Goal: Task Accomplishment & Management: Manage account settings

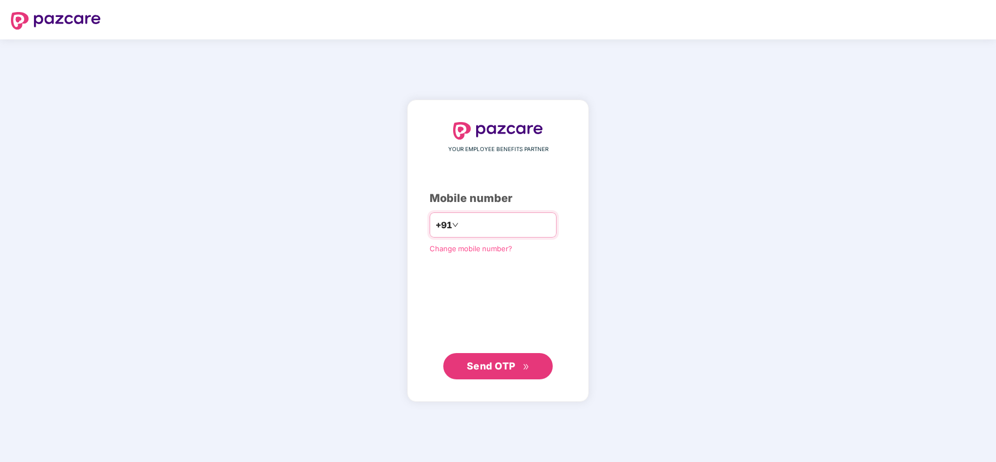
type input "**********"
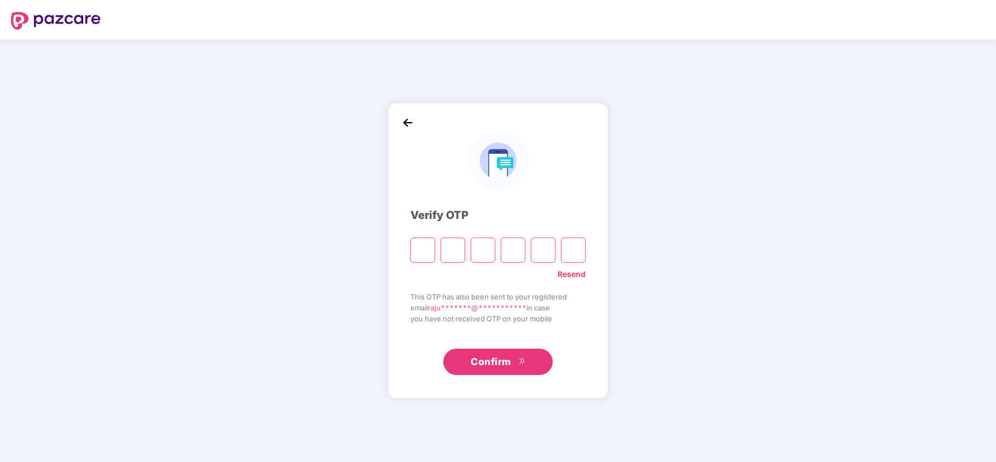
type input "*"
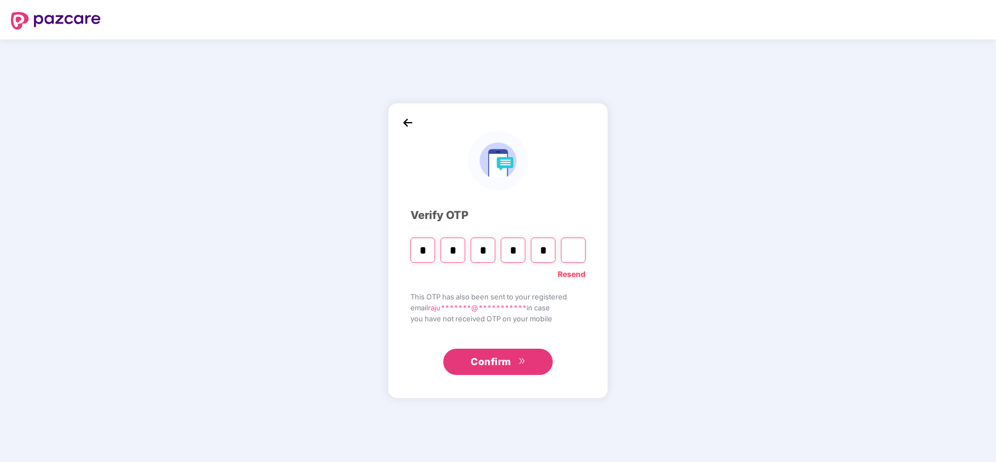
type input "*"
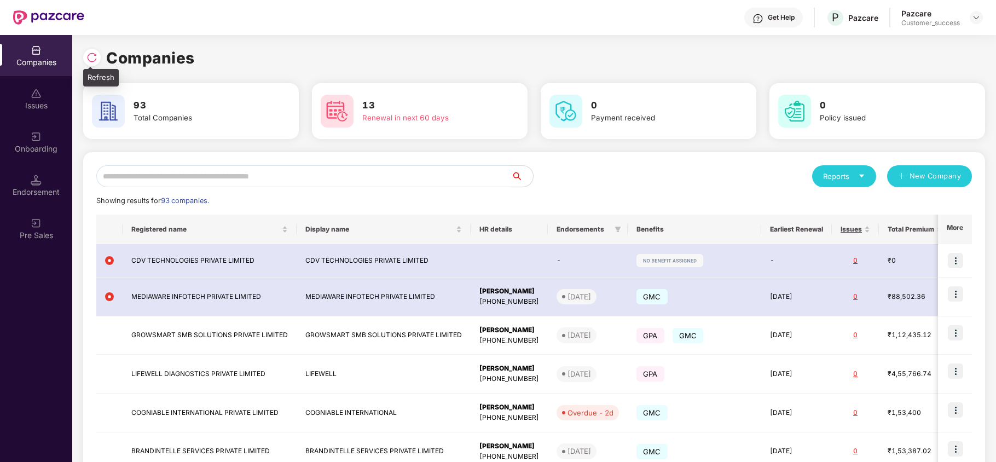
click at [90, 59] on img at bounding box center [91, 57] width 11 height 11
click at [176, 181] on input "text" at bounding box center [303, 176] width 415 height 22
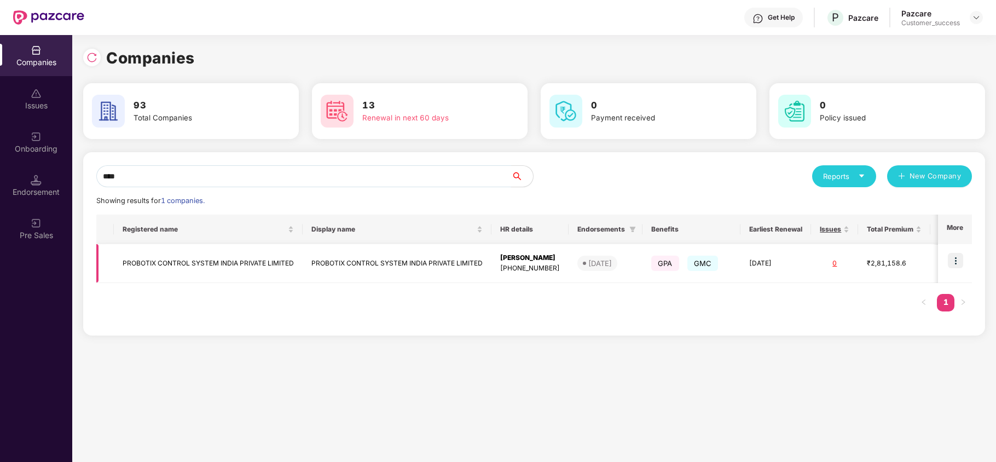
type input "****"
click at [958, 265] on img at bounding box center [955, 260] width 15 height 15
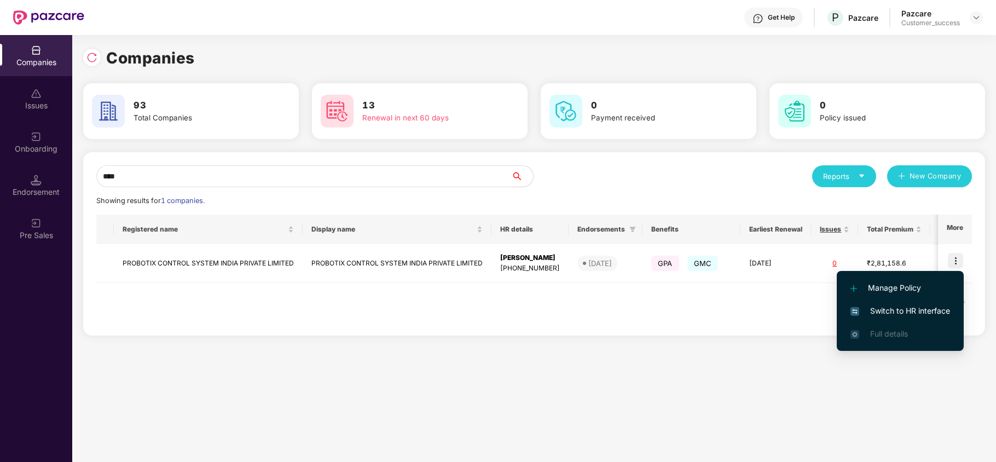
click at [917, 303] on li "Switch to HR interface" at bounding box center [900, 310] width 127 height 23
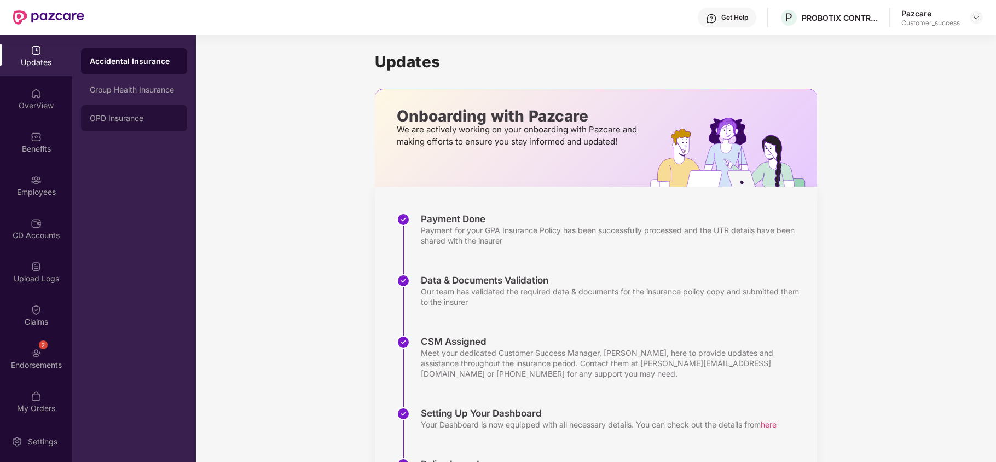
click at [136, 112] on div "OPD Insurance" at bounding box center [134, 118] width 106 height 26
click at [36, 152] on div "Benefits" at bounding box center [36, 148] width 72 height 11
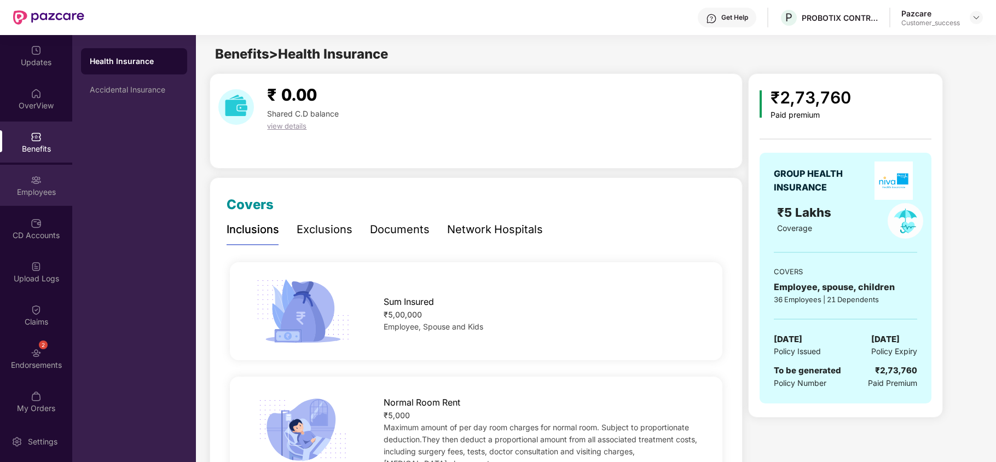
click at [25, 198] on div "Employees" at bounding box center [36, 185] width 72 height 41
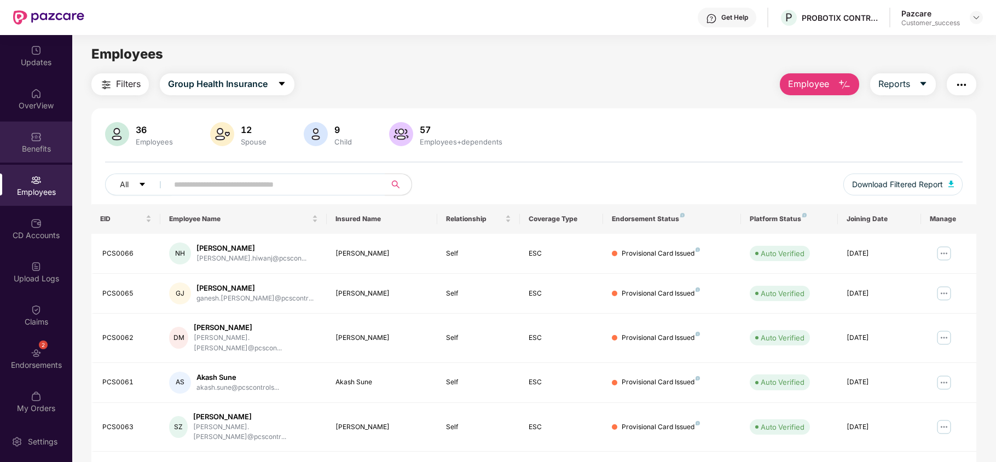
click at [39, 139] on img at bounding box center [36, 136] width 11 height 11
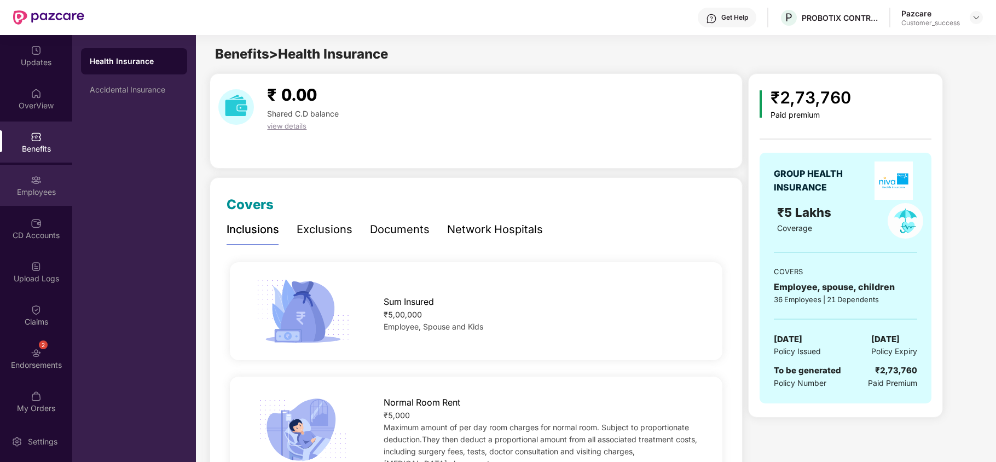
click at [47, 174] on div "Employees" at bounding box center [36, 185] width 72 height 41
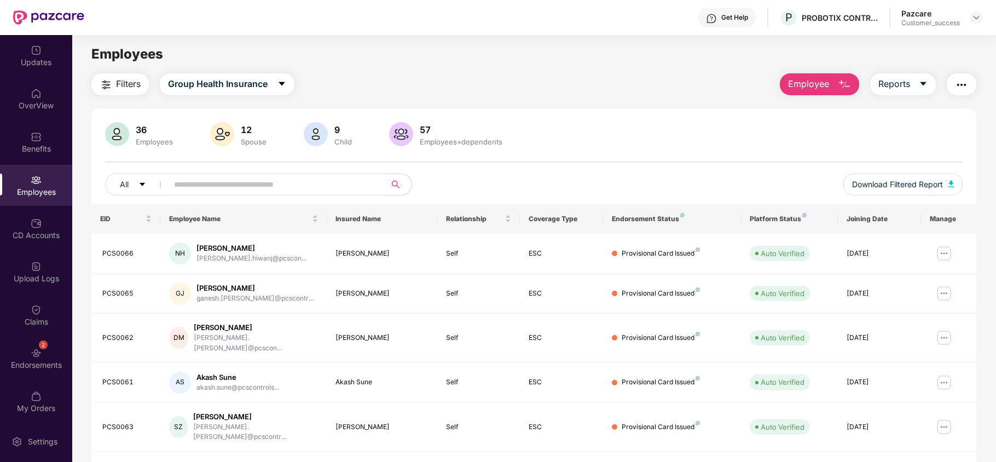
click at [960, 83] on img "button" at bounding box center [961, 84] width 13 height 13
click at [706, 165] on div "36 Employees 12 Spouse 9 Child [DEMOGRAPHIC_DATA] Employees+dependents All Down…" at bounding box center [533, 163] width 885 height 82
click at [979, 21] on img at bounding box center [976, 17] width 9 height 9
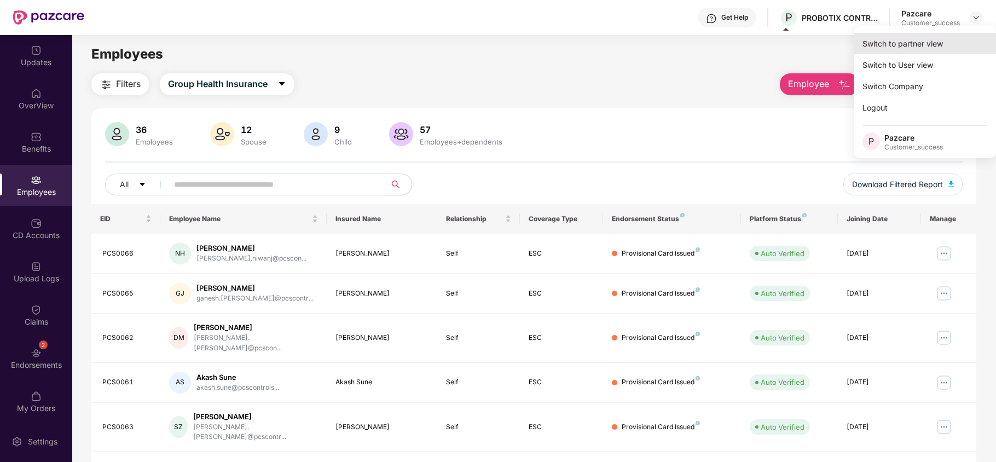
click at [935, 38] on div "Switch to partner view" at bounding box center [925, 43] width 142 height 21
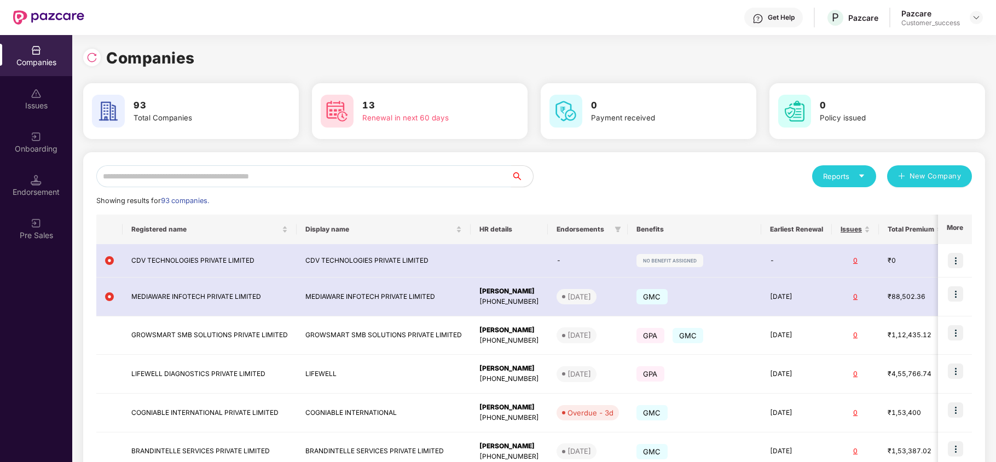
click at [338, 176] on input "text" at bounding box center [303, 176] width 415 height 22
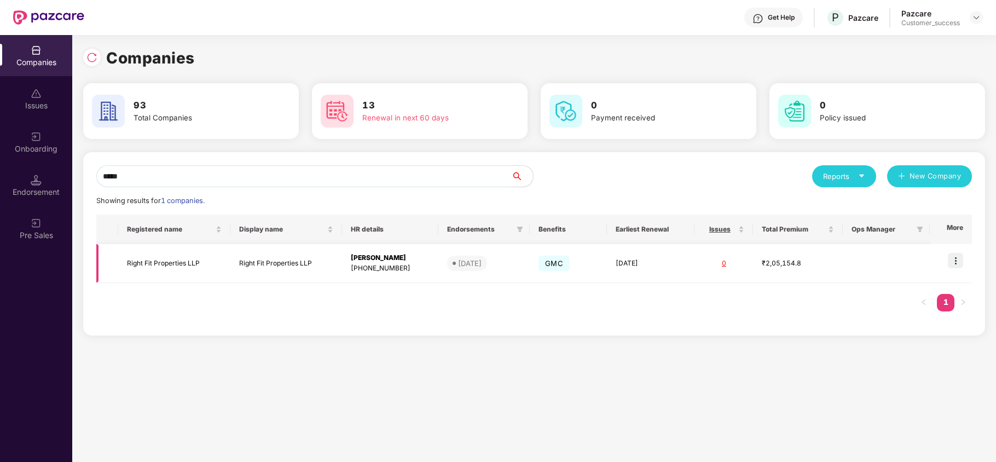
type input "*****"
click at [957, 258] on img at bounding box center [955, 260] width 15 height 15
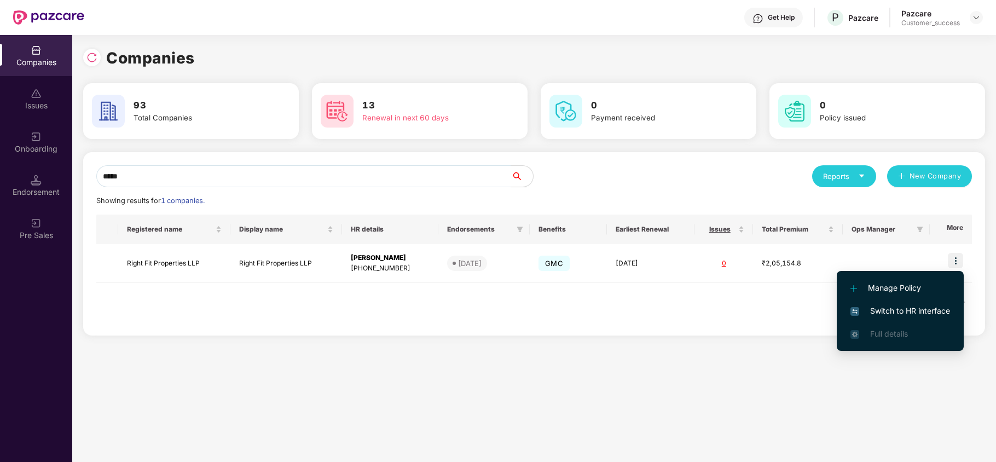
click at [907, 309] on span "Switch to HR interface" at bounding box center [901, 311] width 100 height 12
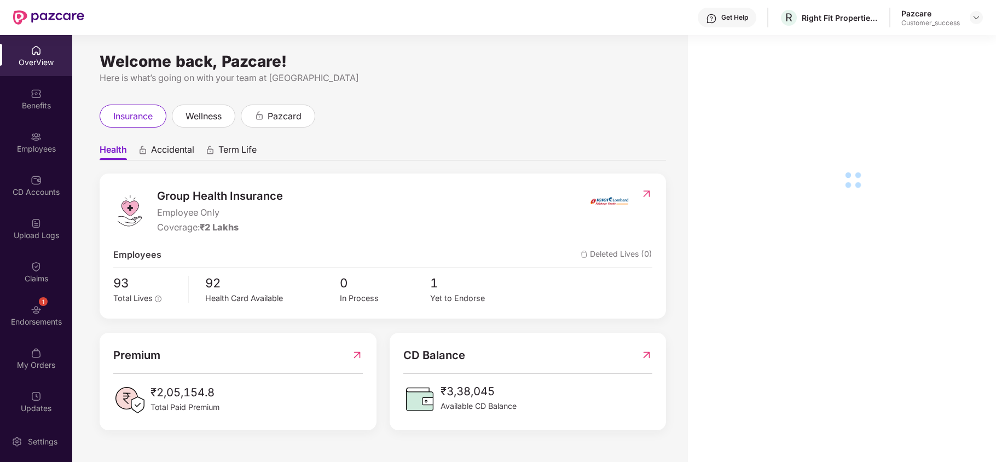
click at [44, 130] on div "Employees" at bounding box center [36, 142] width 72 height 41
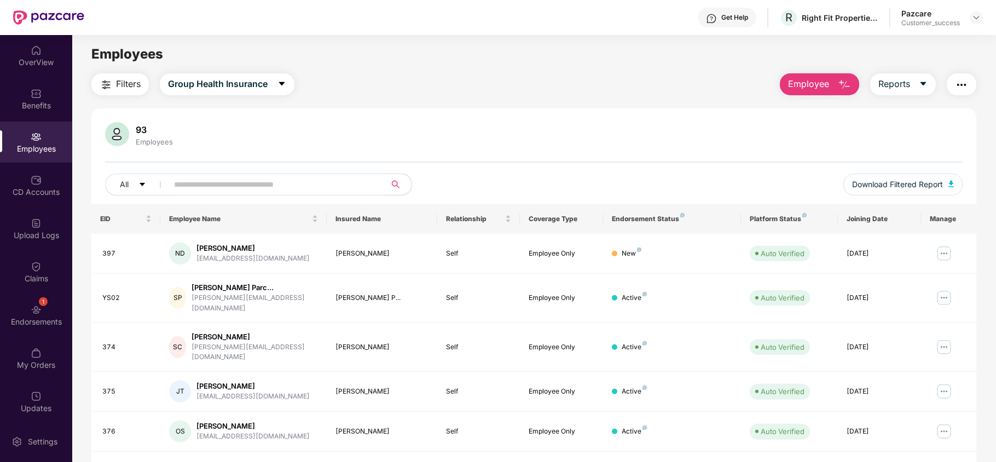
click at [957, 82] on img "button" at bounding box center [961, 84] width 13 height 13
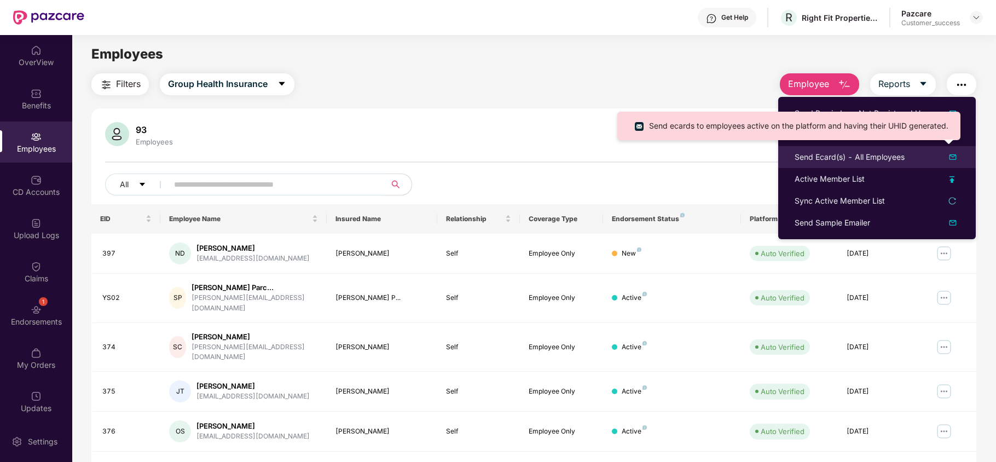
click at [909, 163] on div "Send Ecard(s) - All Employees" at bounding box center [877, 157] width 165 height 13
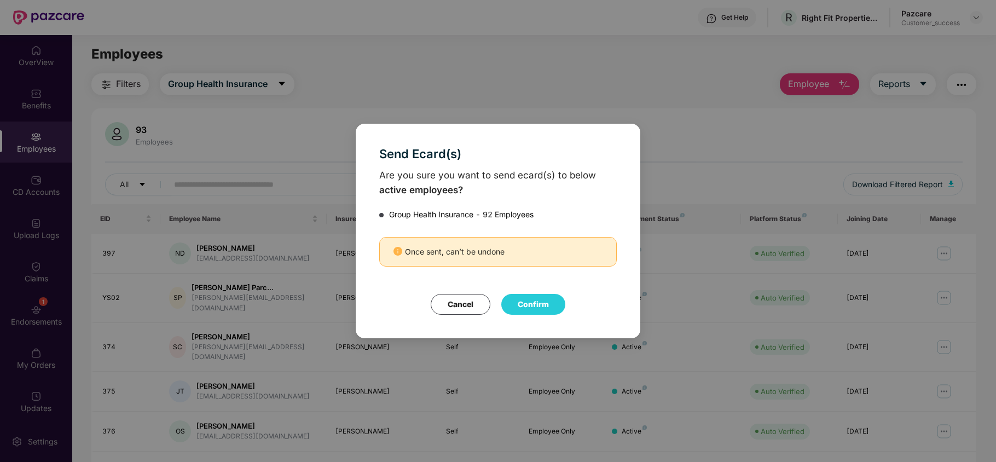
click at [533, 305] on button "Confirm" at bounding box center [533, 304] width 64 height 21
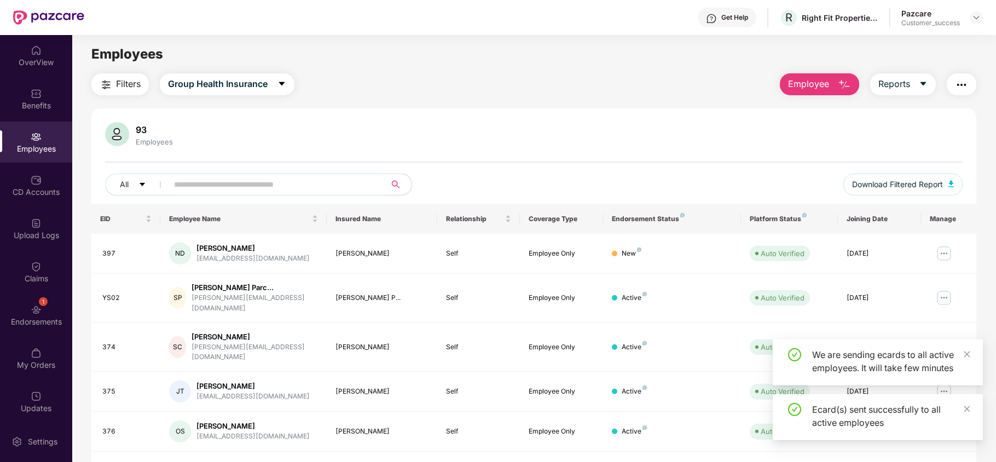
click at [963, 80] on img "button" at bounding box center [961, 84] width 13 height 13
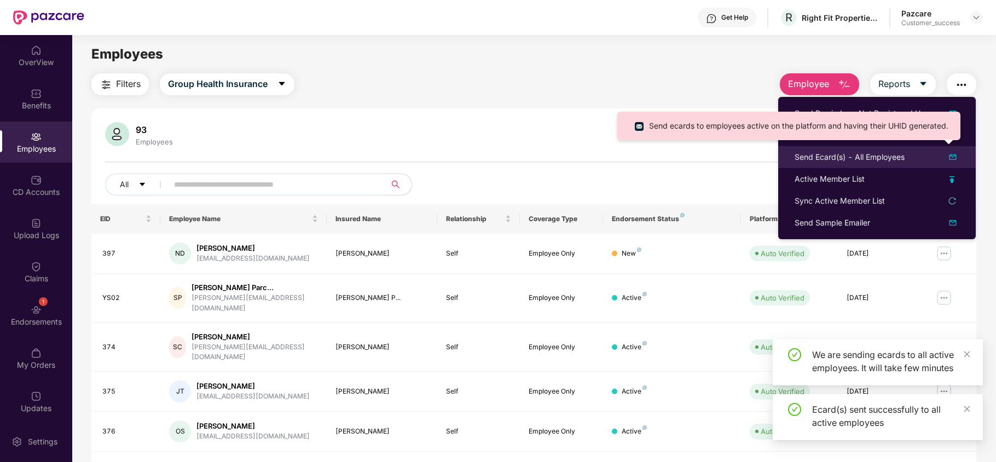
click at [871, 154] on div "Send Ecard(s) - All Employees" at bounding box center [850, 157] width 110 height 12
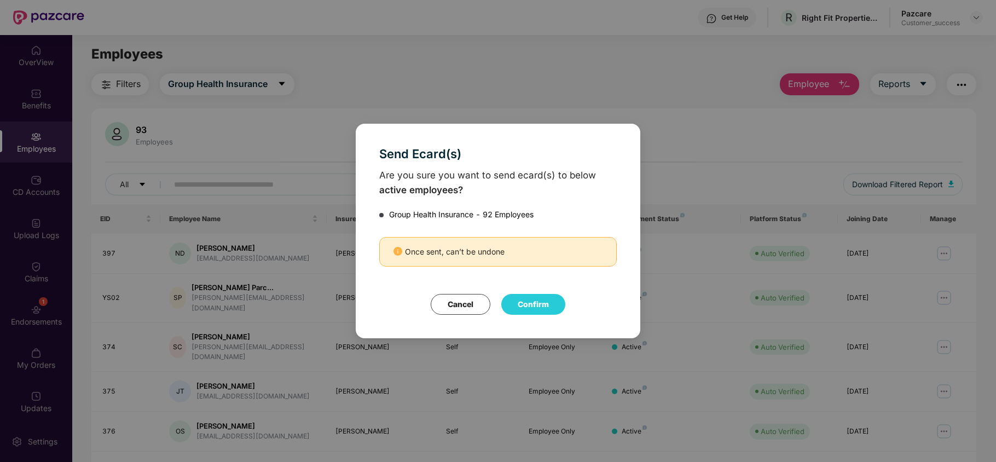
click at [546, 303] on button "Confirm" at bounding box center [533, 304] width 64 height 21
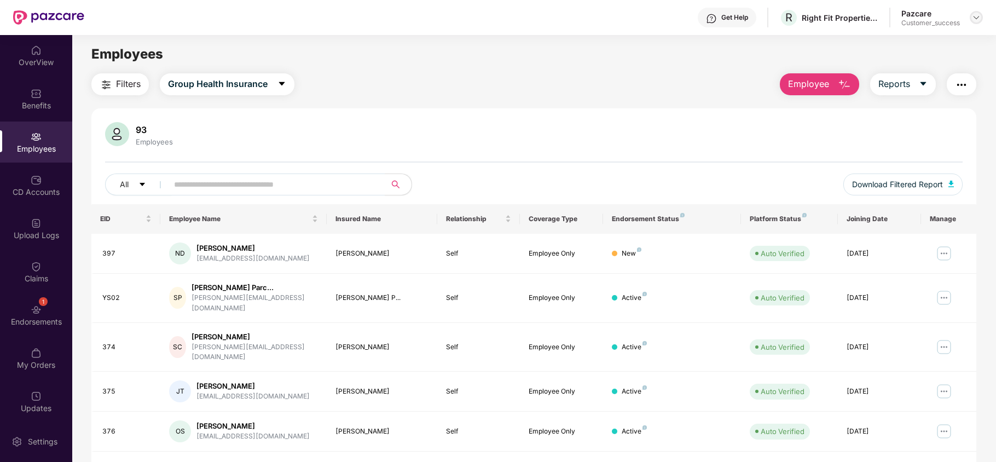
click at [975, 18] on img at bounding box center [976, 17] width 9 height 9
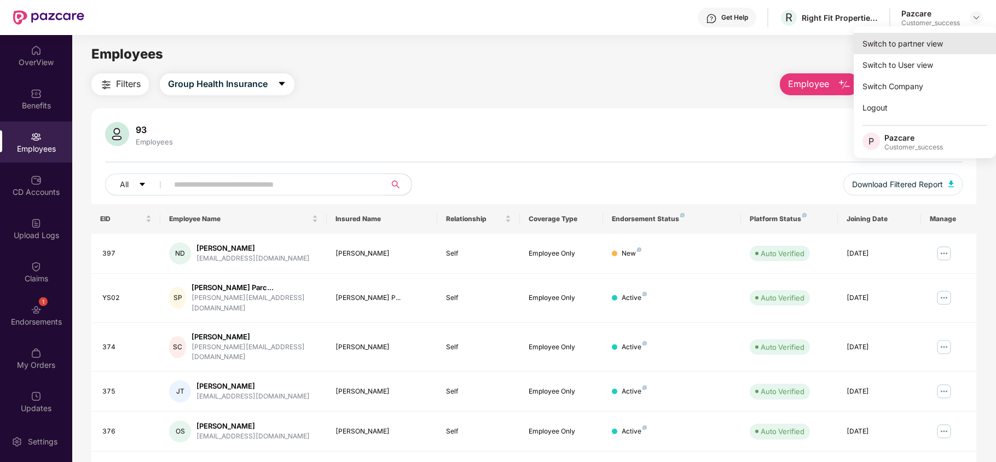
click at [932, 46] on div "Switch to partner view" at bounding box center [925, 43] width 142 height 21
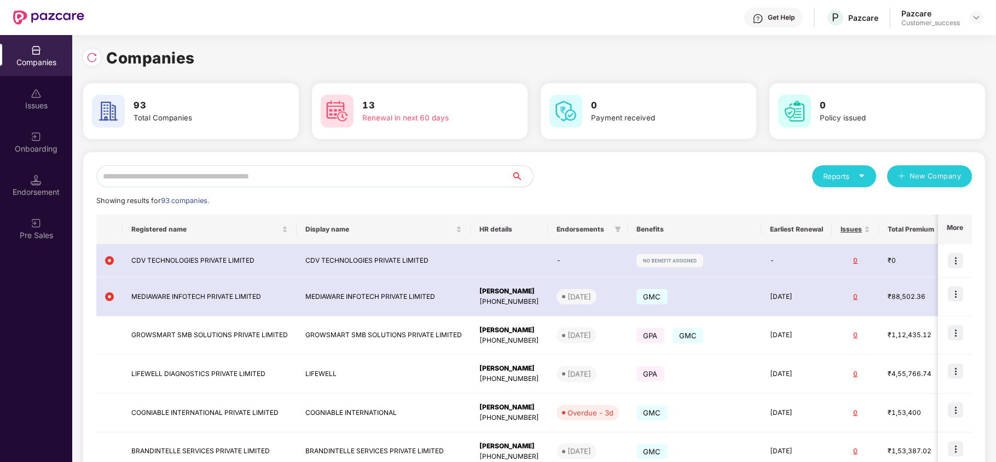
click at [374, 177] on input "text" at bounding box center [303, 176] width 415 height 22
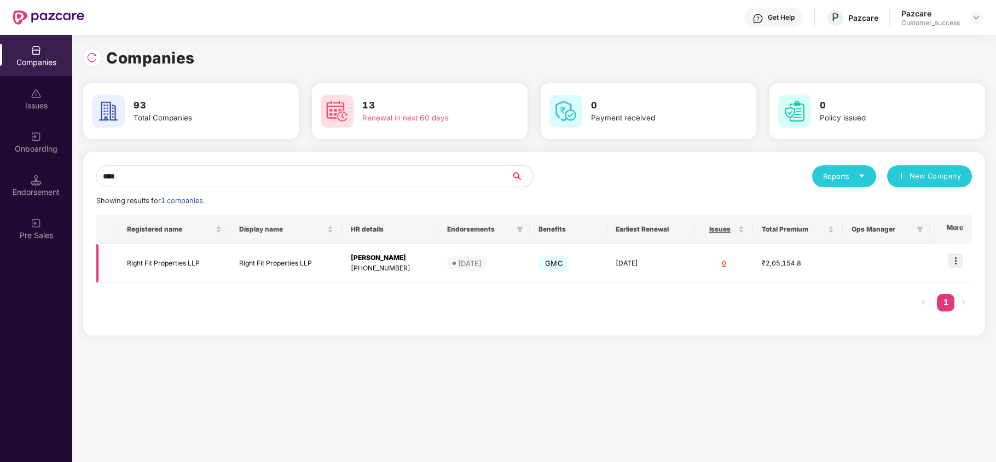
type input "****"
click at [187, 270] on td "Right Fit Properties LLP" at bounding box center [174, 263] width 112 height 39
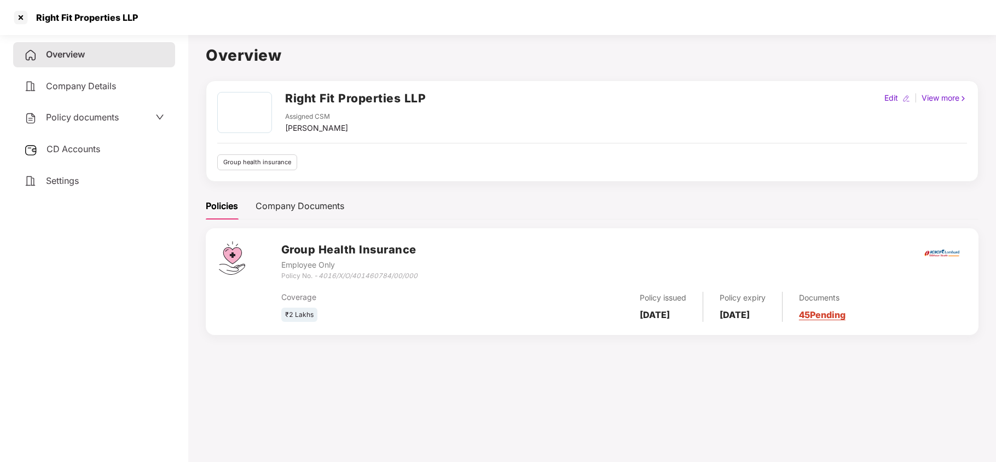
click at [96, 125] on div "Policy documents" at bounding box center [94, 117] width 162 height 25
click at [91, 120] on span "Policy documents" at bounding box center [82, 117] width 73 height 11
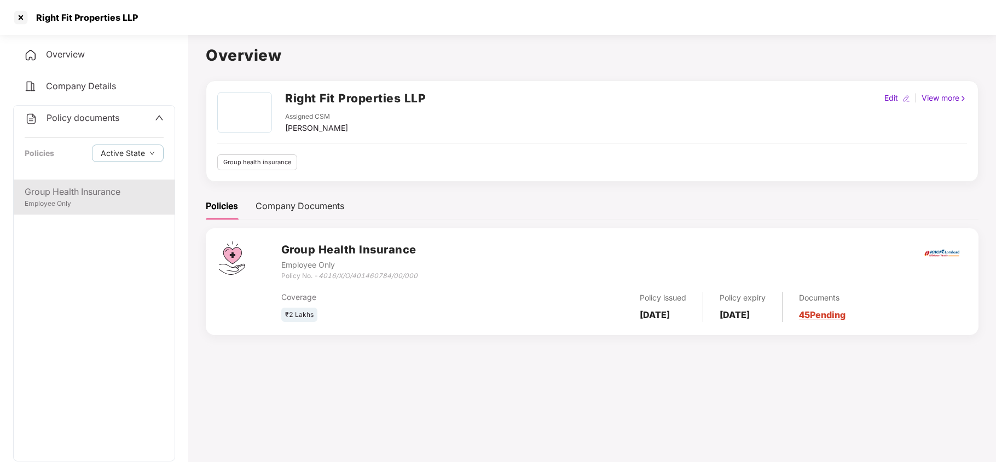
click at [64, 195] on div "Group Health Insurance" at bounding box center [94, 192] width 139 height 14
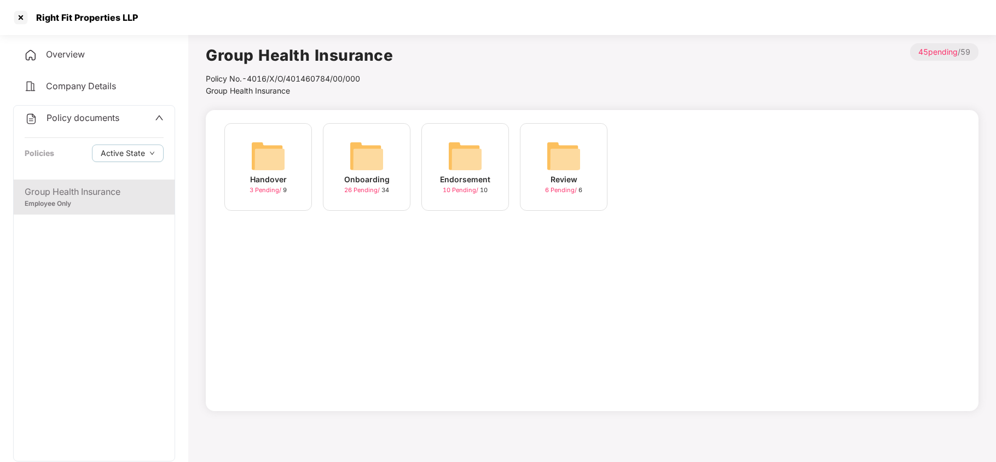
click at [363, 142] on img at bounding box center [366, 155] width 35 height 35
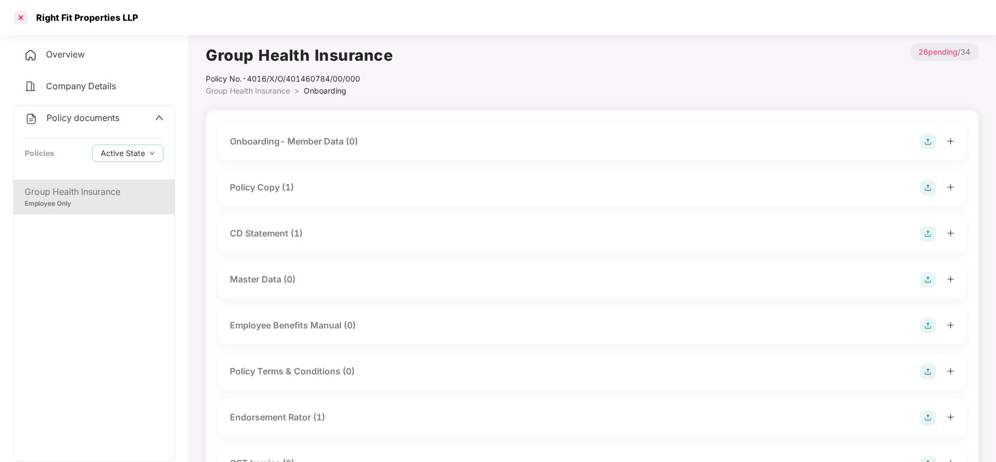
click at [24, 14] on div at bounding box center [21, 18] width 18 height 18
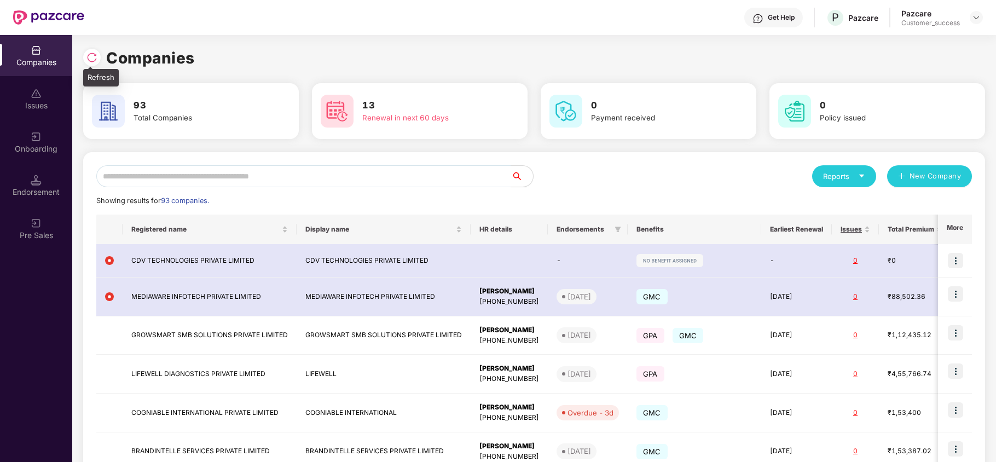
click at [89, 54] on img at bounding box center [91, 57] width 11 height 11
click at [255, 174] on input "text" at bounding box center [303, 176] width 415 height 22
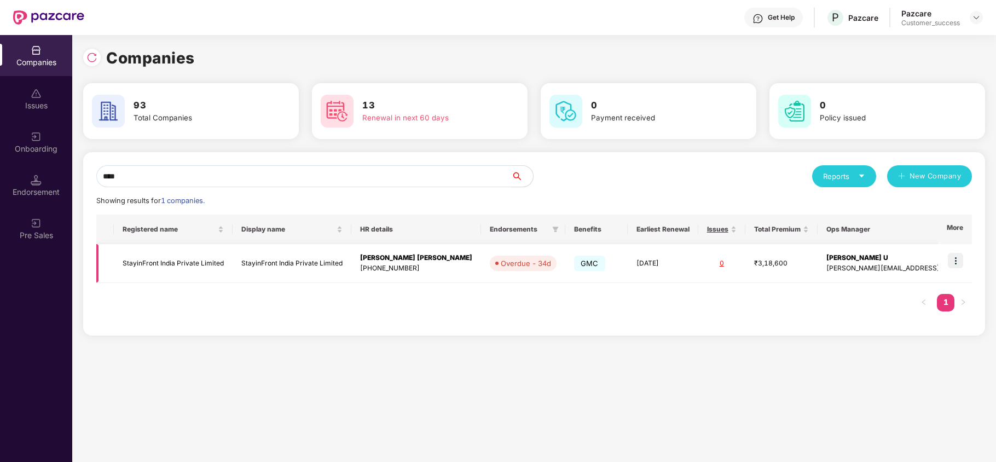
type input "****"
click at [194, 265] on td "StayinFront India Private Limited" at bounding box center [173, 263] width 119 height 39
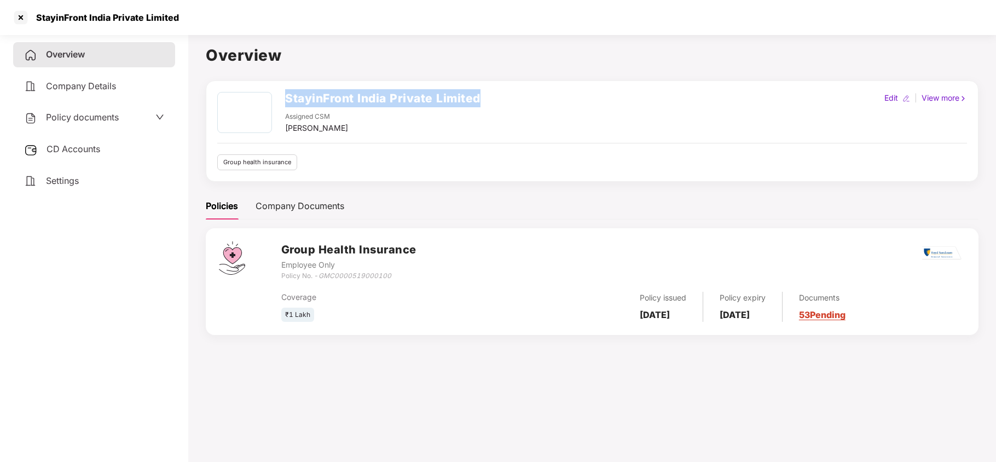
drag, startPoint x: 284, startPoint y: 101, endPoint x: 512, endPoint y: 95, distance: 228.9
click at [512, 95] on div "StayinFront India Private Limited Assigned CSM Rajul Gupta Edit | View more" at bounding box center [592, 113] width 750 height 42
copy h2 "StayinFront India Private Limited"
click at [73, 151] on span "CD Accounts" at bounding box center [74, 148] width 54 height 11
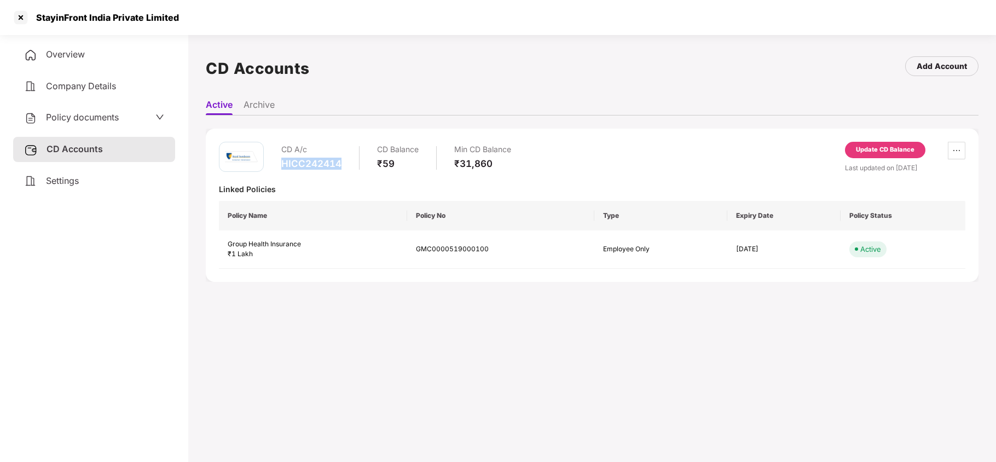
drag, startPoint x: 281, startPoint y: 161, endPoint x: 343, endPoint y: 164, distance: 61.4
click at [343, 164] on div "CD A/c HICC242414 CD Balance ₹59 Min CD Balance ₹31,860" at bounding box center [365, 157] width 292 height 31
copy div "HICC242414"
click at [60, 77] on div "Company Details" at bounding box center [94, 86] width 162 height 25
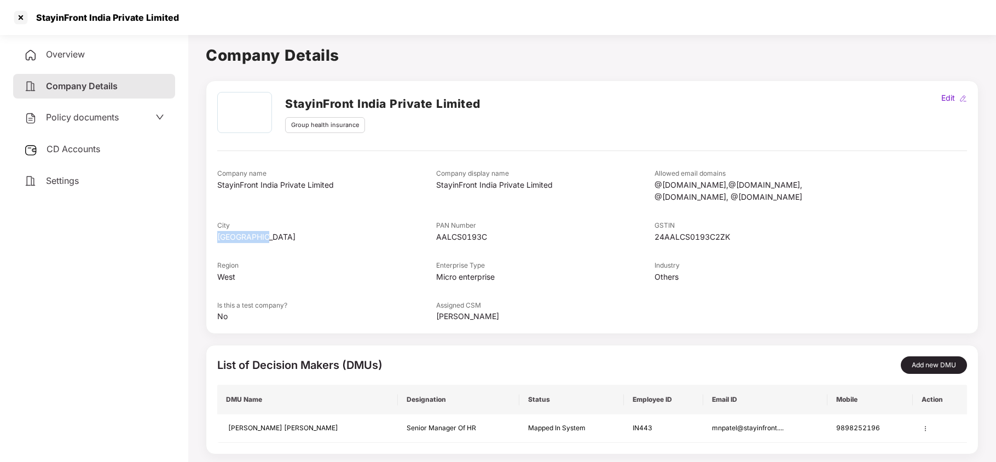
drag, startPoint x: 264, startPoint y: 224, endPoint x: 211, endPoint y: 228, distance: 53.2
click at [211, 228] on div "StayinFront India Private Limited Group health insurance Edit Company name Stay…" at bounding box center [592, 206] width 773 height 253
copy div "Gandhinagar"
click at [24, 15] on div at bounding box center [21, 18] width 18 height 18
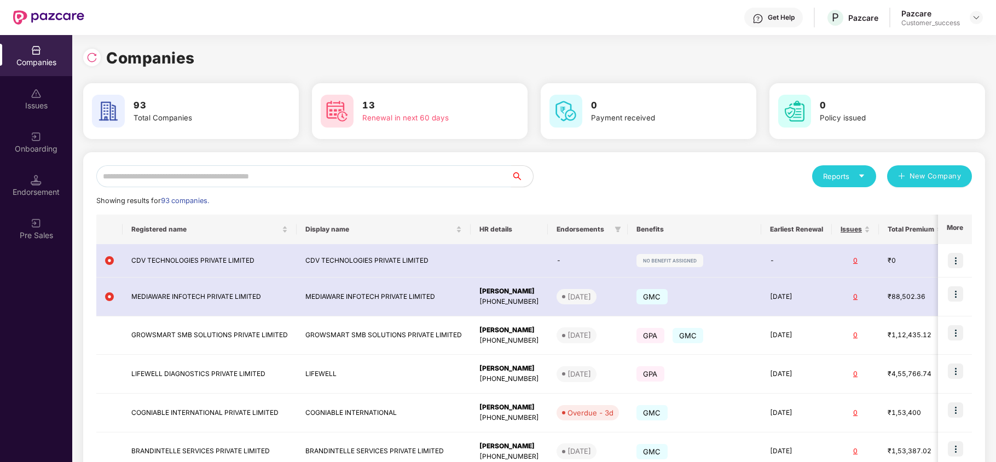
click at [230, 173] on input "text" at bounding box center [303, 176] width 415 height 22
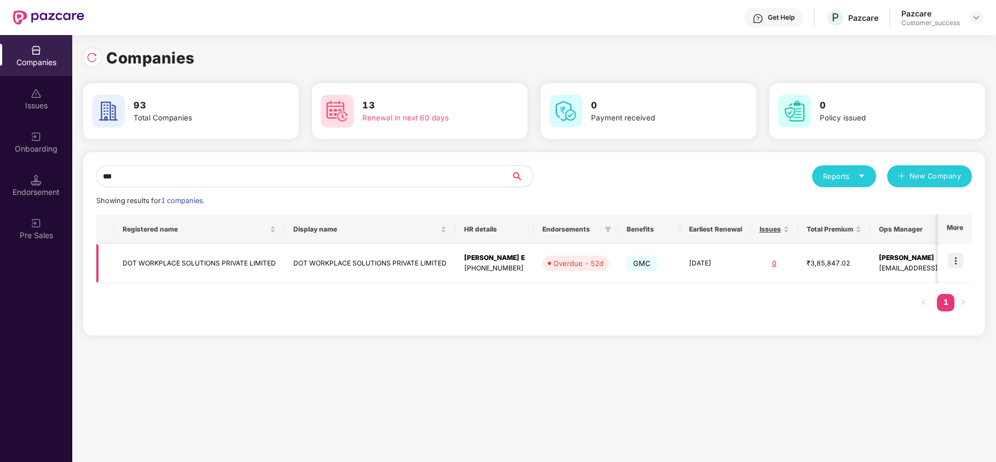
type input "***"
click at [955, 259] on img at bounding box center [955, 260] width 15 height 15
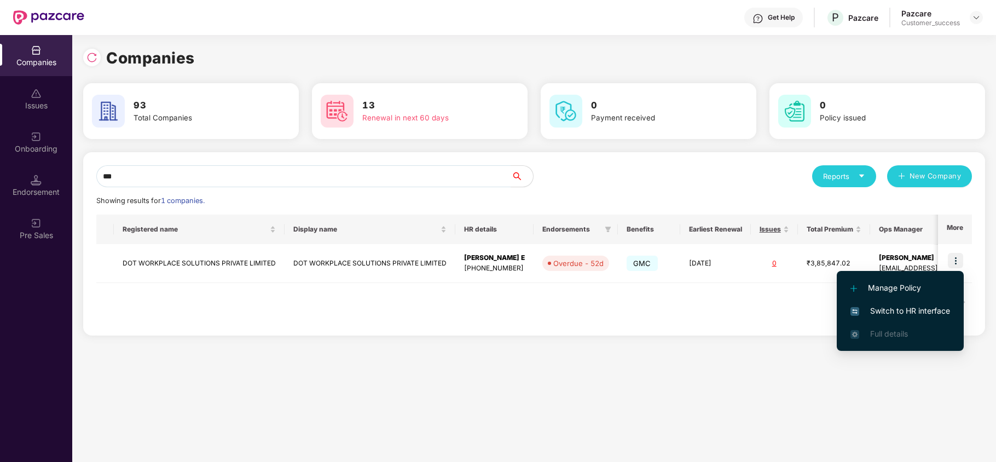
click at [919, 313] on span "Switch to HR interface" at bounding box center [901, 311] width 100 height 12
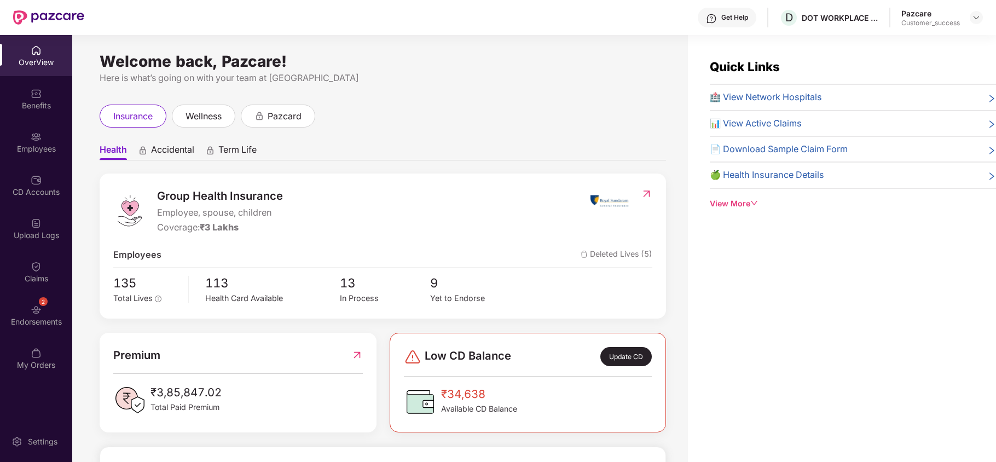
click at [27, 149] on div "Employees" at bounding box center [36, 148] width 72 height 11
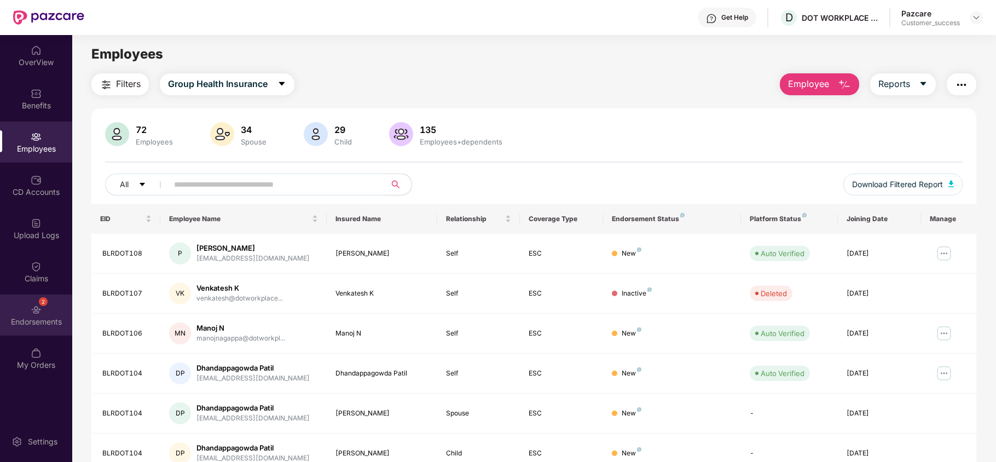
click at [20, 298] on div "2 Endorsements" at bounding box center [36, 314] width 72 height 41
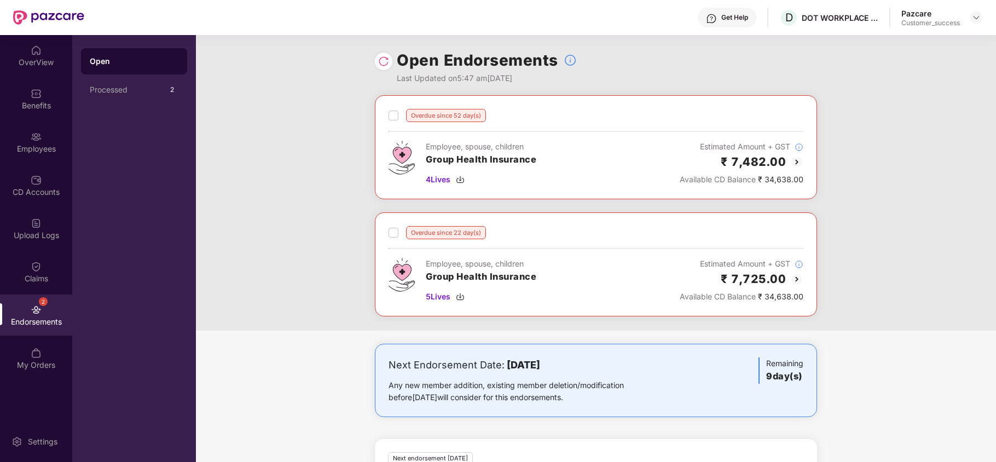
click at [795, 158] on img at bounding box center [796, 161] width 13 height 13
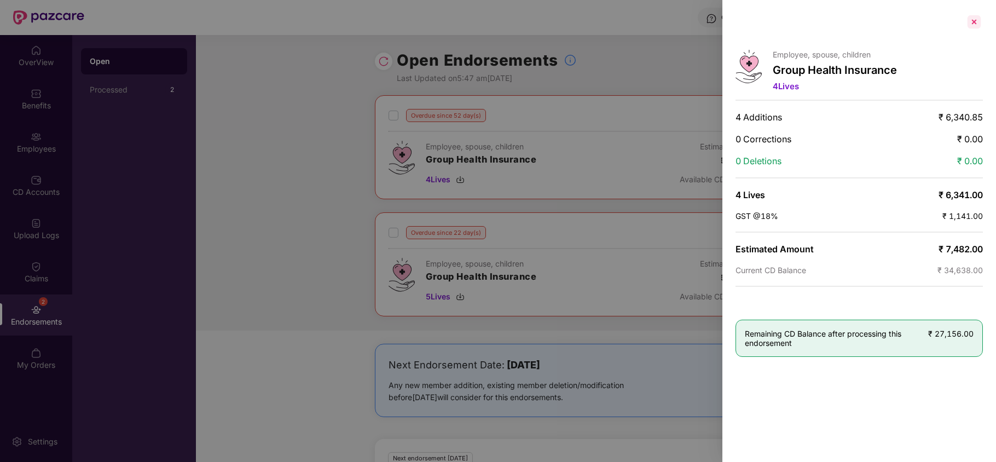
drag, startPoint x: 971, startPoint y: 23, endPoint x: 948, endPoint y: 41, distance: 28.5
click at [970, 23] on div at bounding box center [974, 22] width 18 height 18
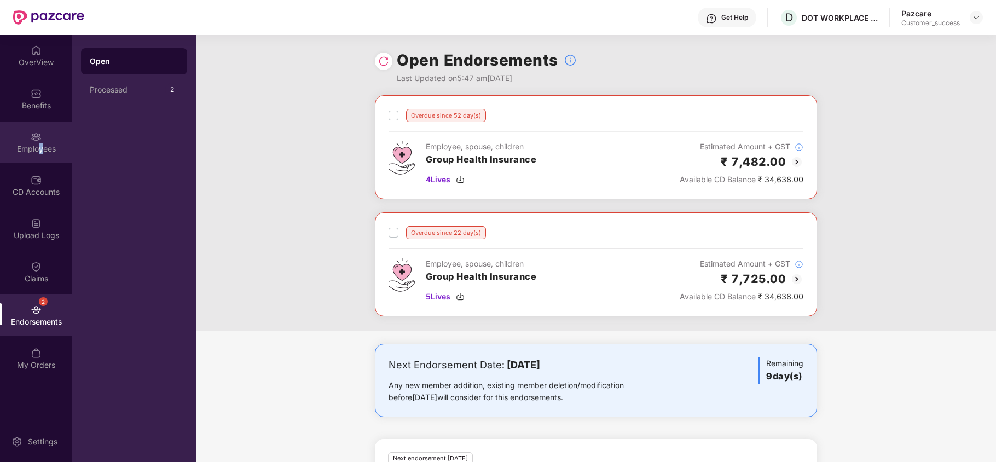
click at [39, 151] on div "Employees" at bounding box center [36, 148] width 72 height 11
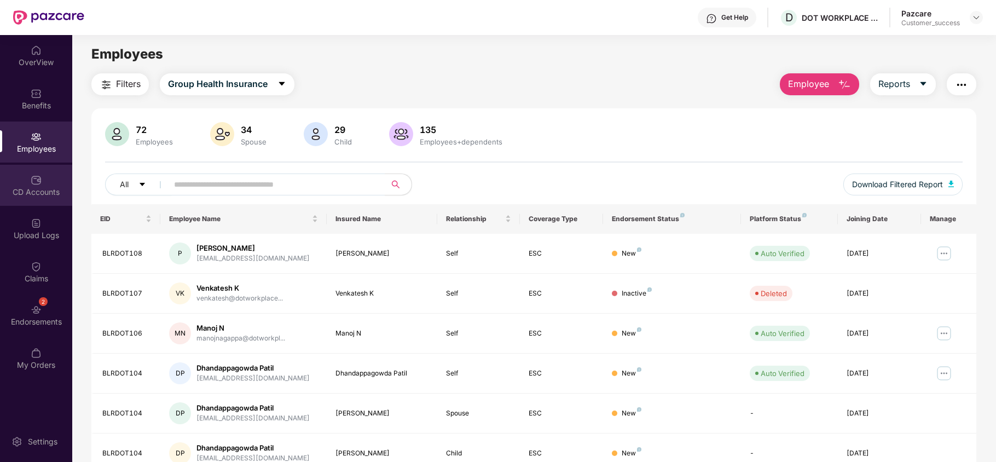
click at [38, 175] on img at bounding box center [36, 180] width 11 height 11
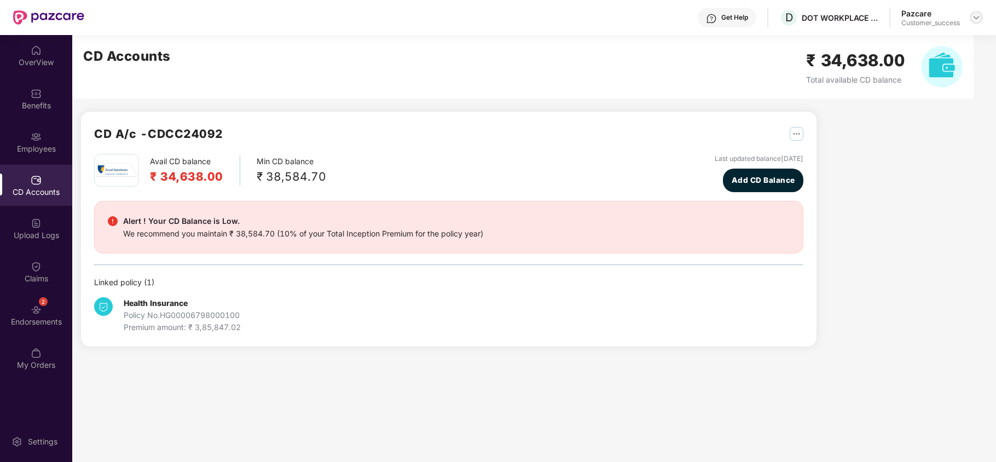
click at [979, 15] on img at bounding box center [976, 17] width 9 height 9
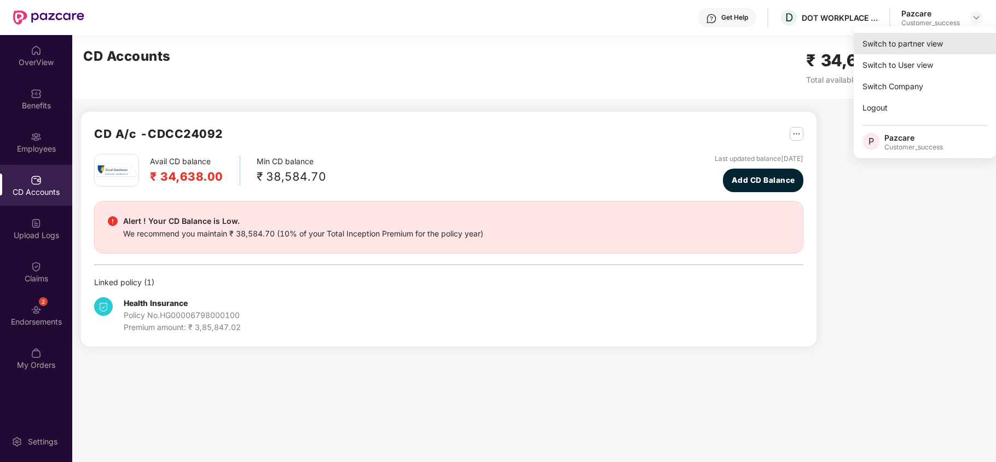
click at [953, 41] on div "Switch to partner view" at bounding box center [925, 43] width 142 height 21
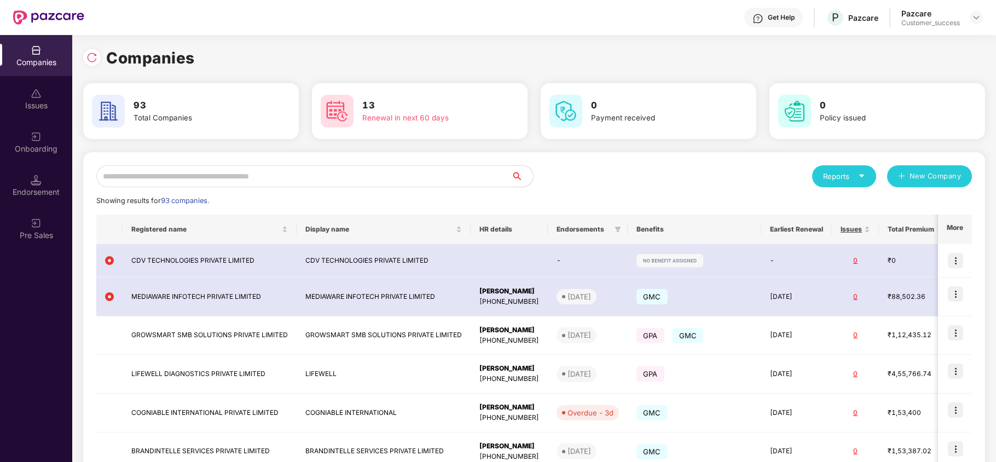
click at [298, 171] on input "text" at bounding box center [303, 176] width 415 height 22
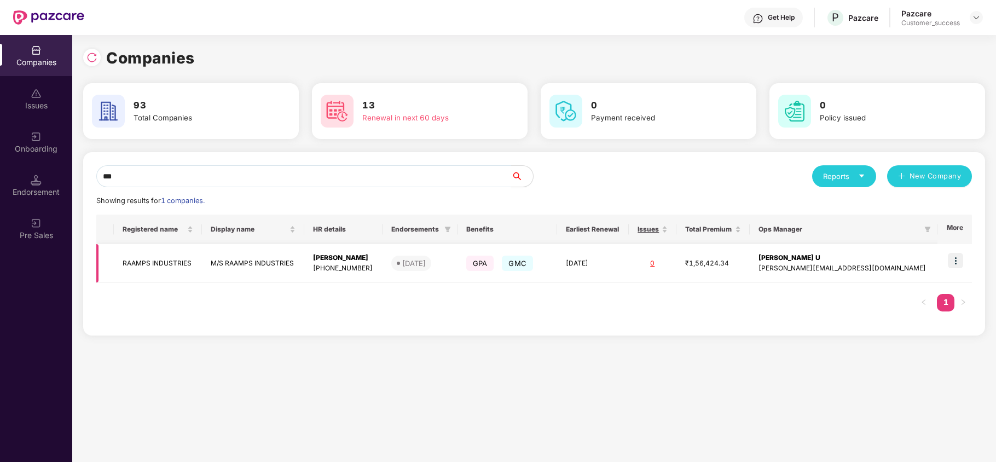
type input "***"
click at [953, 259] on img at bounding box center [955, 260] width 15 height 15
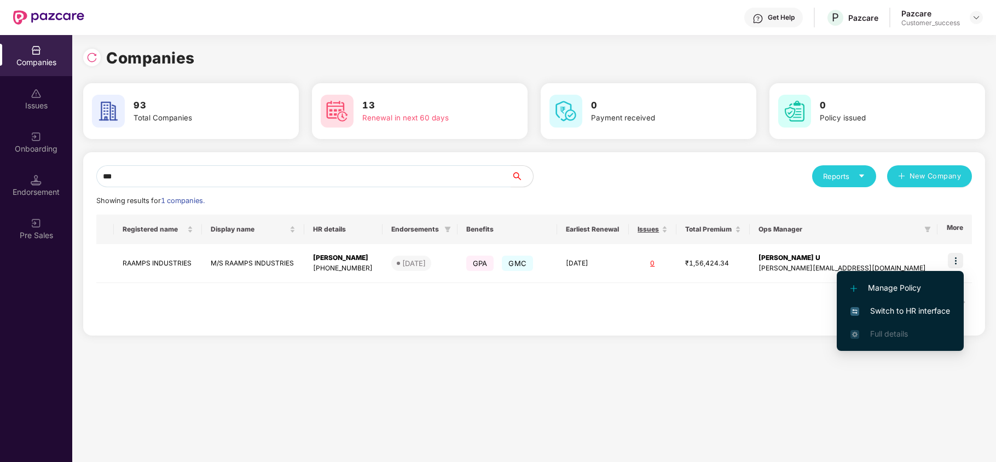
click at [883, 302] on li "Switch to HR interface" at bounding box center [900, 310] width 127 height 23
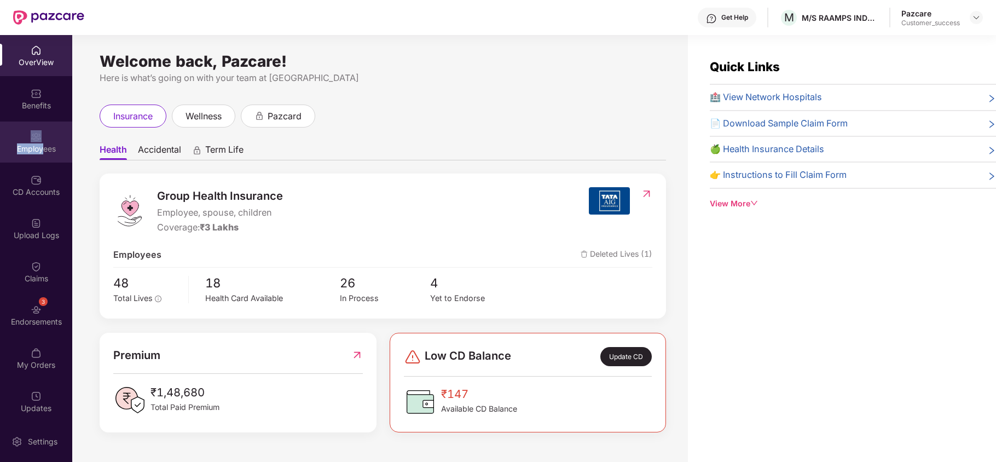
click at [41, 141] on div "Employees" at bounding box center [36, 142] width 72 height 41
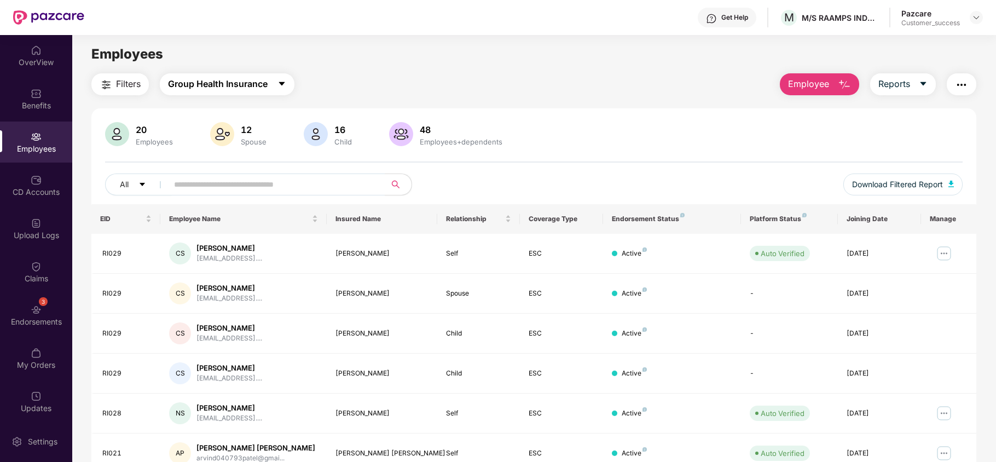
click at [235, 90] on span "Group Health Insurance" at bounding box center [218, 84] width 100 height 14
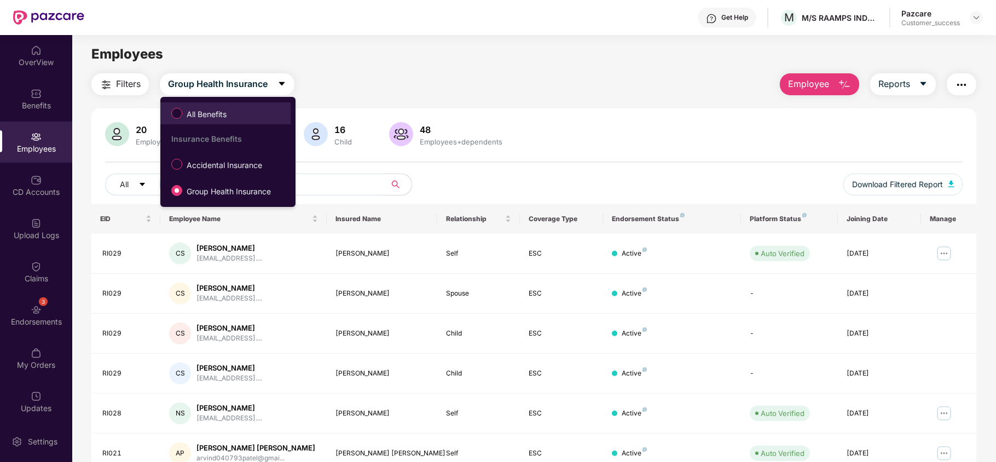
click at [228, 121] on label "All Benefits" at bounding box center [201, 113] width 71 height 19
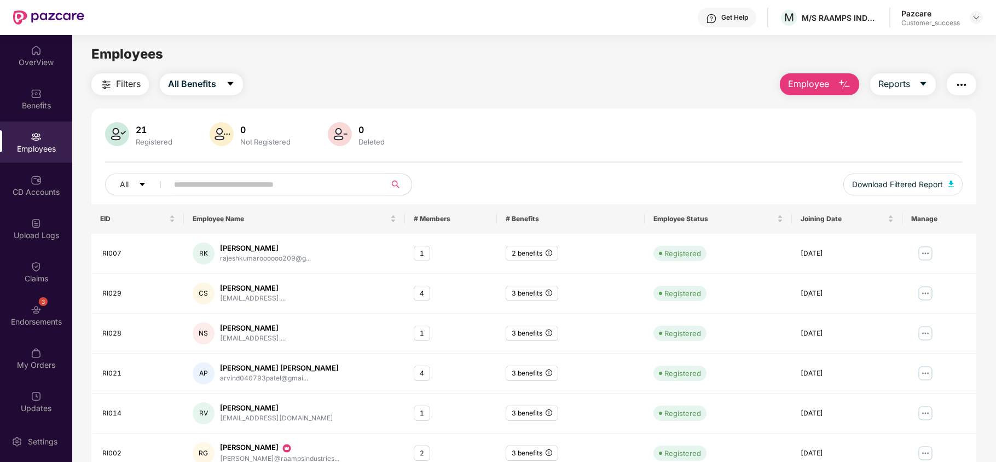
click at [189, 184] on input "text" at bounding box center [272, 184] width 196 height 16
paste input "*****"
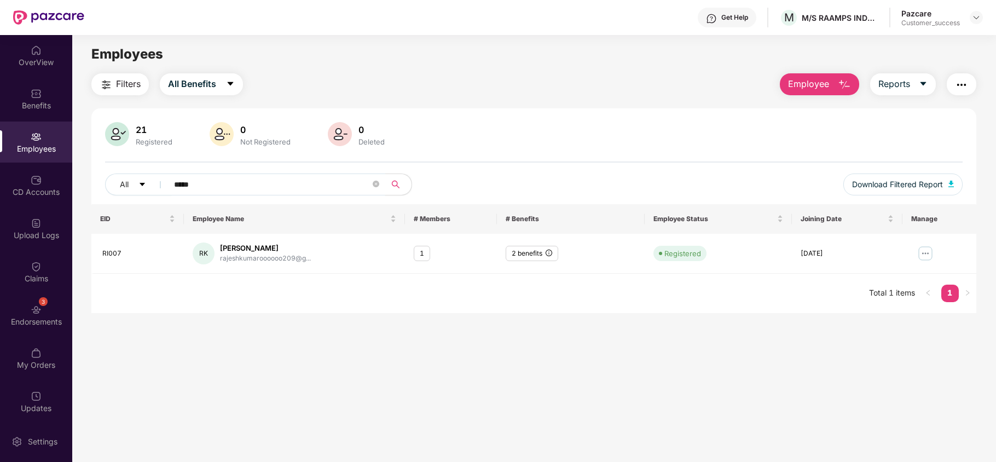
type input "*****"
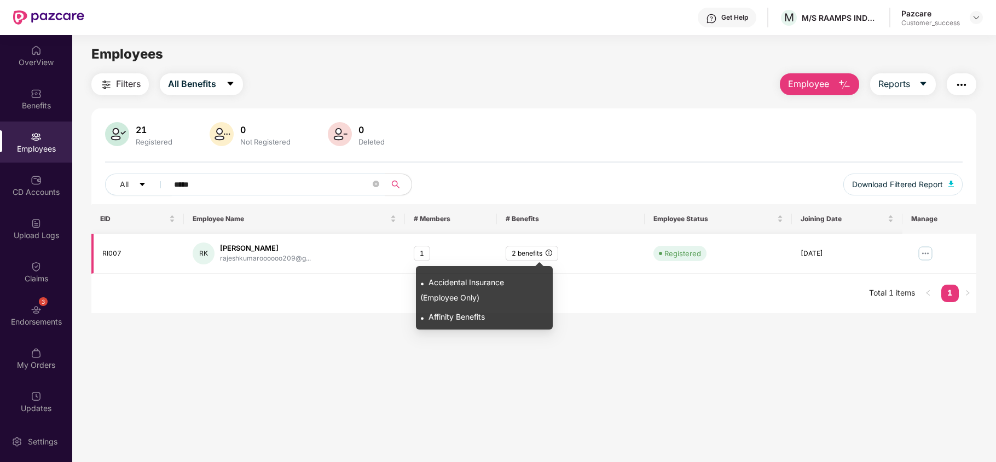
click at [552, 255] on icon "info-circle" at bounding box center [549, 253] width 7 height 7
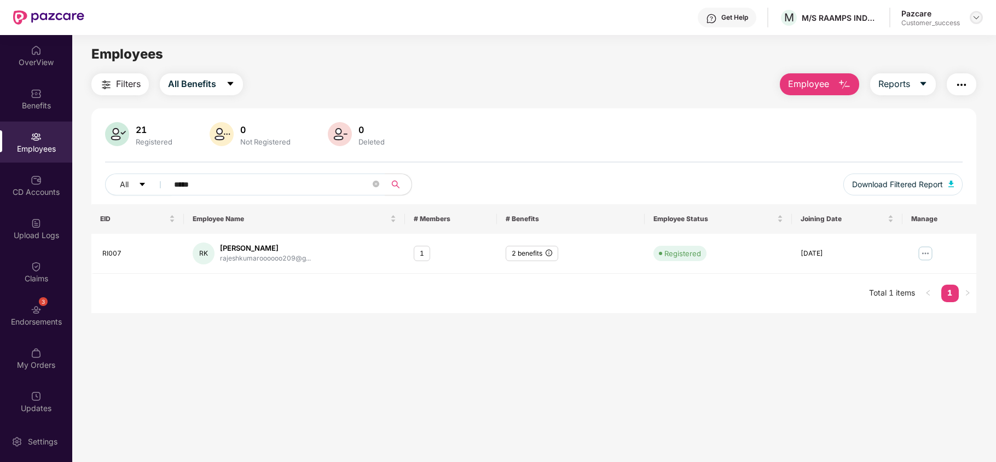
click at [977, 18] on img at bounding box center [976, 17] width 9 height 9
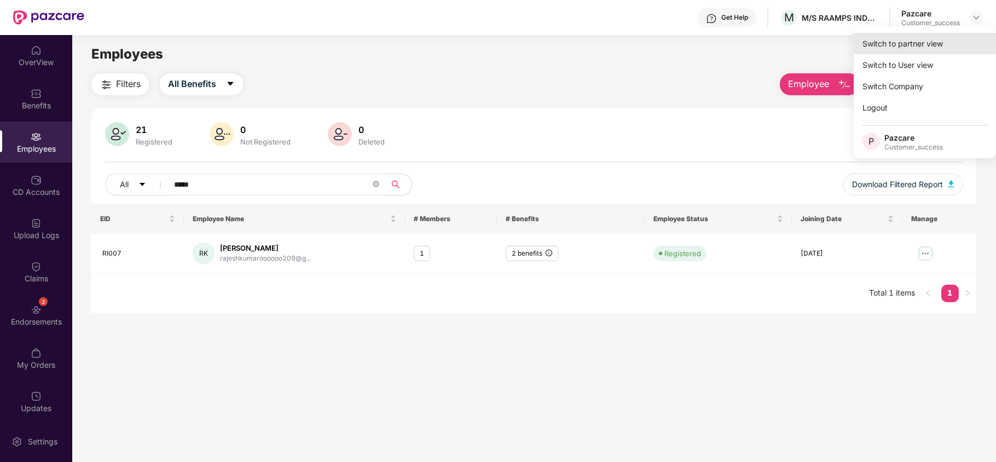
click at [922, 40] on div "Switch to partner view" at bounding box center [925, 43] width 142 height 21
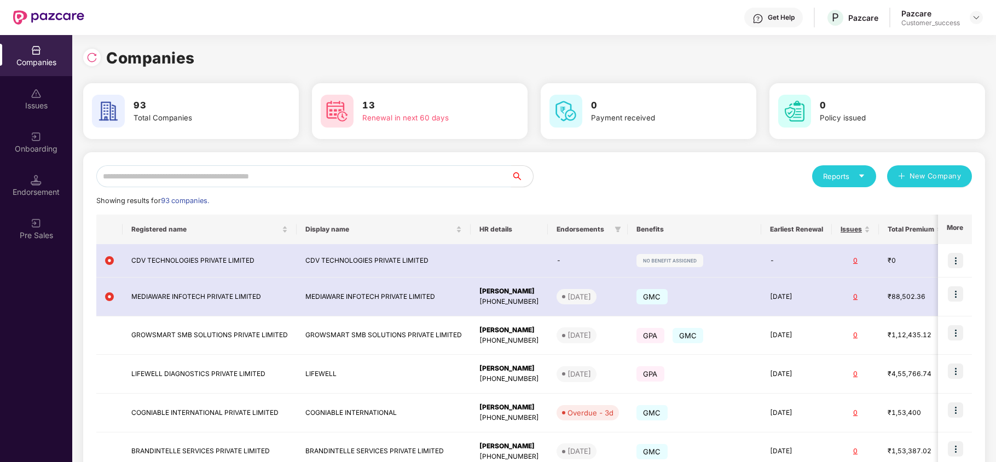
click at [410, 180] on input "text" at bounding box center [303, 176] width 415 height 22
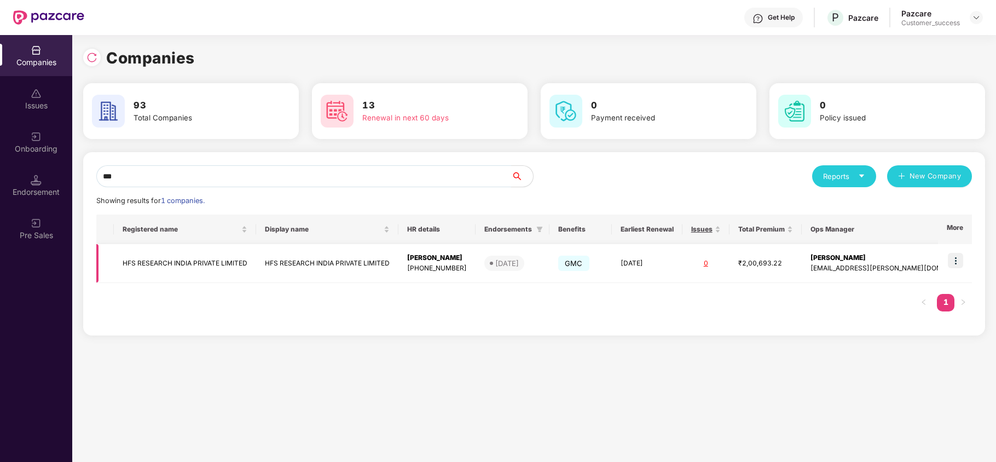
type input "***"
click at [953, 259] on img at bounding box center [955, 260] width 15 height 15
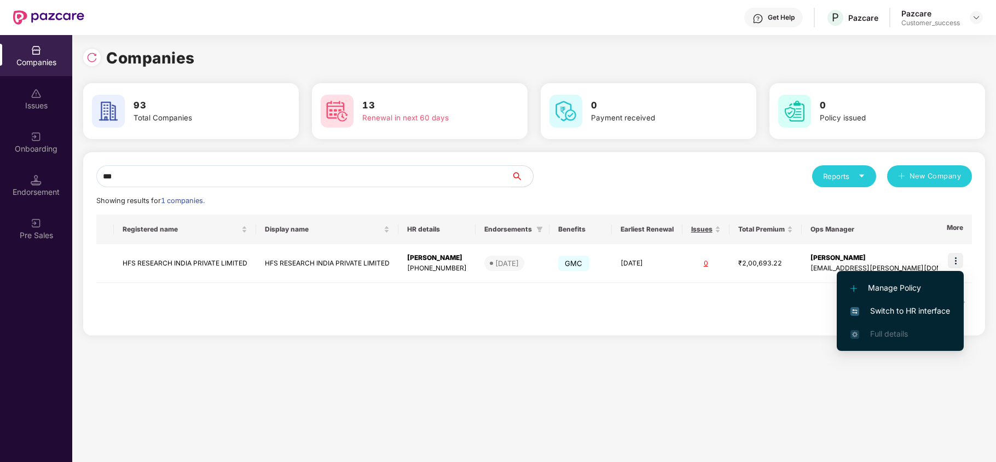
click at [921, 309] on span "Switch to HR interface" at bounding box center [901, 311] width 100 height 12
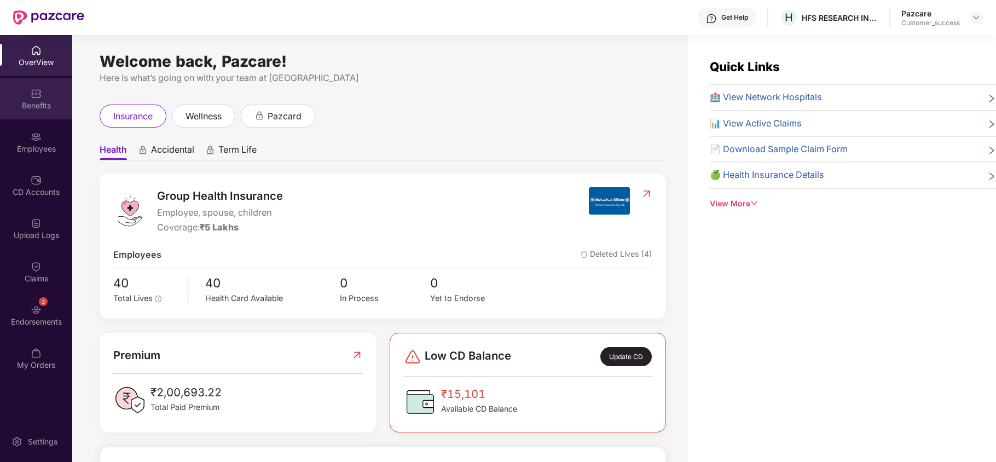
click at [26, 106] on div "Benefits" at bounding box center [36, 105] width 72 height 11
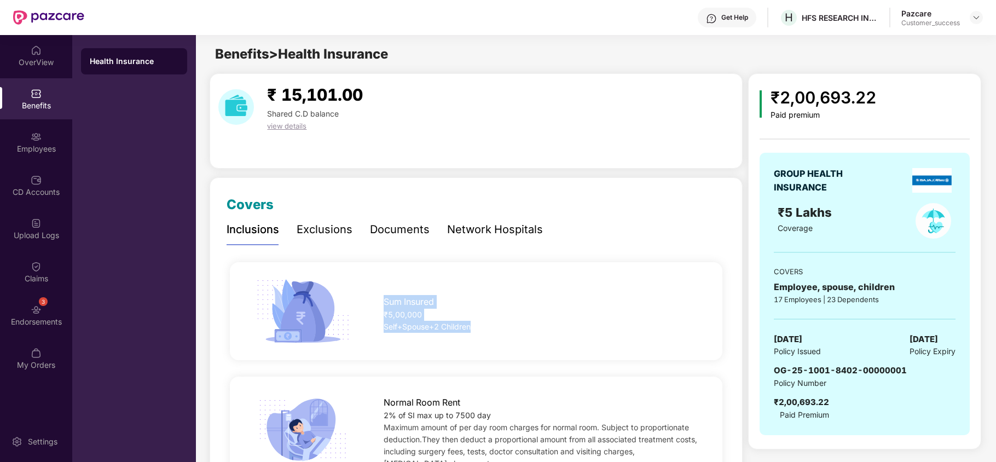
drag, startPoint x: 382, startPoint y: 302, endPoint x: 478, endPoint y: 335, distance: 101.3
click at [478, 335] on div "Sum Insured ₹5,00,000 Self+Spouse+2 Children" at bounding box center [475, 311] width 527 height 71
click at [392, 329] on span "Self+Spouse+2 Children" at bounding box center [427, 326] width 87 height 9
click at [975, 22] on div at bounding box center [976, 17] width 13 height 13
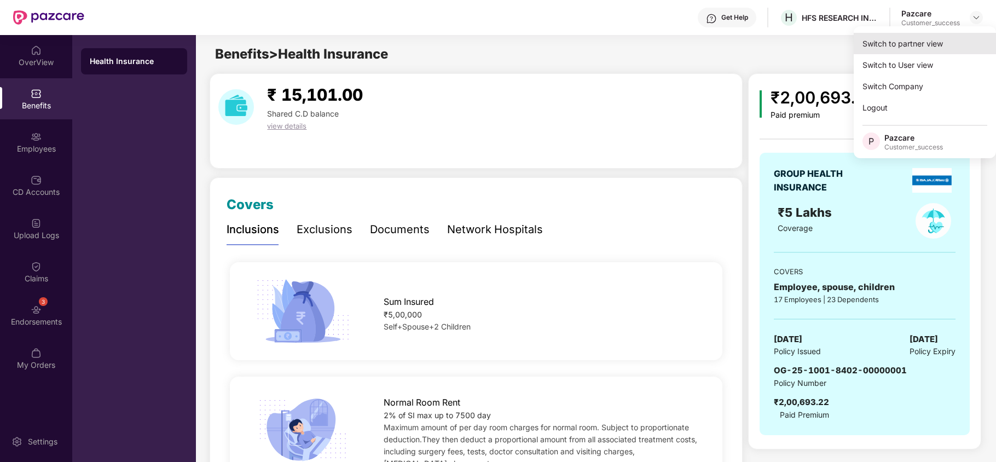
click at [930, 44] on div "Switch to partner view" at bounding box center [925, 43] width 142 height 21
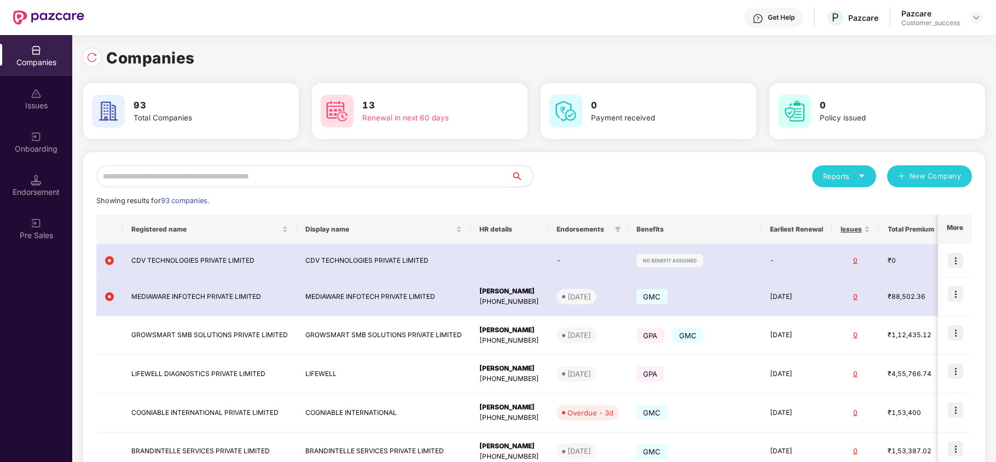
click at [379, 166] on input "text" at bounding box center [303, 176] width 415 height 22
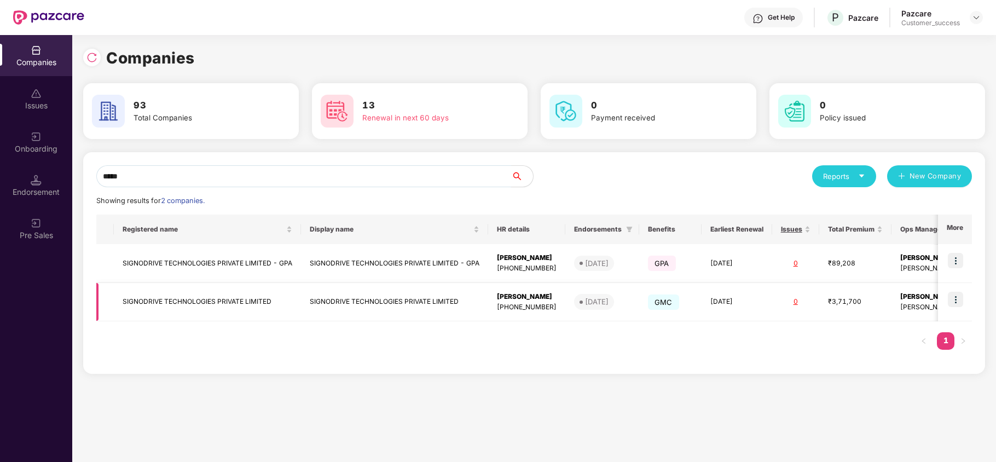
type input "*****"
click at [959, 297] on img at bounding box center [955, 299] width 15 height 15
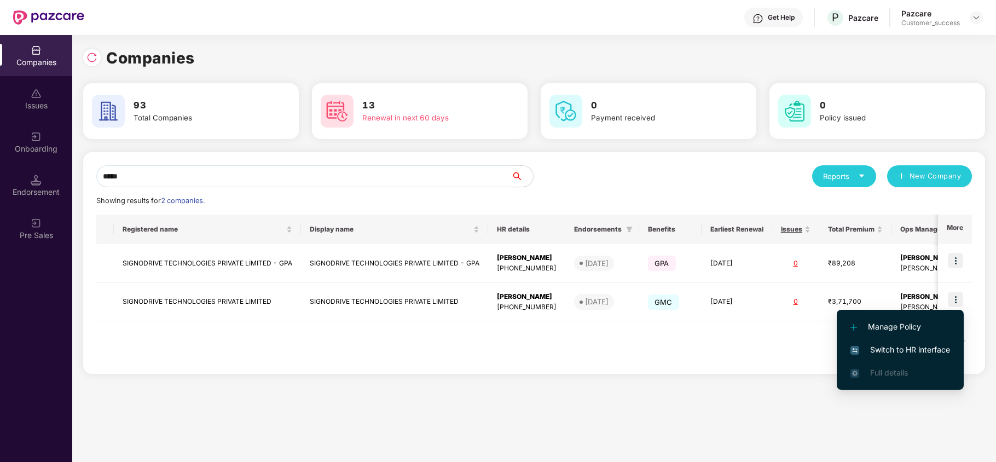
click at [905, 344] on span "Switch to HR interface" at bounding box center [901, 350] width 100 height 12
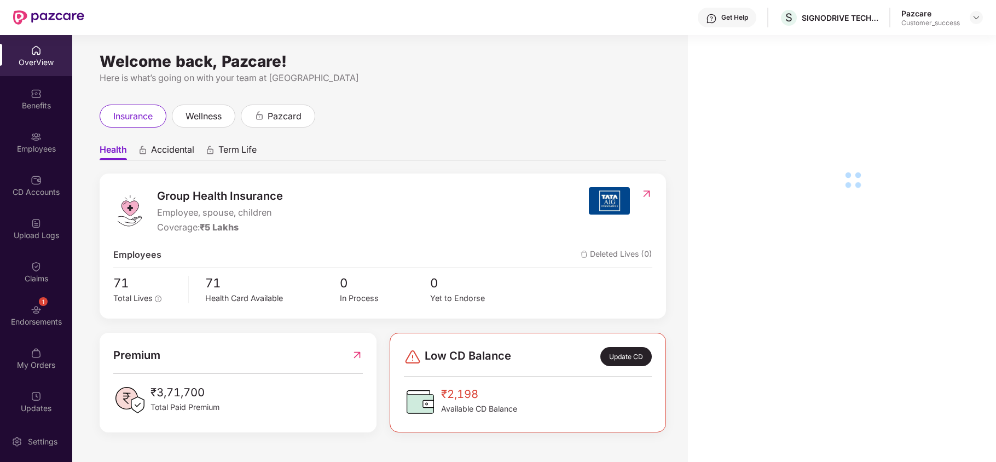
click at [37, 146] on div "Employees" at bounding box center [36, 148] width 72 height 11
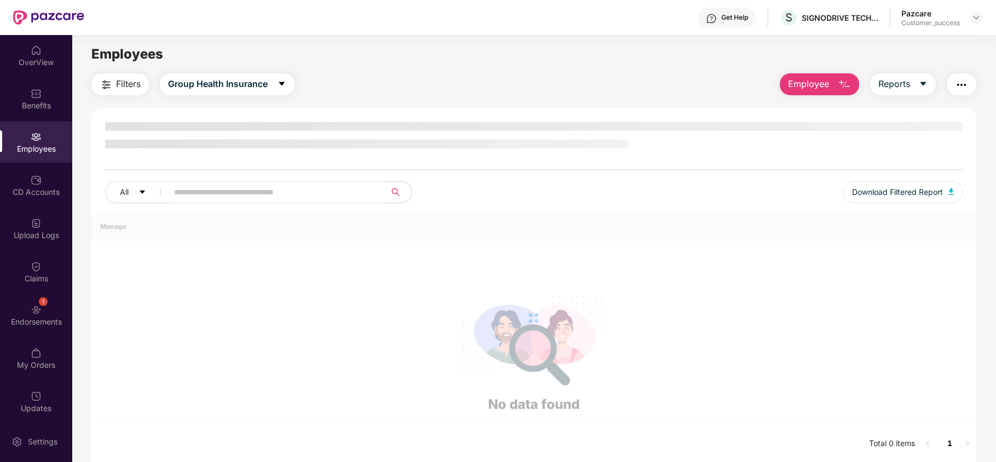
click at [37, 146] on div "Employees" at bounding box center [36, 148] width 72 height 11
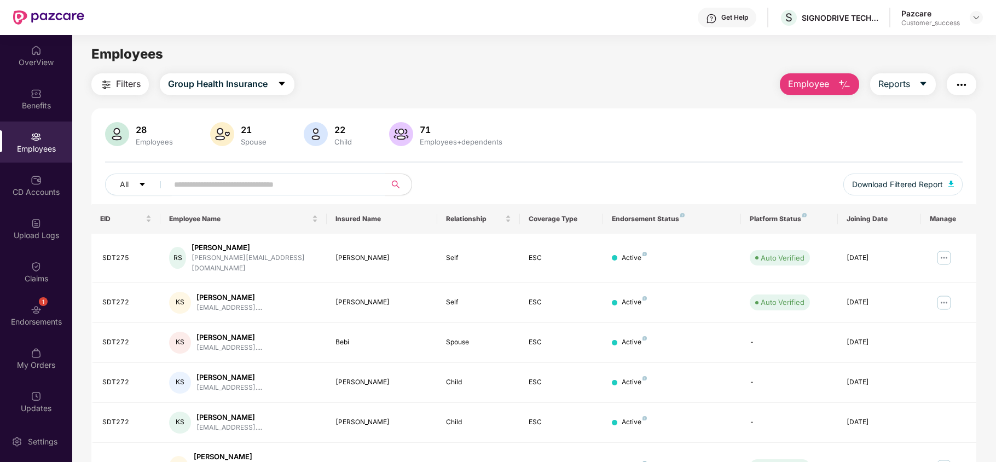
click at [235, 184] on input "text" at bounding box center [272, 184] width 196 height 16
paste input "******"
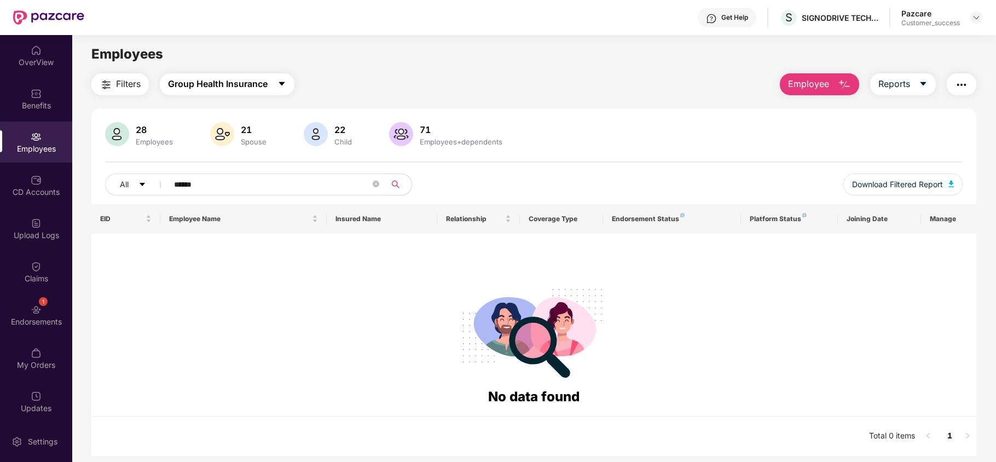
click at [251, 88] on span "Group Health Insurance" at bounding box center [218, 84] width 100 height 14
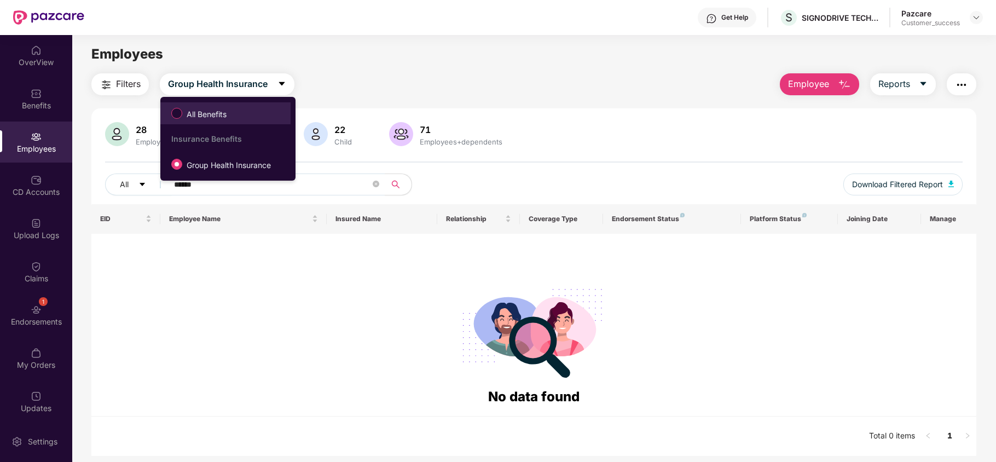
click at [233, 118] on label "All Benefits" at bounding box center [201, 113] width 71 height 19
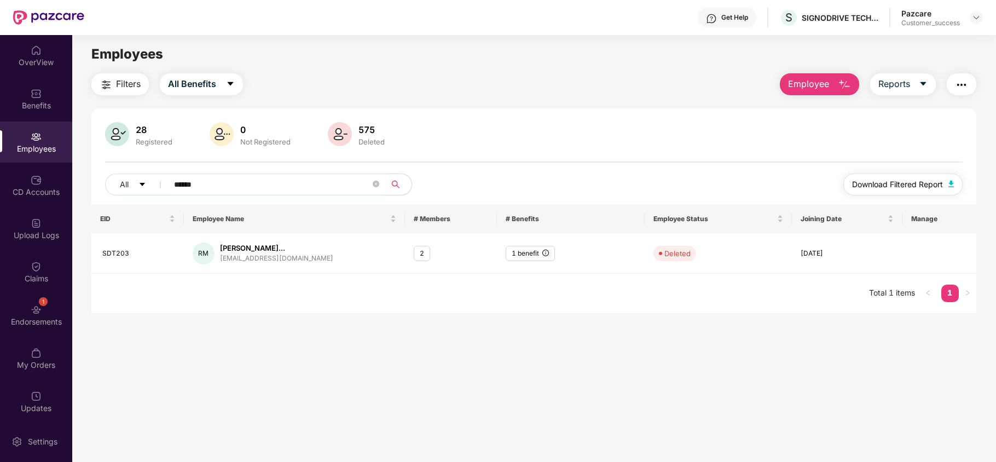
click at [915, 185] on span "Download Filtered Report" at bounding box center [897, 184] width 91 height 12
click at [241, 189] on input "******" at bounding box center [272, 184] width 196 height 16
paste input "text"
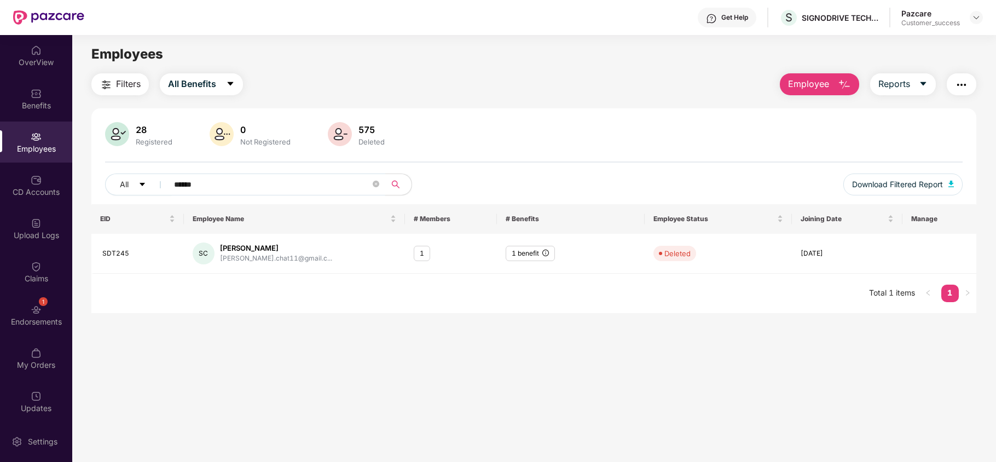
type input "******"
click at [975, 20] on img at bounding box center [976, 17] width 9 height 9
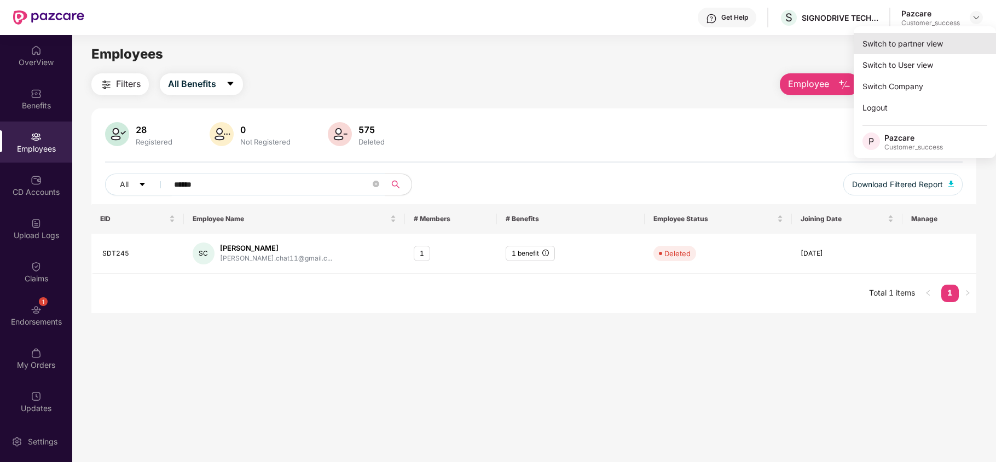
click at [915, 49] on div "Switch to partner view" at bounding box center [925, 43] width 142 height 21
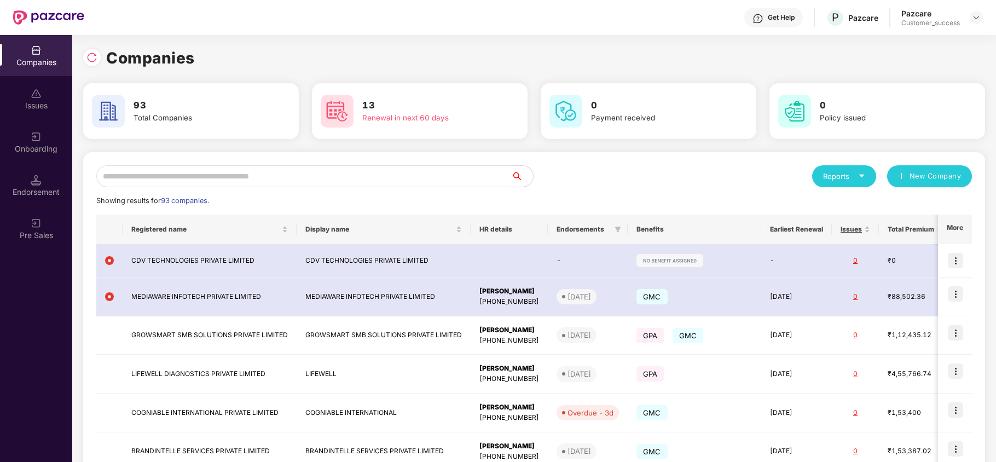
click at [365, 180] on input "text" at bounding box center [303, 176] width 415 height 22
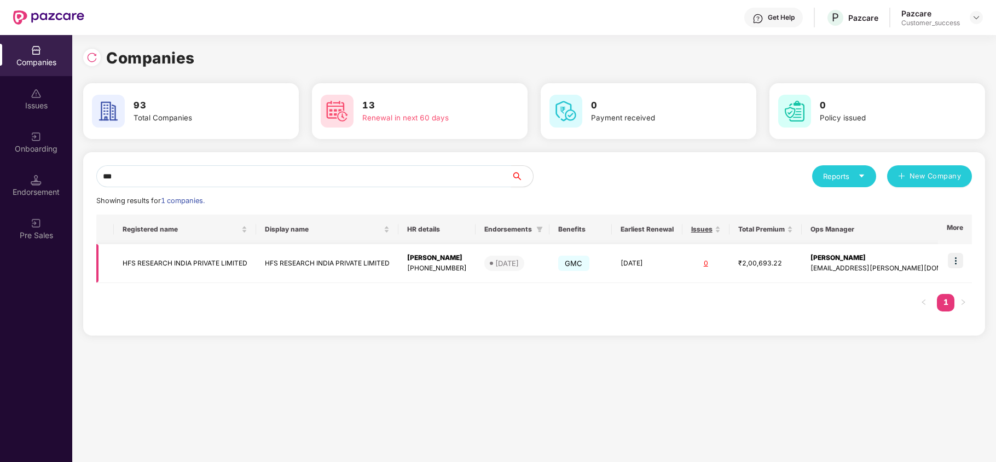
type input "***"
click at [959, 250] on td at bounding box center [955, 263] width 34 height 39
click at [957, 259] on img at bounding box center [955, 260] width 15 height 15
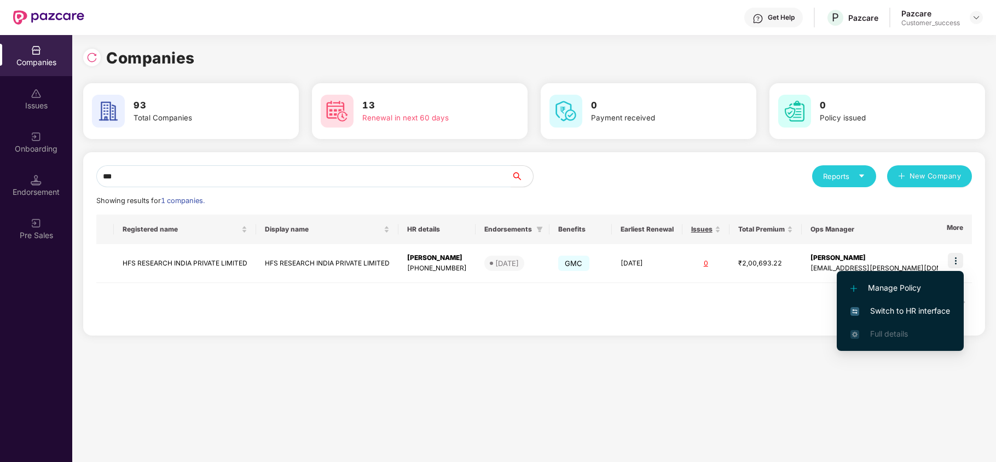
click at [911, 308] on span "Switch to HR interface" at bounding box center [901, 311] width 100 height 12
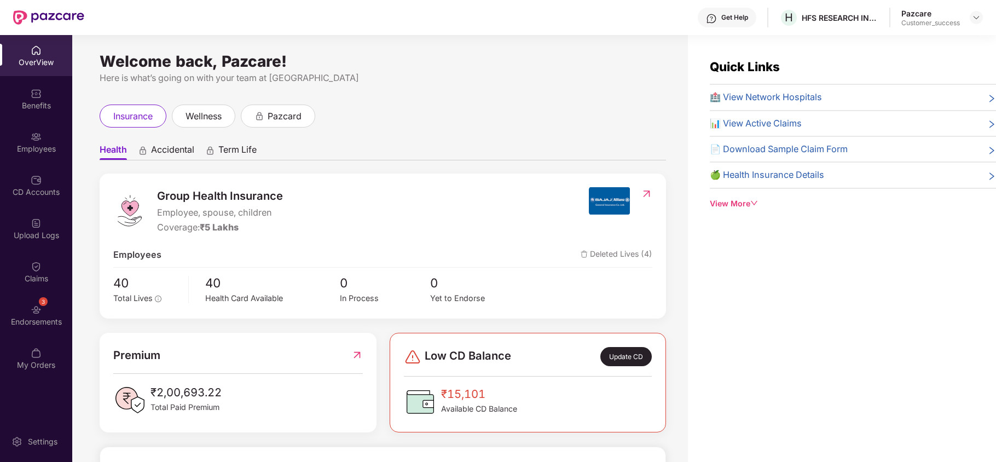
click at [39, 96] on img at bounding box center [36, 93] width 11 height 11
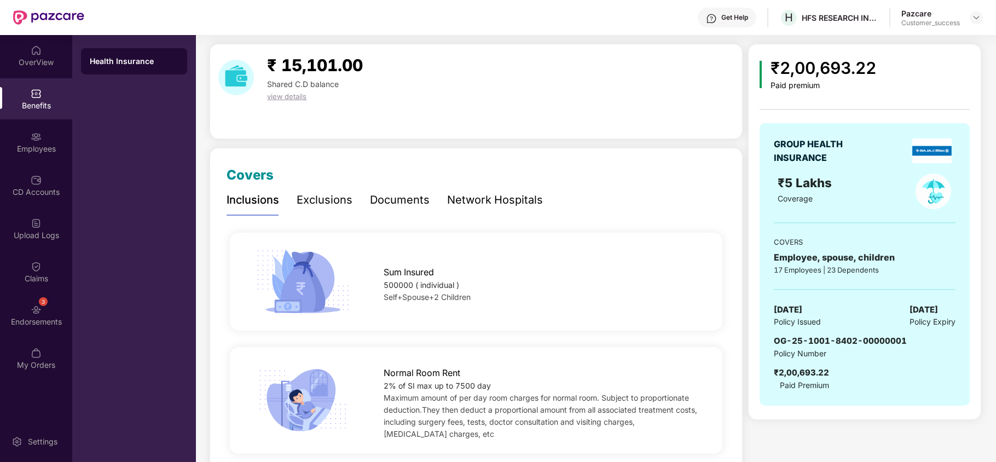
scroll to position [31, 0]
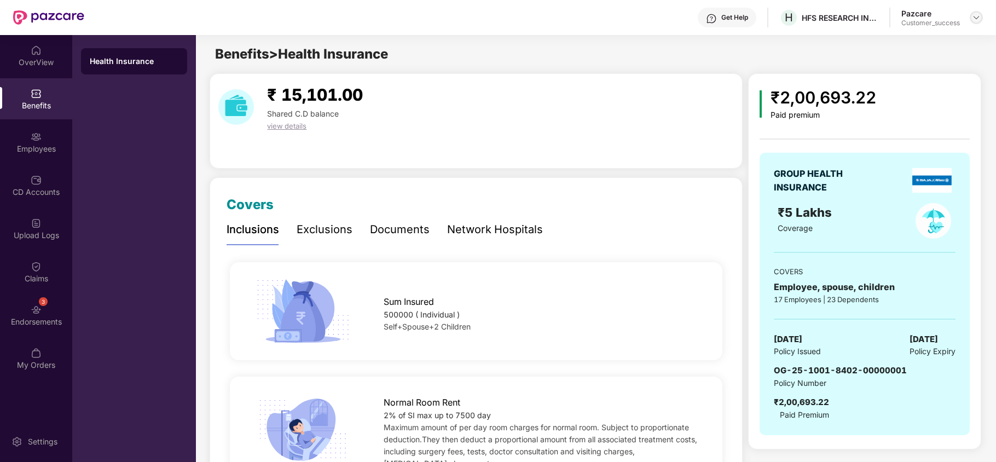
click at [973, 18] on img at bounding box center [976, 17] width 9 height 9
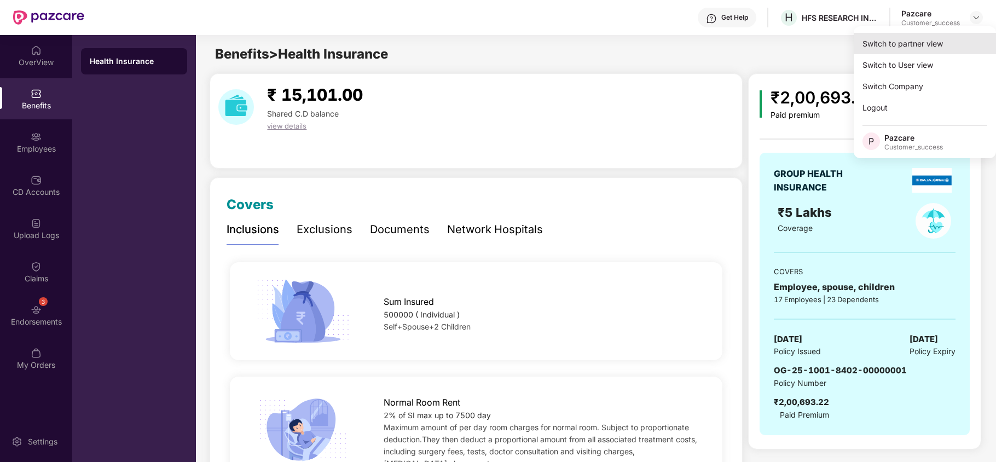
click at [899, 47] on div "Switch to partner view" at bounding box center [925, 43] width 142 height 21
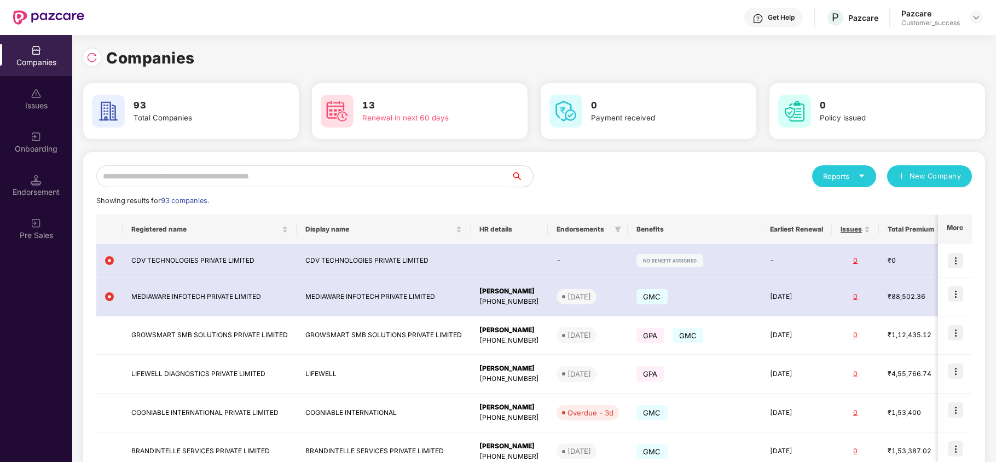
click at [367, 182] on input "text" at bounding box center [303, 176] width 415 height 22
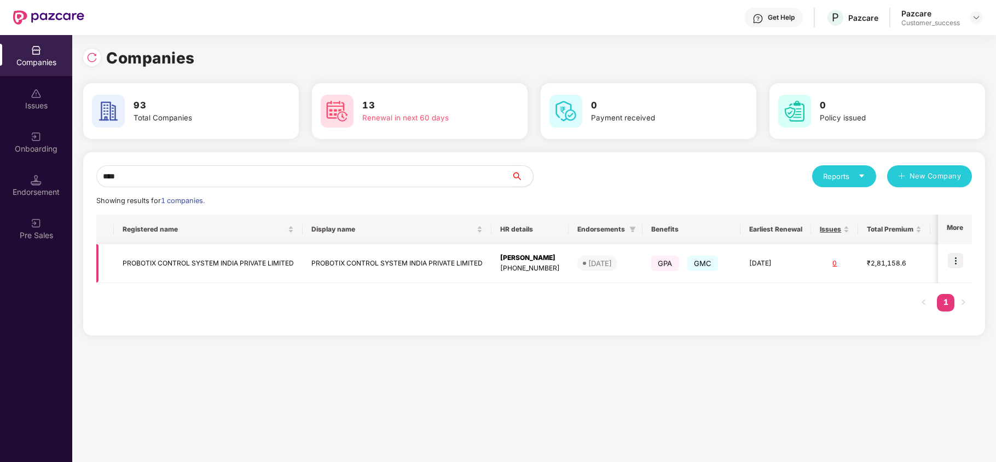
type input "****"
click at [960, 256] on img at bounding box center [955, 260] width 15 height 15
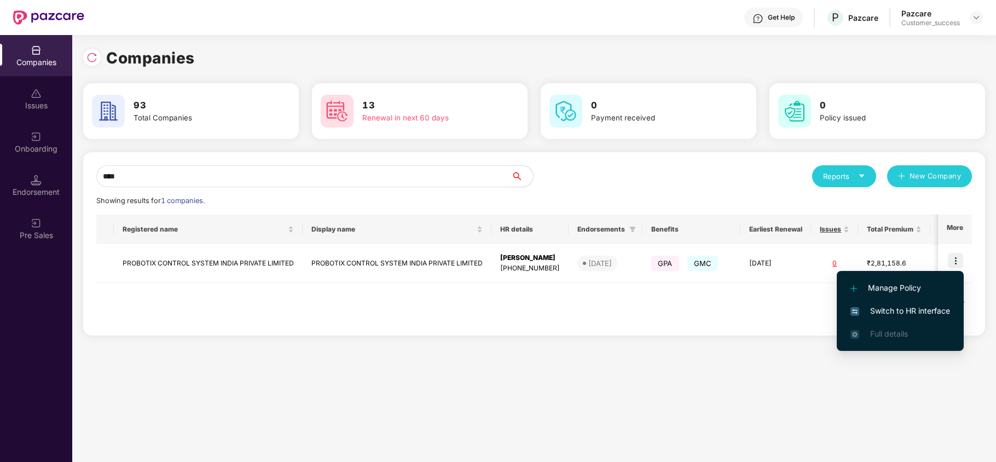
click at [896, 311] on span "Switch to HR interface" at bounding box center [901, 311] width 100 height 12
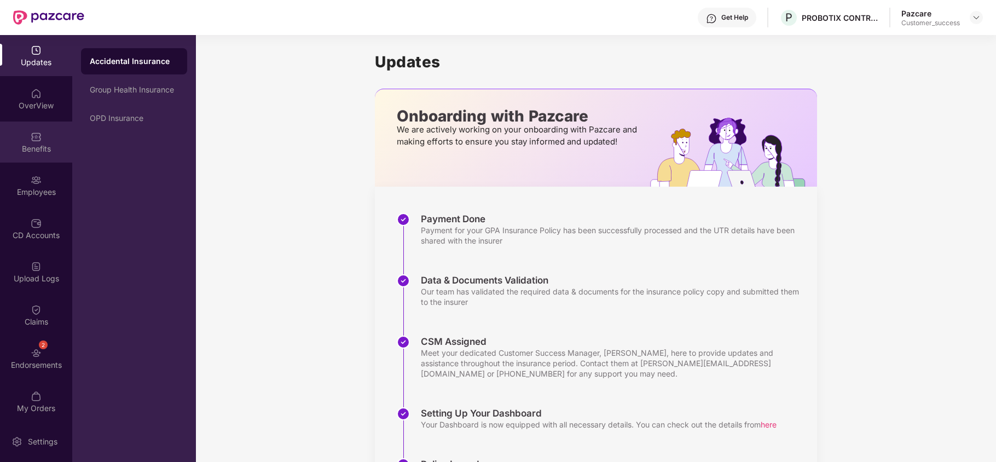
click at [47, 151] on div "Benefits" at bounding box center [36, 148] width 72 height 11
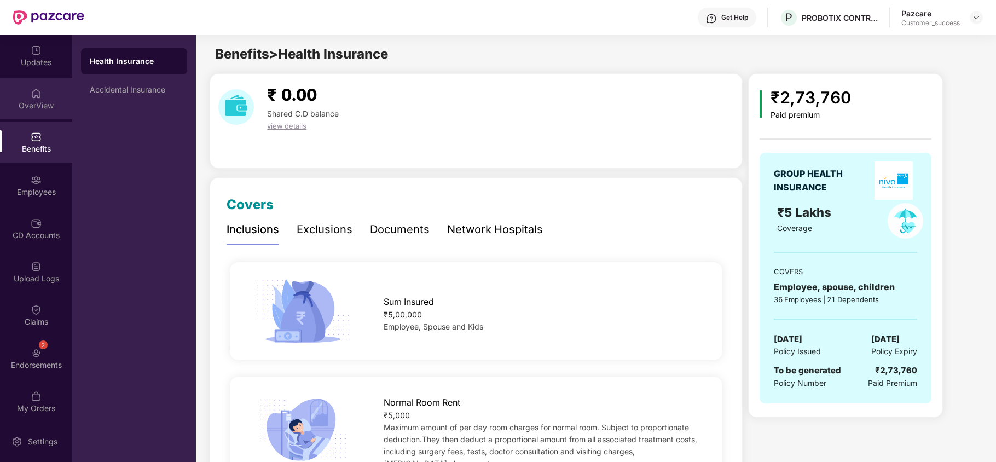
click at [41, 111] on div "OverView" at bounding box center [36, 98] width 72 height 41
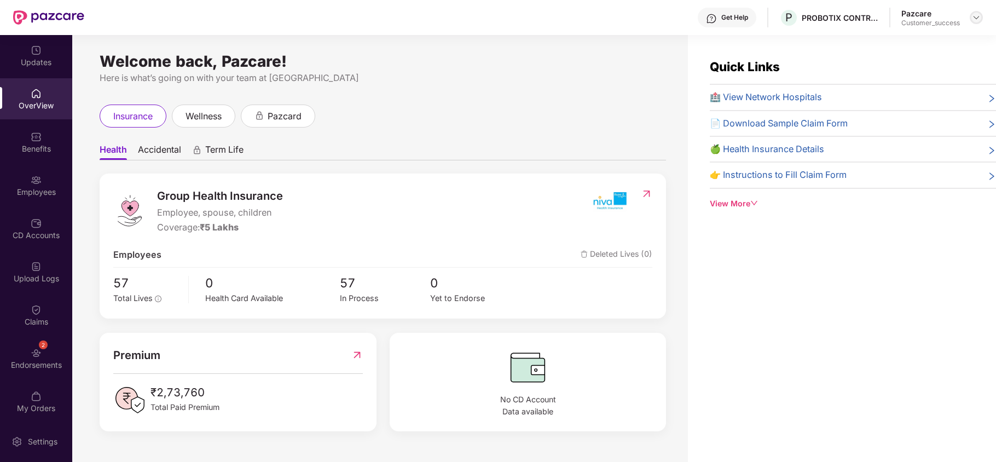
click at [976, 19] on img at bounding box center [976, 17] width 9 height 9
click at [753, 38] on div "Quick Links 🏥 View Network Hospitals 📄 Download Sample Claim Form 🍏 Health Insu…" at bounding box center [842, 266] width 308 height 462
click at [754, 204] on icon "down" at bounding box center [754, 203] width 7 height 4
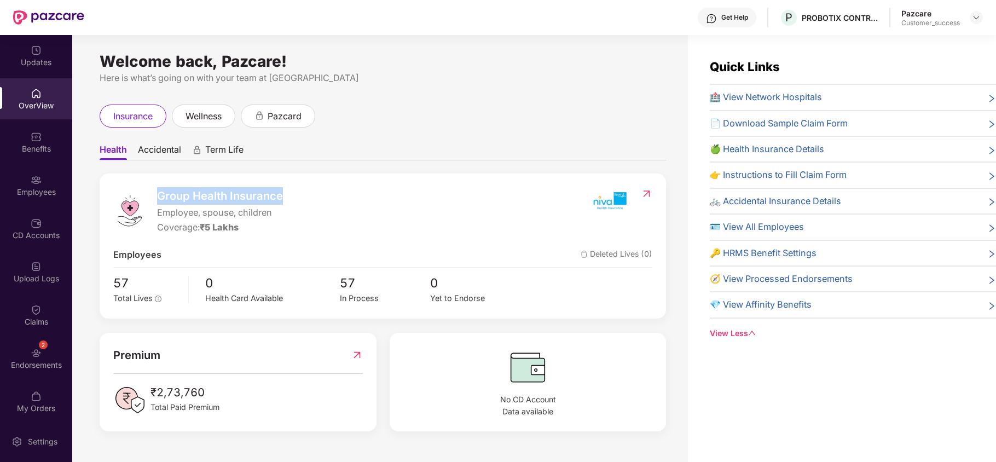
drag, startPoint x: 156, startPoint y: 197, endPoint x: 285, endPoint y: 198, distance: 128.6
click at [285, 198] on div "Group Health Insurance Employee, spouse, children Coverage: ₹5 Lakhs" at bounding box center [351, 211] width 476 height 48
drag, startPoint x: 158, startPoint y: 231, endPoint x: 257, endPoint y: 226, distance: 99.7
click at [257, 226] on div "Coverage: ₹5 Lakhs" at bounding box center [220, 228] width 126 height 14
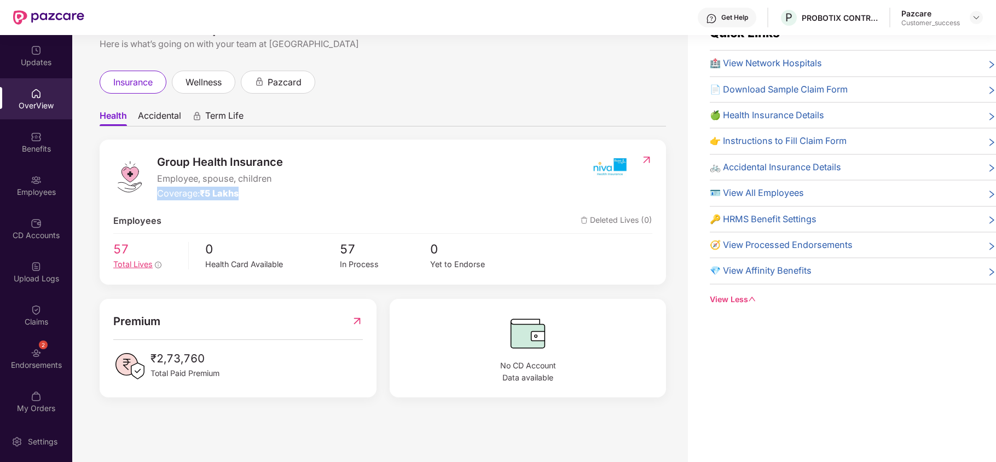
scroll to position [35, 0]
drag, startPoint x: 153, startPoint y: 351, endPoint x: 226, endPoint y: 353, distance: 72.8
click at [226, 353] on div "₹2,73,760 Total Paid Premium" at bounding box center [238, 365] width 250 height 33
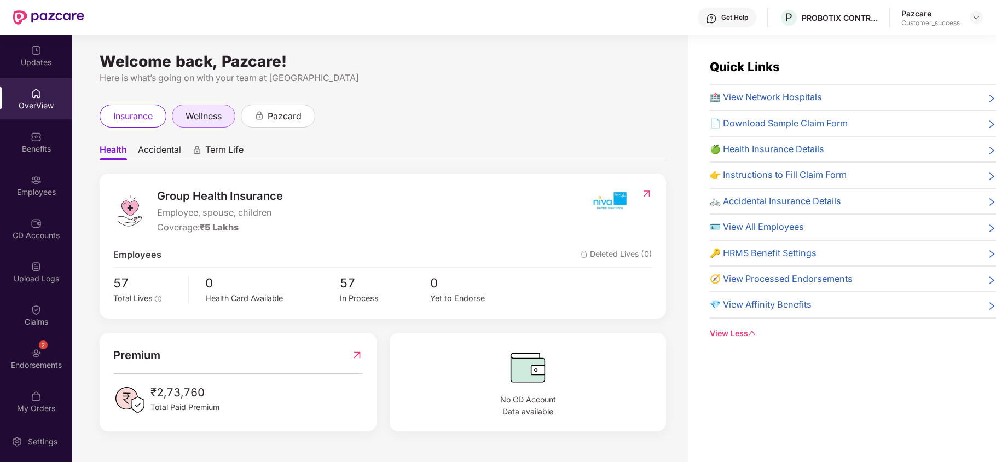
click at [199, 122] on span "wellness" at bounding box center [204, 116] width 36 height 14
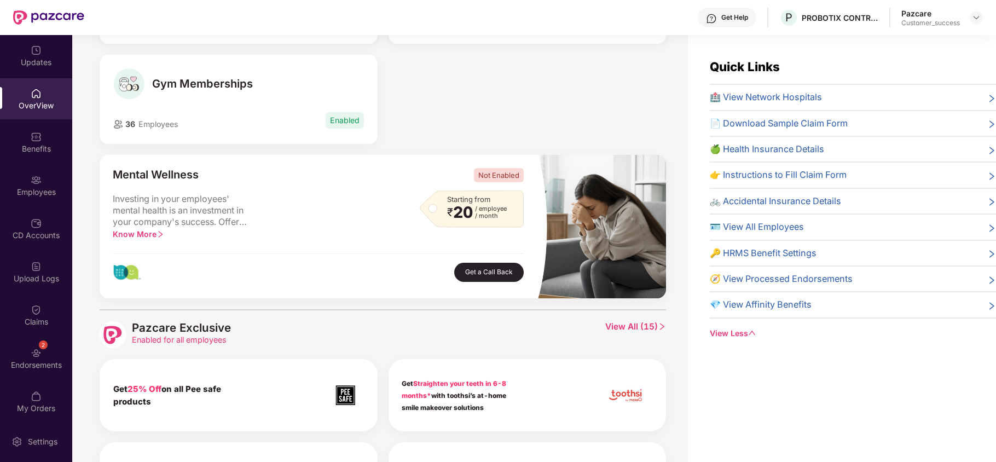
scroll to position [292, 0]
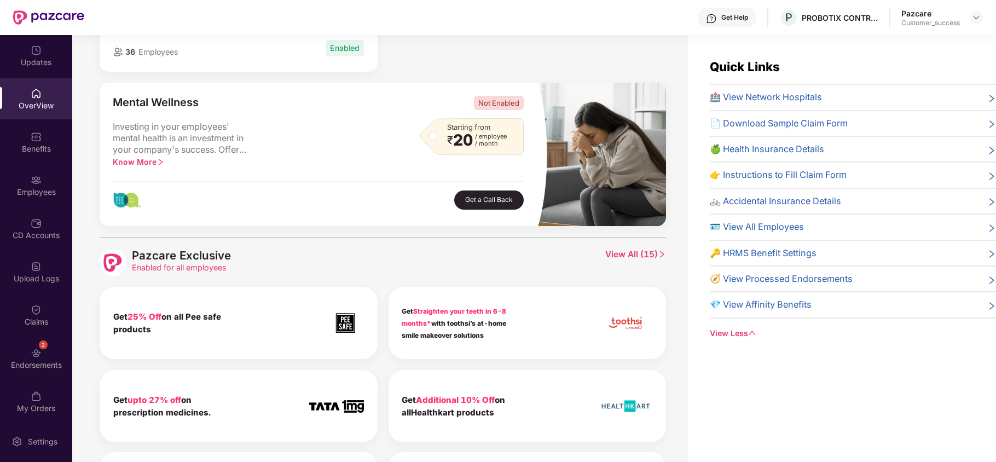
click at [628, 257] on span "View All ( 15 )" at bounding box center [635, 262] width 61 height 27
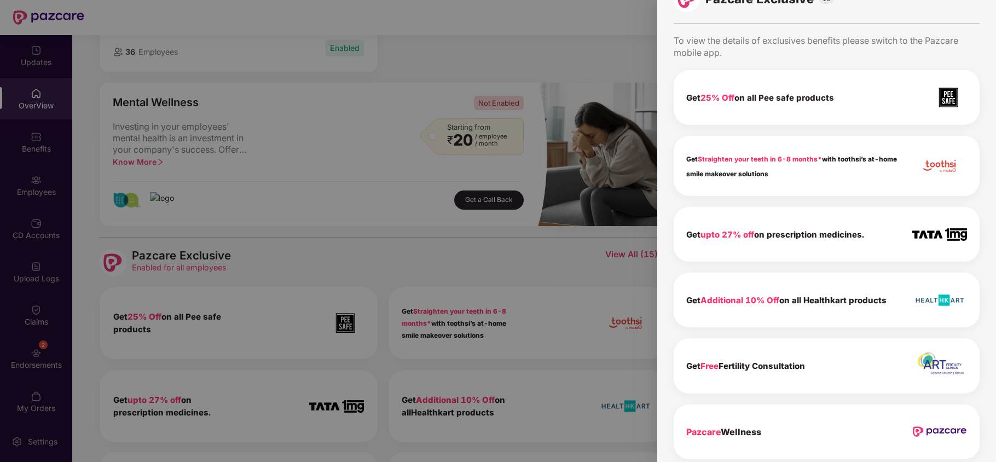
scroll to position [0, 0]
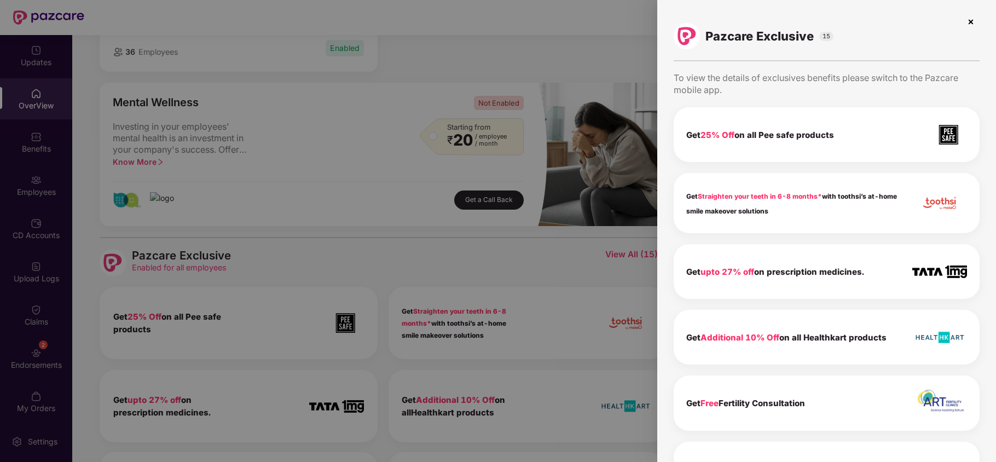
click at [971, 24] on img at bounding box center [971, 22] width 18 height 18
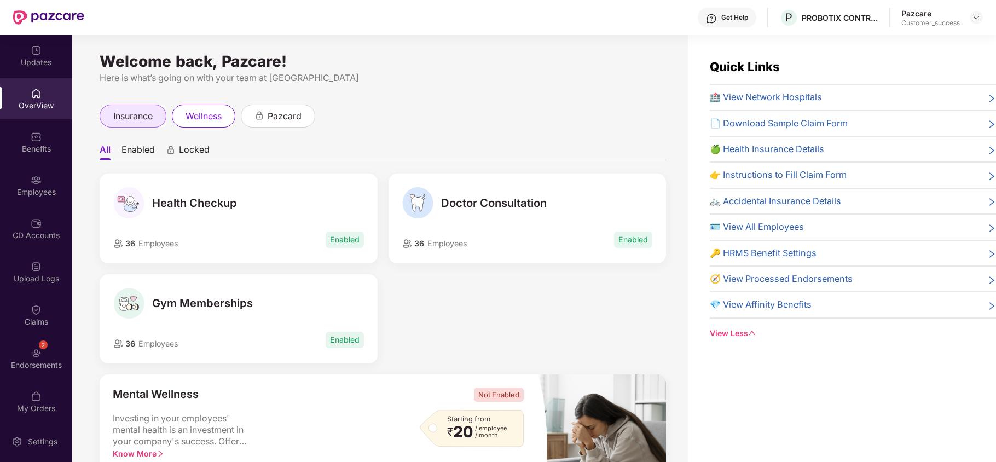
click at [118, 121] on span "insurance" at bounding box center [132, 116] width 39 height 14
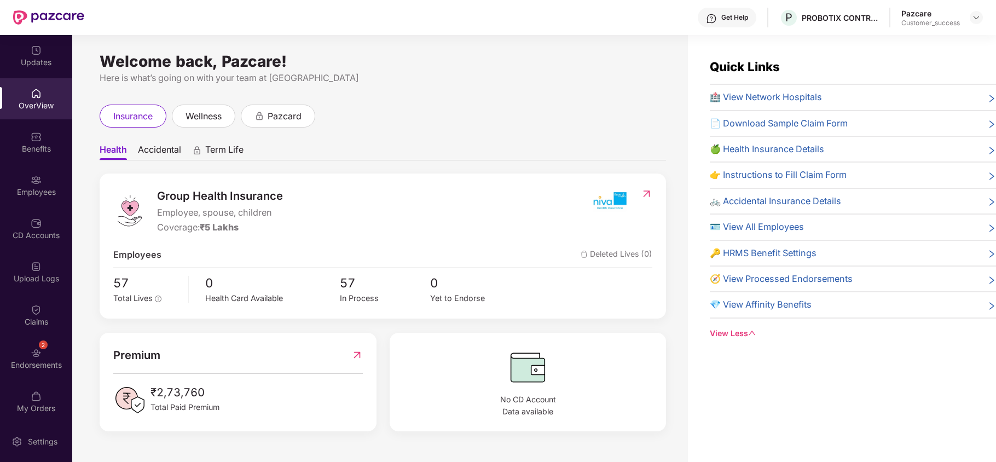
click at [161, 157] on span "Accidental" at bounding box center [159, 152] width 43 height 16
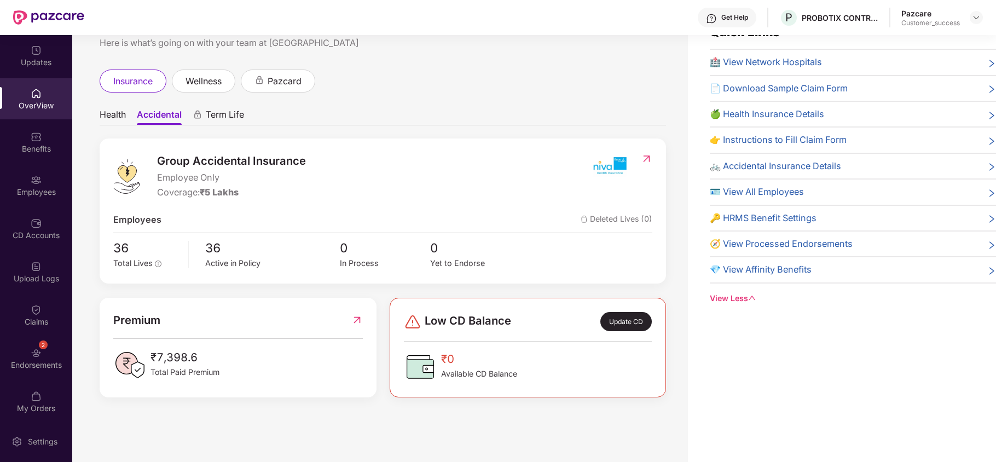
scroll to position [34, 0]
drag, startPoint x: 154, startPoint y: 161, endPoint x: 309, endPoint y: 165, distance: 154.9
click at [309, 165] on div "Group Accidental Insurance Employee Only Coverage: ₹5 Lakhs" at bounding box center [351, 177] width 476 height 48
click at [47, 156] on div "Benefits" at bounding box center [36, 142] width 72 height 41
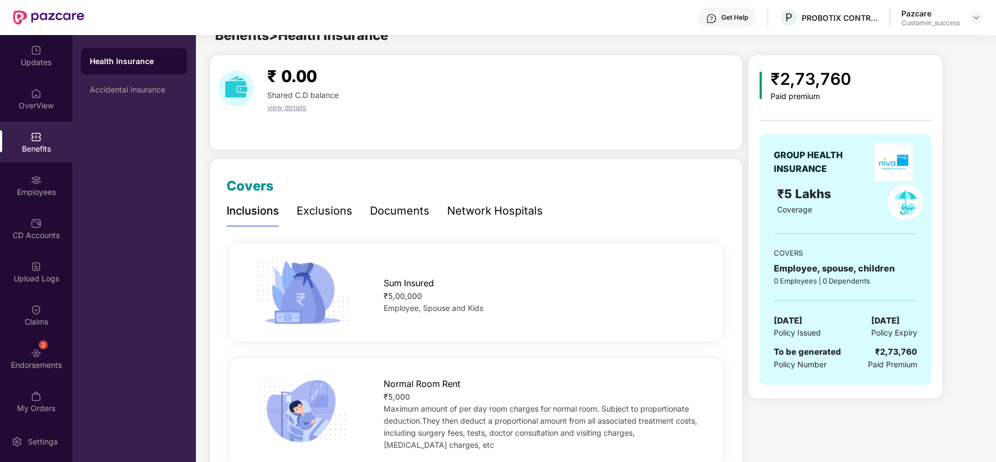
scroll to position [0, 0]
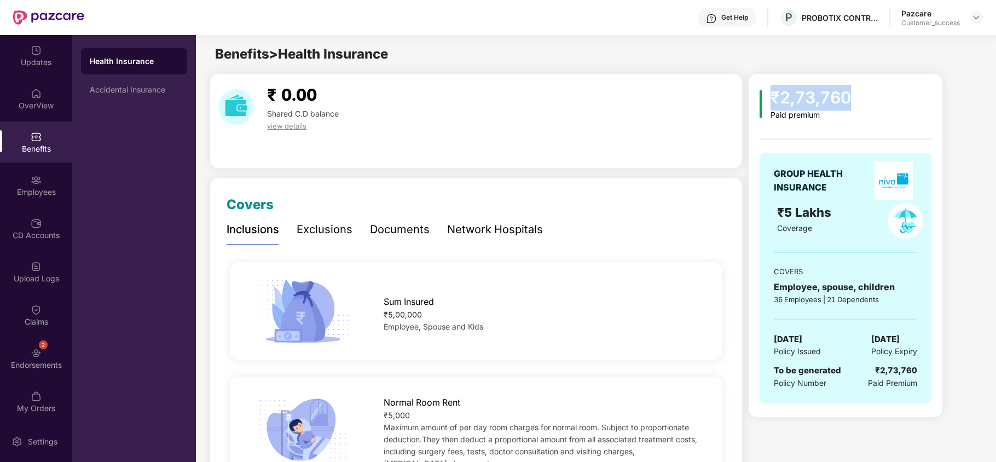
drag, startPoint x: 774, startPoint y: 100, endPoint x: 848, endPoint y: 93, distance: 74.7
click at [848, 93] on div "₹2,73,760" at bounding box center [811, 98] width 80 height 26
drag, startPoint x: 776, startPoint y: 173, endPoint x: 832, endPoint y: 191, distance: 59.0
click at [832, 191] on div "GROUP HEALTH INSURANCE" at bounding box center [822, 180] width 96 height 27
drag, startPoint x: 779, startPoint y: 215, endPoint x: 819, endPoint y: 218, distance: 40.0
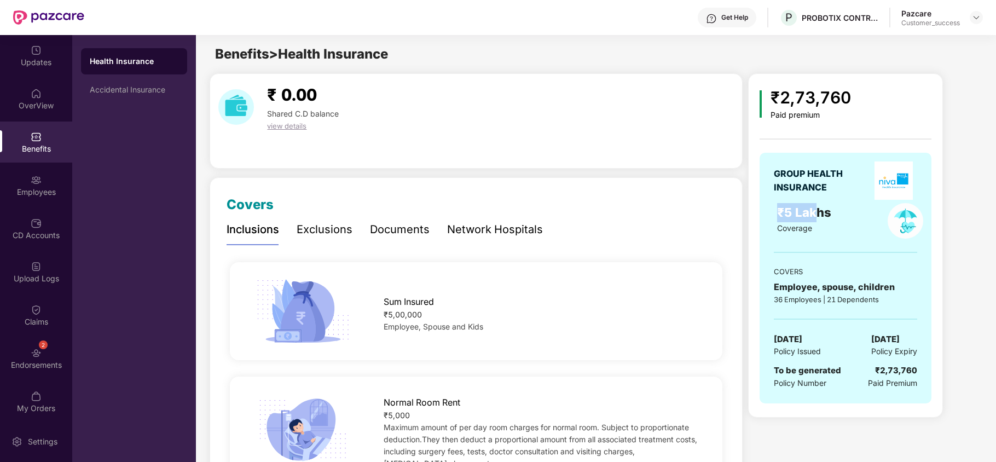
click at [819, 218] on span "₹5 Lakhs" at bounding box center [805, 212] width 57 height 14
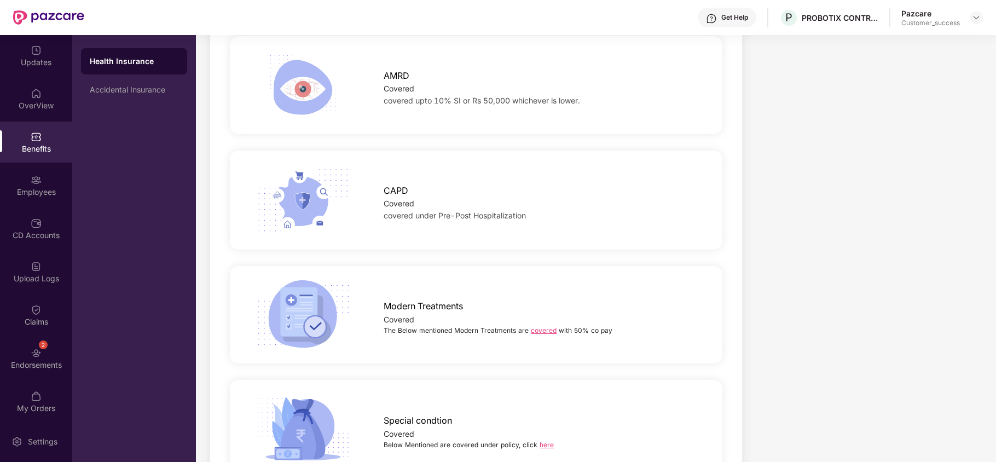
scroll to position [2188, 0]
click at [535, 326] on link "covered" at bounding box center [544, 330] width 26 height 8
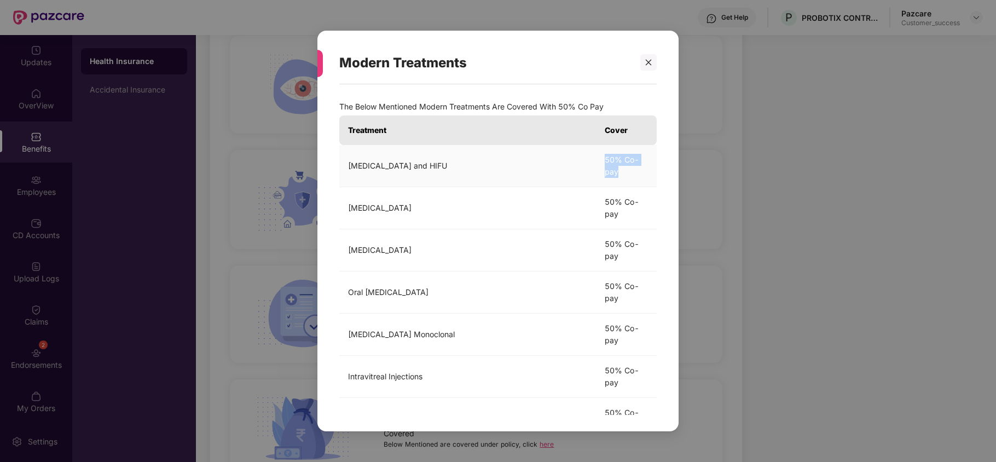
drag, startPoint x: 603, startPoint y: 160, endPoint x: 624, endPoint y: 176, distance: 26.5
click at [624, 176] on td "50% Co-pay" at bounding box center [626, 166] width 61 height 42
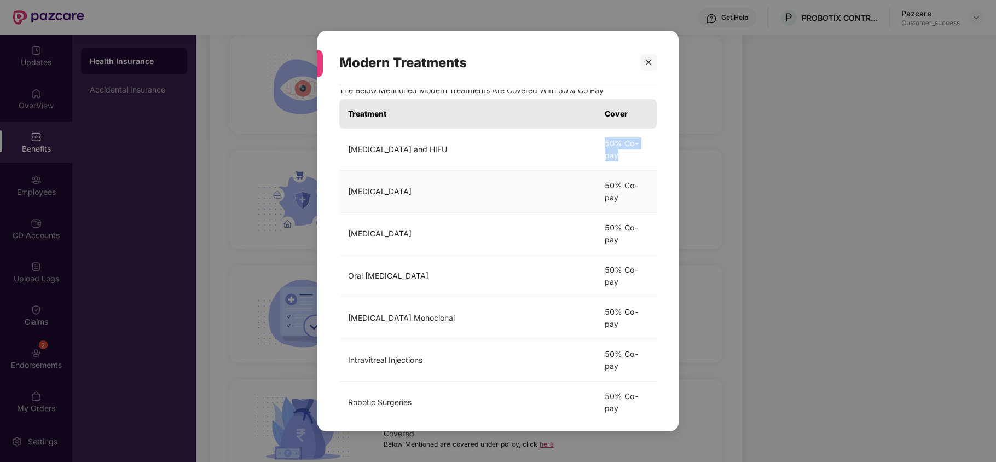
scroll to position [1, 0]
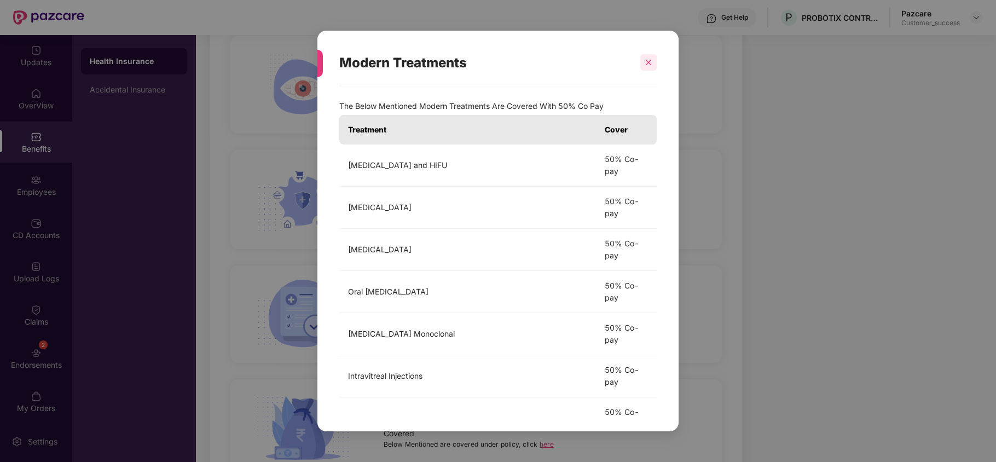
drag, startPoint x: 638, startPoint y: 60, endPoint x: 649, endPoint y: 64, distance: 11.3
click at [649, 64] on div at bounding box center [643, 62] width 26 height 16
click at [649, 64] on icon "close" at bounding box center [649, 63] width 8 height 8
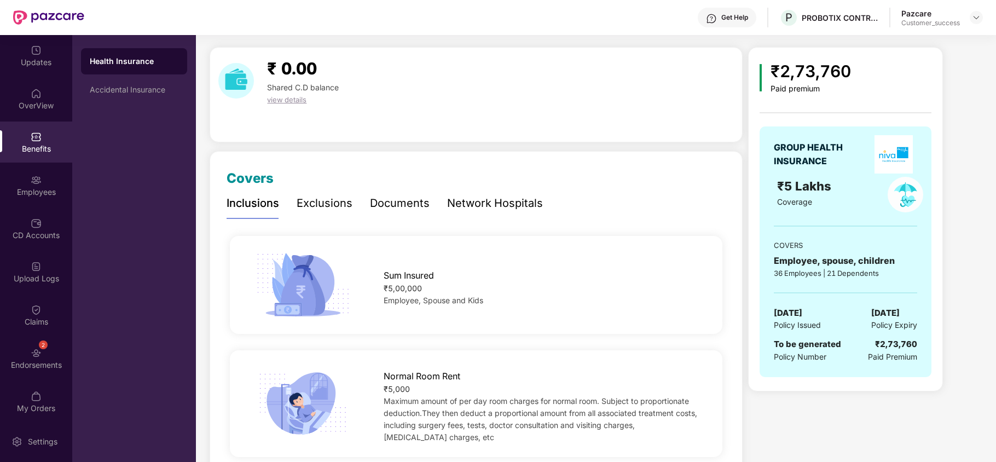
scroll to position [22, 0]
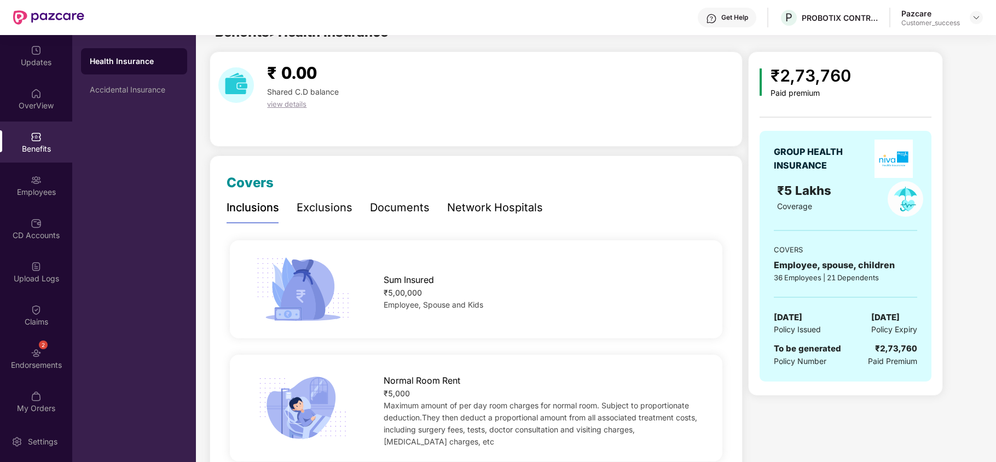
click at [315, 216] on div "Exclusions" at bounding box center [325, 207] width 56 height 17
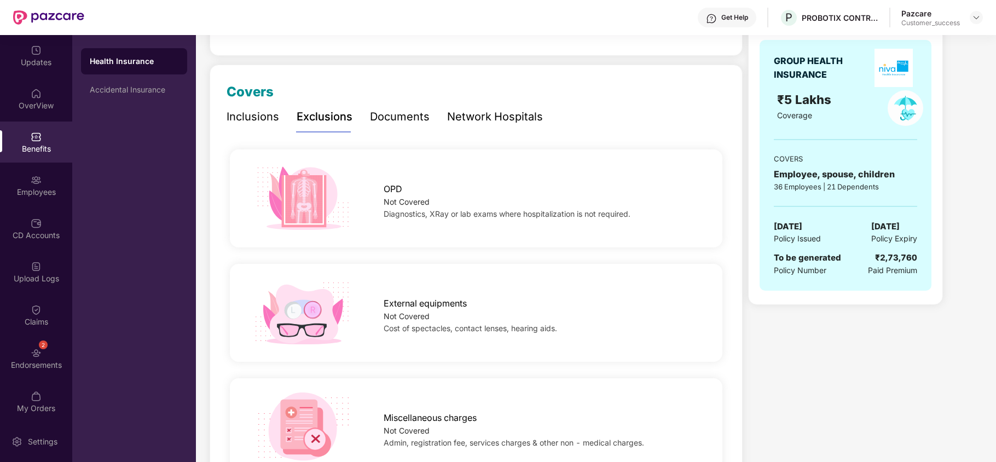
scroll to position [0, 0]
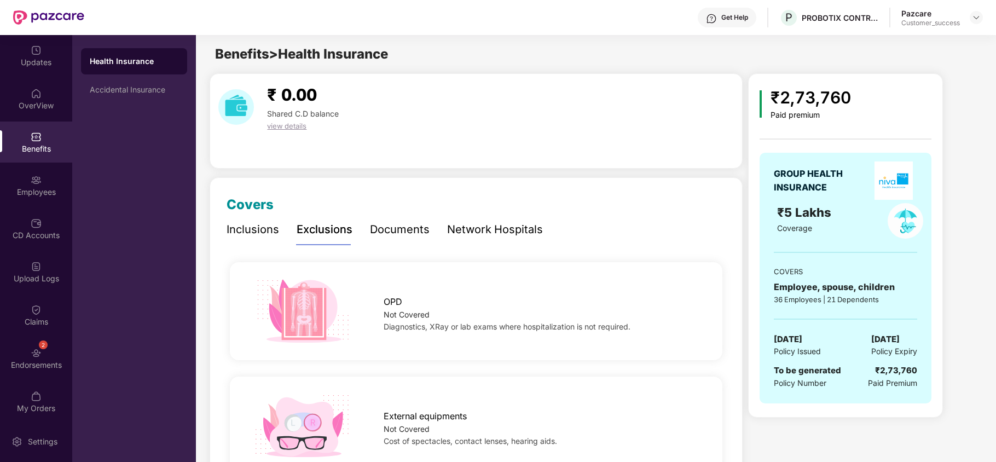
click at [383, 235] on div "Documents" at bounding box center [400, 229] width 60 height 17
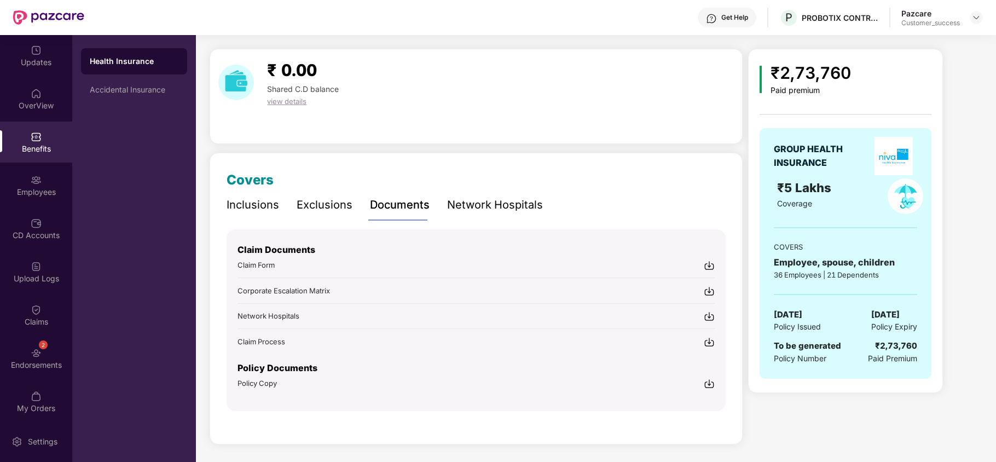
scroll to position [24, 0]
click at [471, 213] on div "Network Hospitals" at bounding box center [495, 205] width 96 height 17
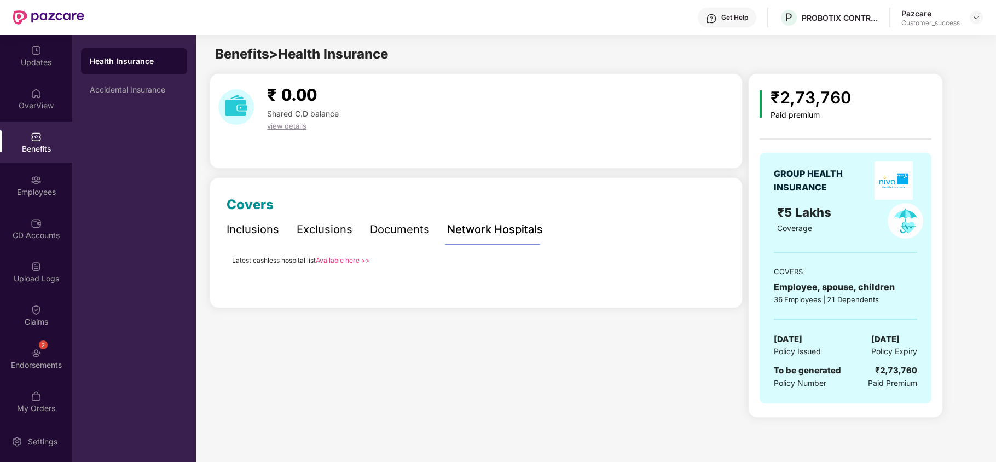
scroll to position [0, 0]
click at [335, 263] on link "Available here >>" at bounding box center [343, 261] width 54 height 8
click at [134, 94] on div "Accidental Insurance" at bounding box center [134, 90] width 106 height 26
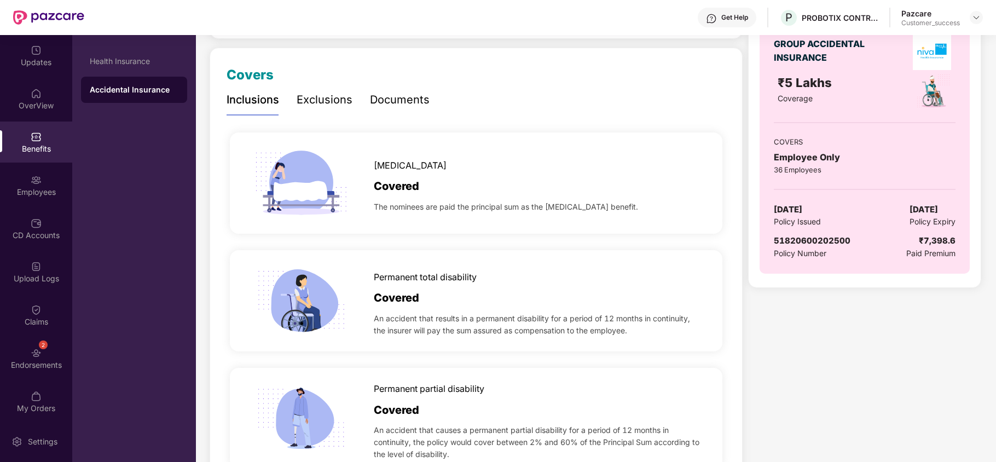
scroll to position [147, 0]
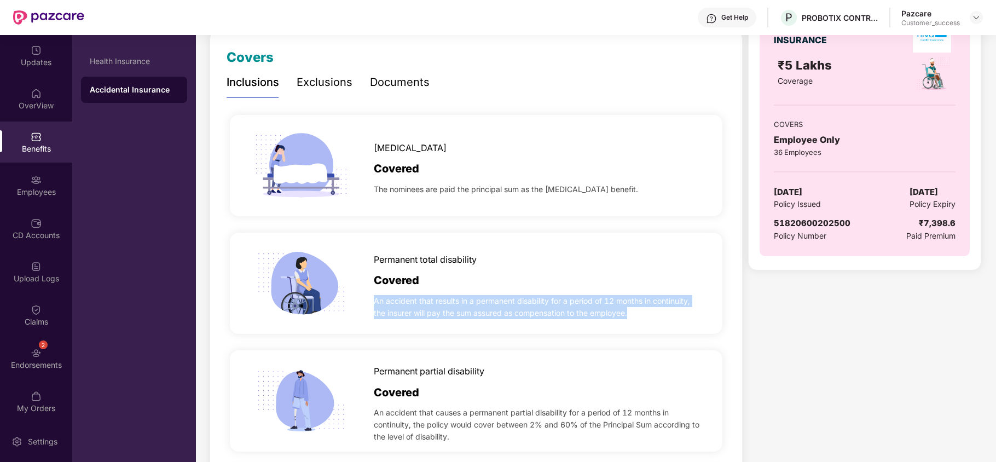
drag, startPoint x: 375, startPoint y: 300, endPoint x: 640, endPoint y: 310, distance: 265.1
click at [640, 310] on span "An accident that results in a permanent disability for a period of 12 months in…" at bounding box center [538, 307] width 328 height 24
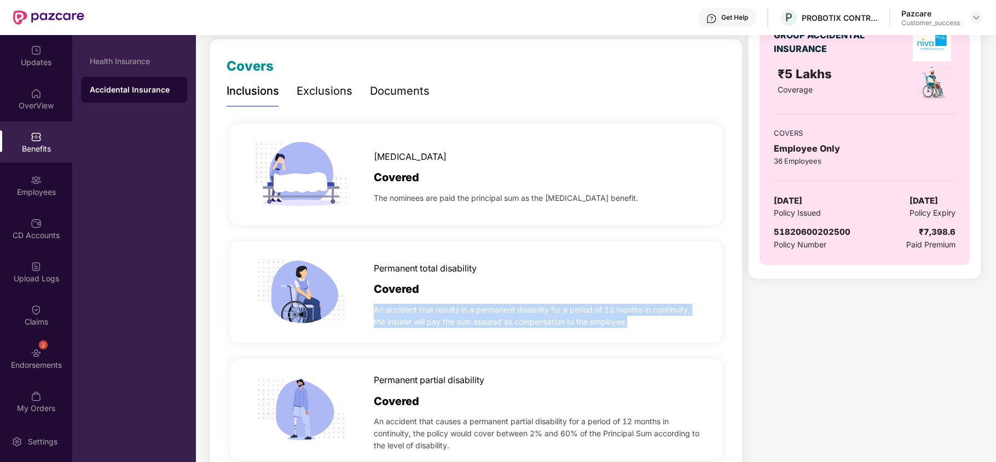
scroll to position [0, 0]
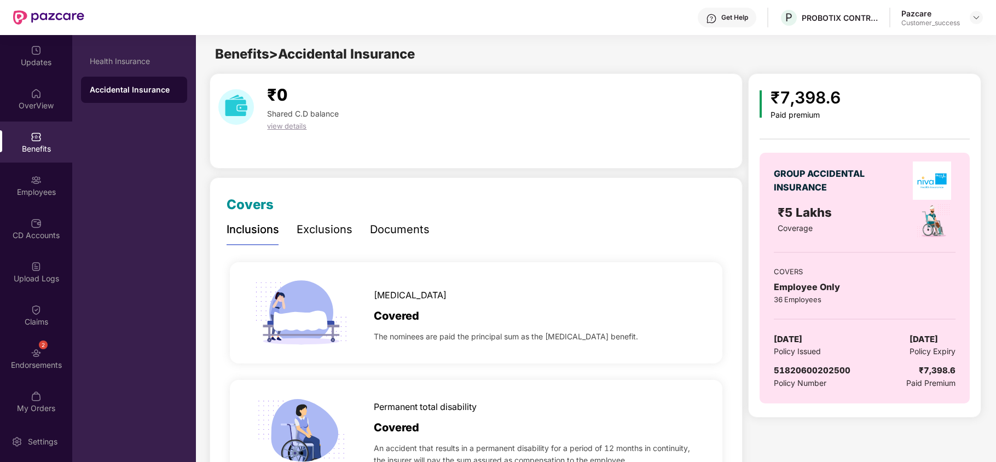
click at [322, 231] on div "Exclusions" at bounding box center [325, 229] width 56 height 17
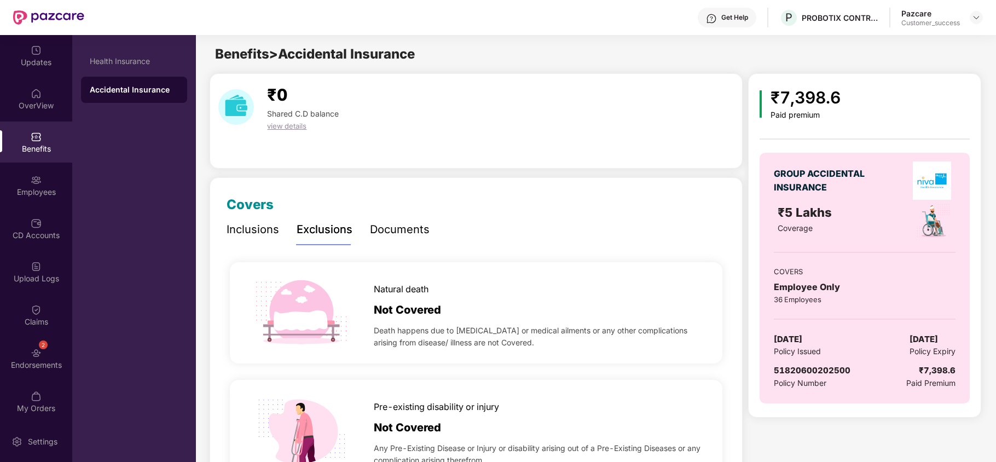
click at [377, 230] on div "Documents" at bounding box center [400, 229] width 60 height 17
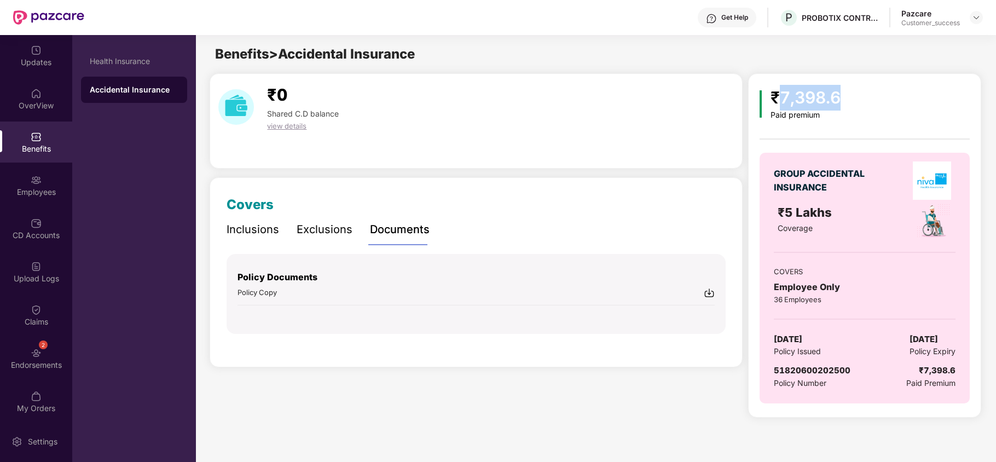
drag, startPoint x: 776, startPoint y: 97, endPoint x: 867, endPoint y: 88, distance: 91.8
click at [867, 88] on div "₹7,398.6 Paid premium GROUP ACCIDENTAL INSURANCE ₹5 Lakhs Coverage COVERS Emplo…" at bounding box center [865, 249] width 210 height 329
drag, startPoint x: 774, startPoint y: 213, endPoint x: 791, endPoint y: 213, distance: 17.0
click at [791, 213] on div "₹5 Lakhs Coverage" at bounding box center [836, 221] width 130 height 36
drag, startPoint x: 771, startPoint y: 287, endPoint x: 837, endPoint y: 291, distance: 66.9
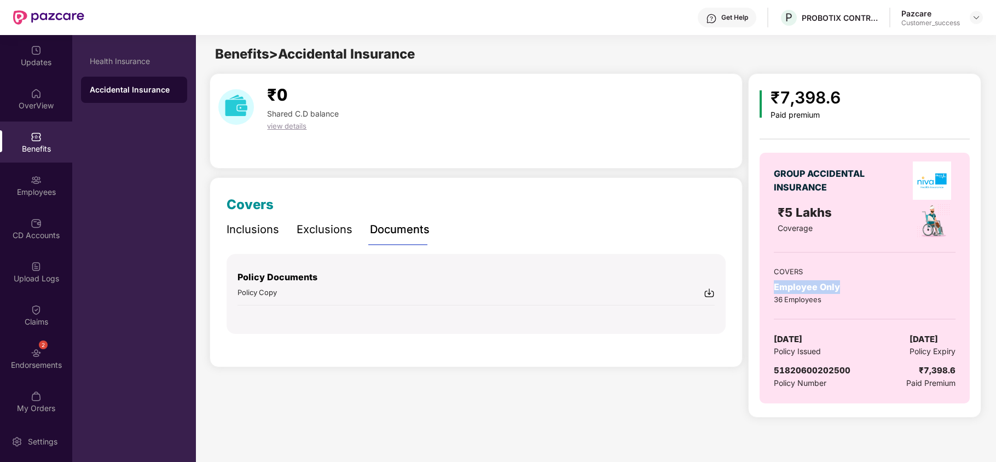
click at [837, 291] on div "GROUP ACCIDENTAL INSURANCE ₹5 Lakhs Coverage COVERS Employee Only 36 Employees …" at bounding box center [865, 278] width 210 height 251
click at [36, 194] on div "Employees" at bounding box center [36, 192] width 72 height 11
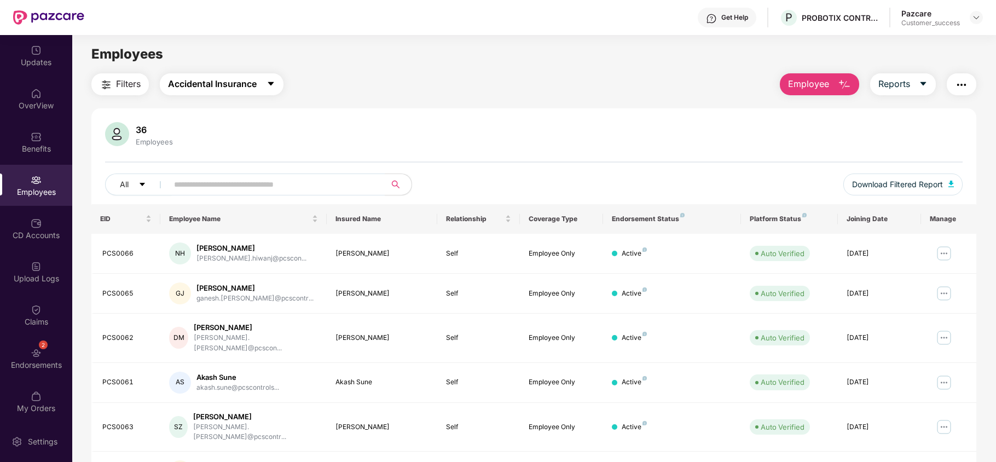
click at [241, 82] on span "Accidental Insurance" at bounding box center [212, 84] width 89 height 14
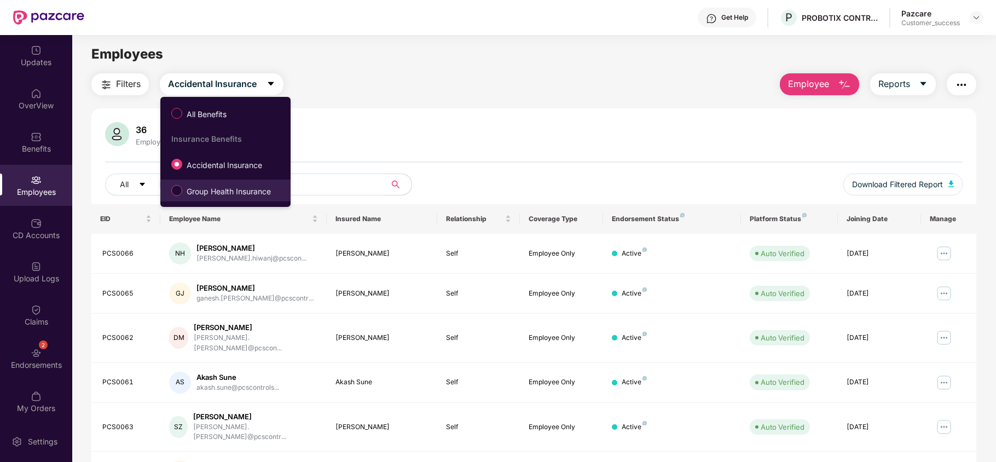
click at [210, 193] on span "Group Health Insurance" at bounding box center [228, 192] width 93 height 12
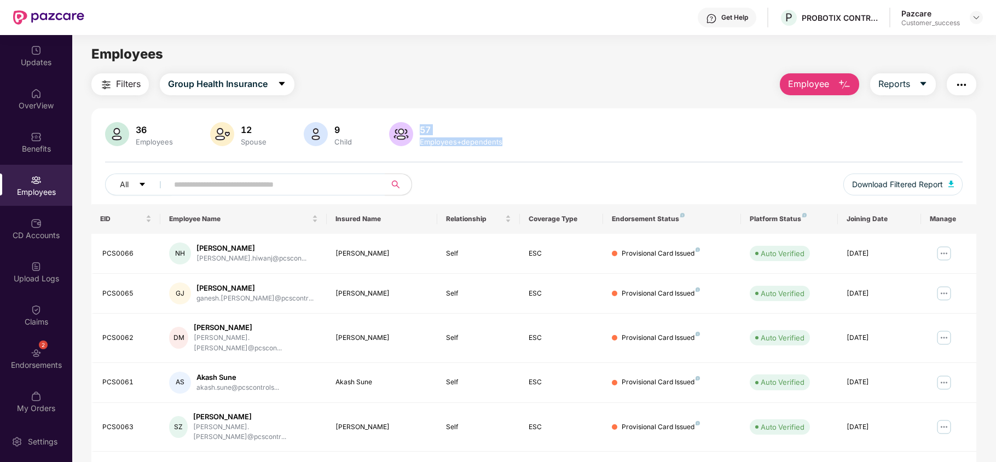
drag, startPoint x: 416, startPoint y: 128, endPoint x: 509, endPoint y: 147, distance: 95.0
click at [509, 147] on div "36 Employees 12 Spouse 9 Child 57 Employees+dependents" at bounding box center [534, 135] width 858 height 26
click at [513, 166] on div "36 Employees 12 Spouse 9 Child [DEMOGRAPHIC_DATA] Employees+dependents All Down…" at bounding box center [533, 163] width 885 height 82
click at [945, 259] on img at bounding box center [944, 254] width 18 height 18
click at [821, 188] on div "All Download Filtered Report" at bounding box center [534, 188] width 858 height 31
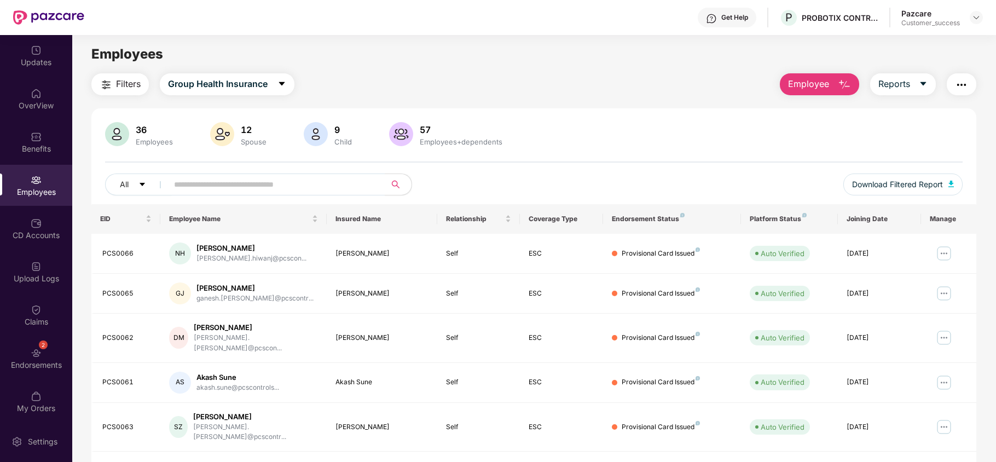
click at [824, 82] on span "Employee" at bounding box center [808, 84] width 41 height 14
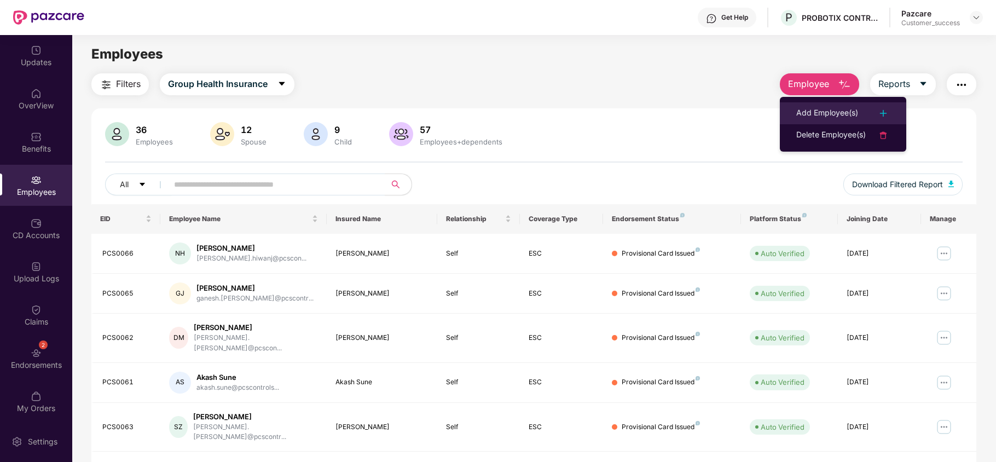
click at [817, 114] on div "Add Employee(s)" at bounding box center [827, 113] width 62 height 13
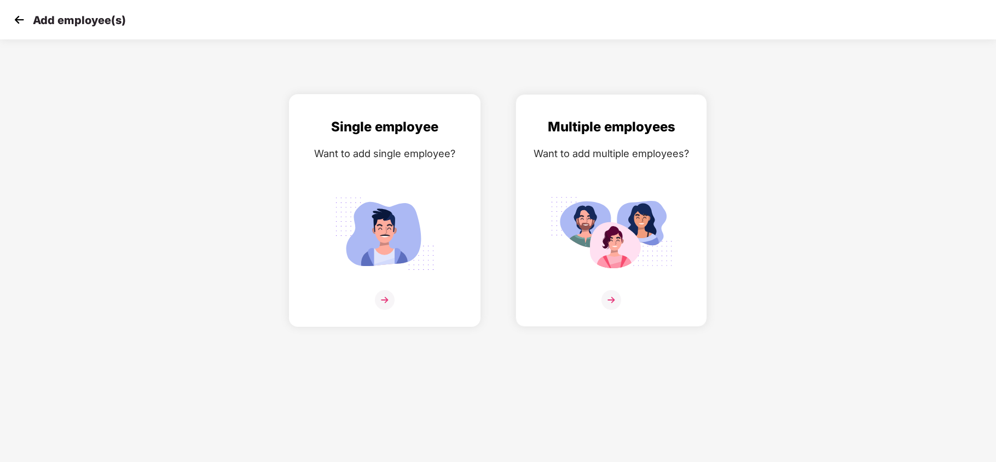
click at [418, 184] on div "Single employee Want to add single employee?" at bounding box center [384, 220] width 169 height 207
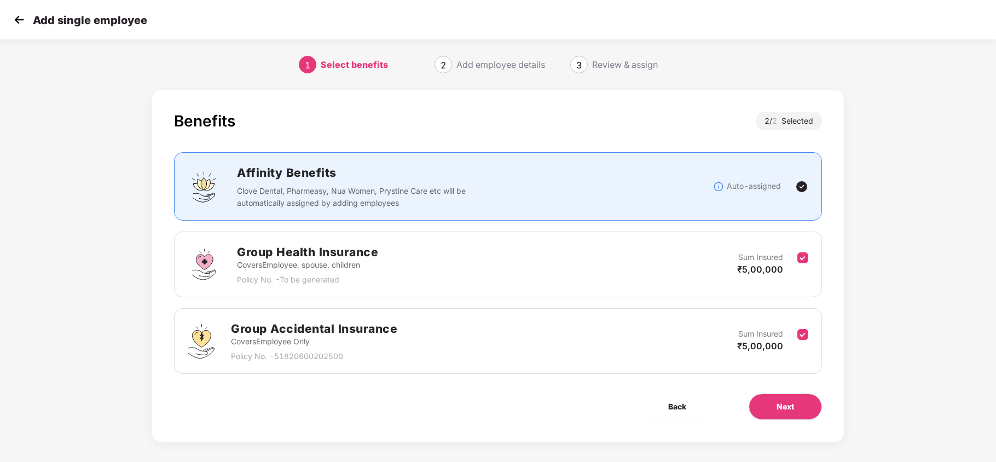
scroll to position [8, 0]
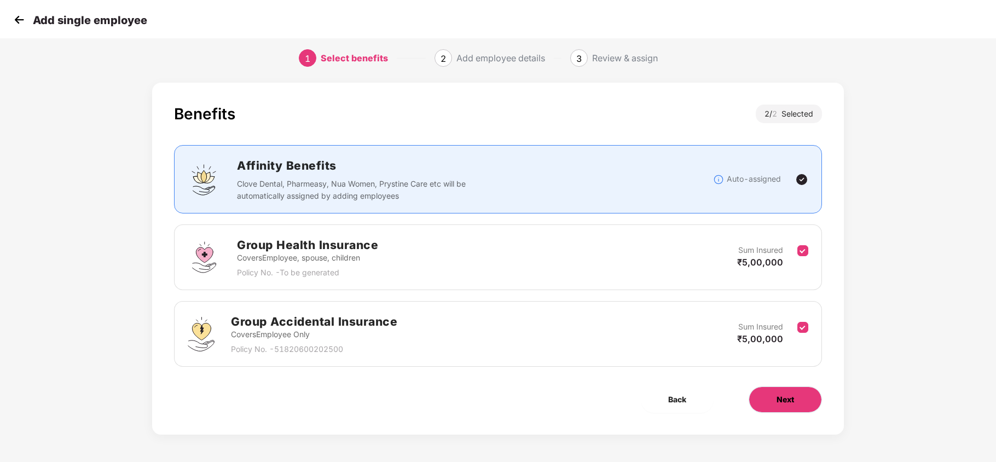
click at [797, 400] on button "Next" at bounding box center [785, 399] width 73 height 26
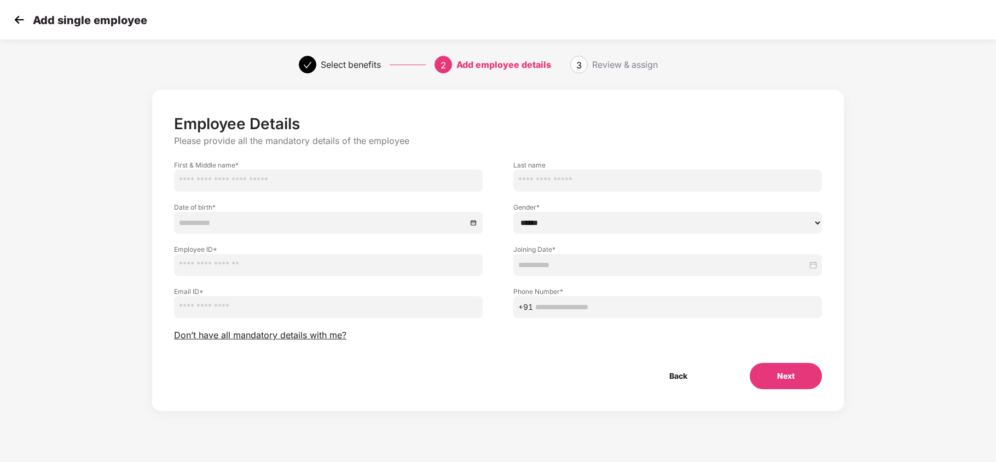
scroll to position [0, 0]
click at [16, 22] on img at bounding box center [19, 19] width 16 height 16
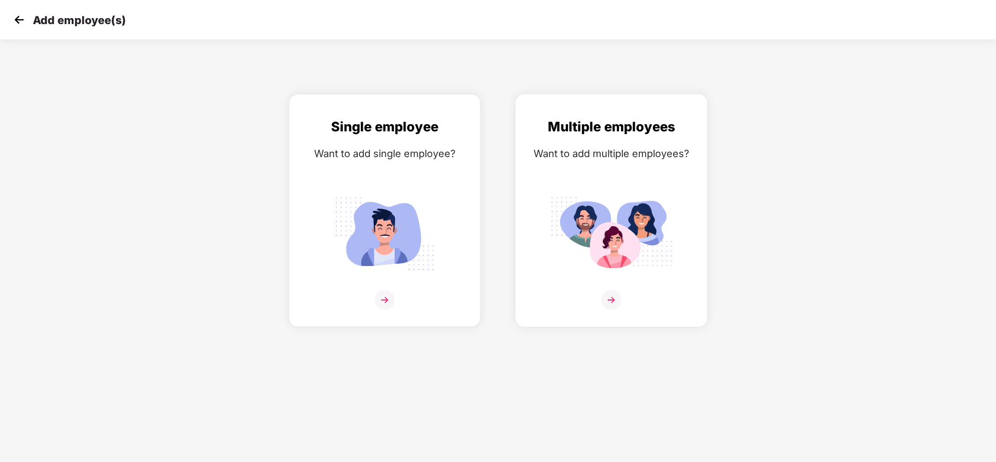
click at [622, 187] on div "Multiple employees Want to add multiple employees?" at bounding box center [611, 220] width 169 height 207
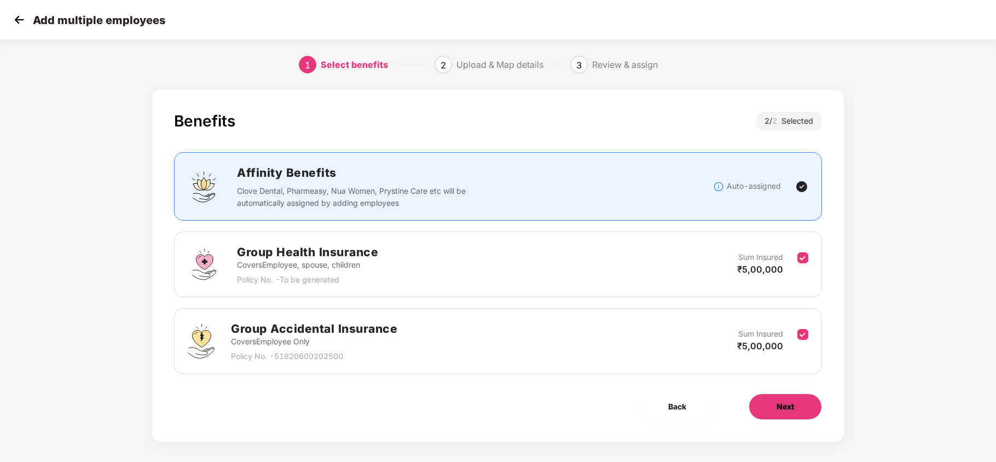
click at [769, 412] on button "Next" at bounding box center [785, 407] width 73 height 26
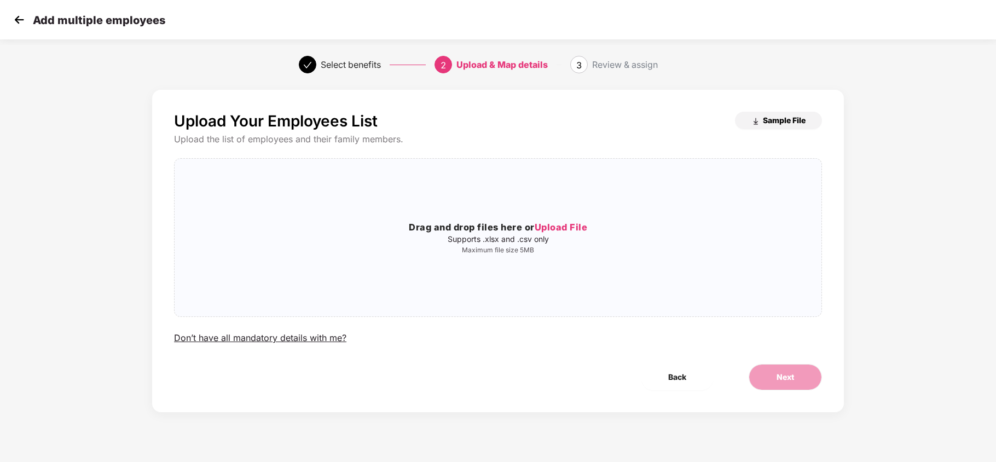
click at [780, 122] on span "Sample File" at bounding box center [784, 120] width 43 height 10
click at [15, 16] on img at bounding box center [19, 19] width 16 height 16
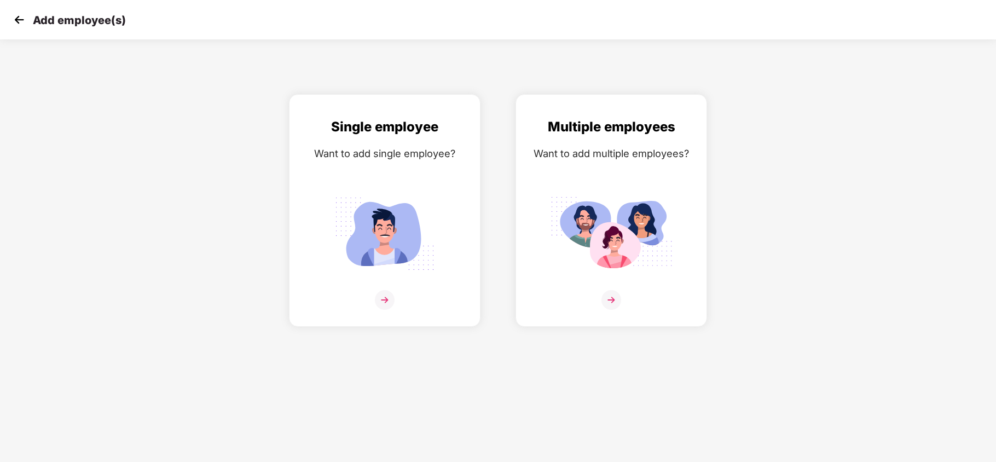
click at [21, 21] on img at bounding box center [19, 19] width 16 height 16
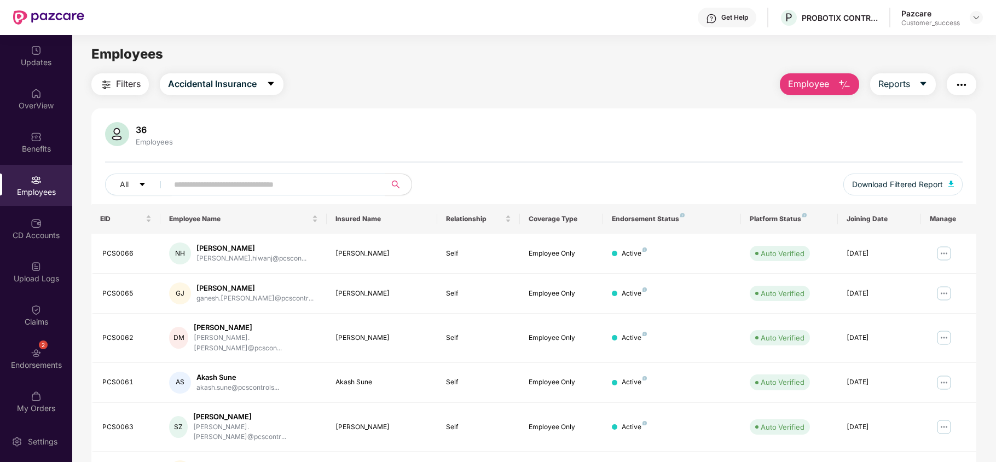
click at [821, 86] on span "Employee" at bounding box center [808, 84] width 41 height 14
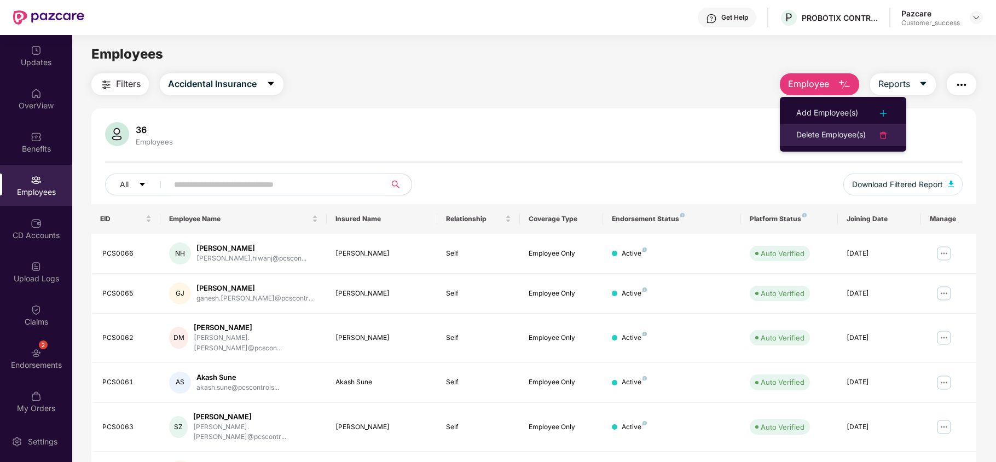
click at [824, 134] on div "Delete Employee(s)" at bounding box center [831, 135] width 70 height 13
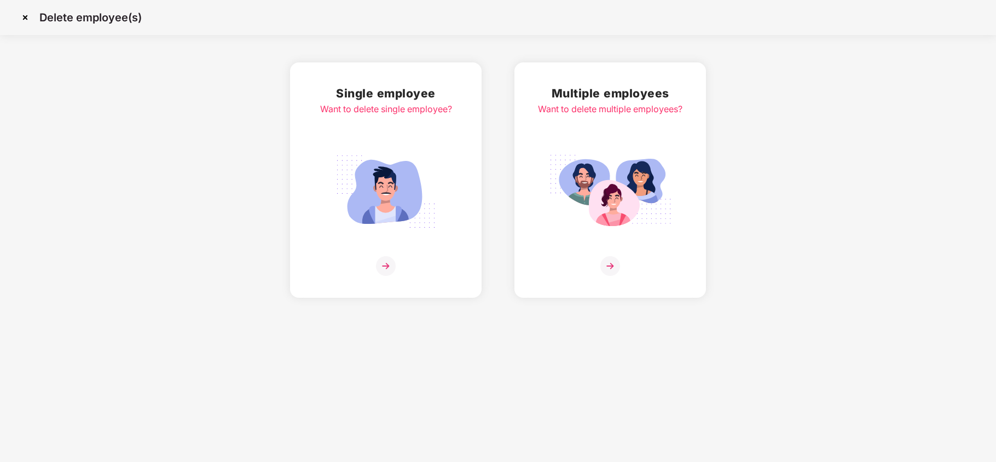
click at [412, 138] on div "Single employee Want to delete single employee?" at bounding box center [386, 180] width 132 height 192
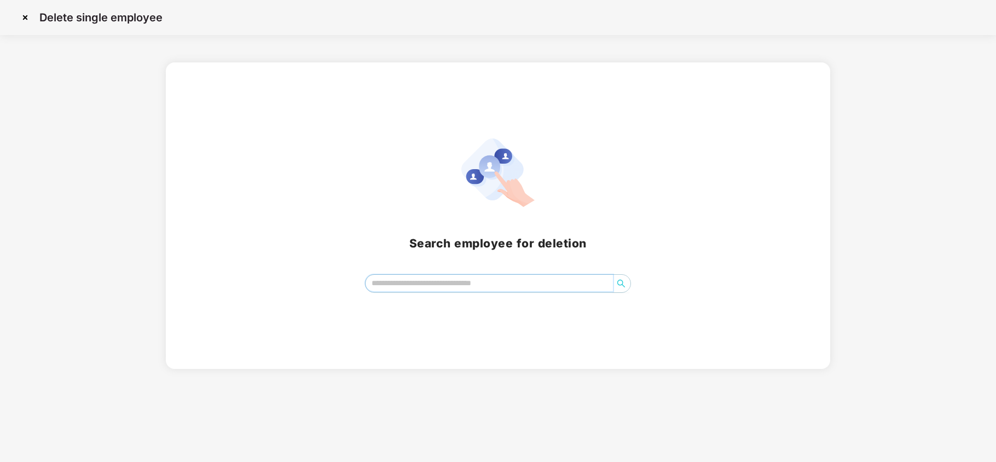
click at [447, 291] on input "search" at bounding box center [489, 283] width 247 height 16
type input "***"
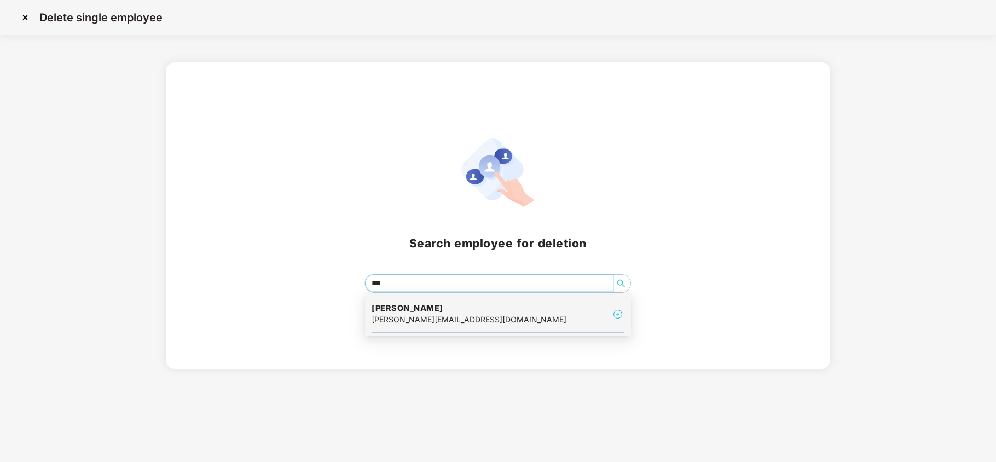
click at [429, 314] on div "varsha.gaikwad91@gmail.com" at bounding box center [469, 320] width 195 height 12
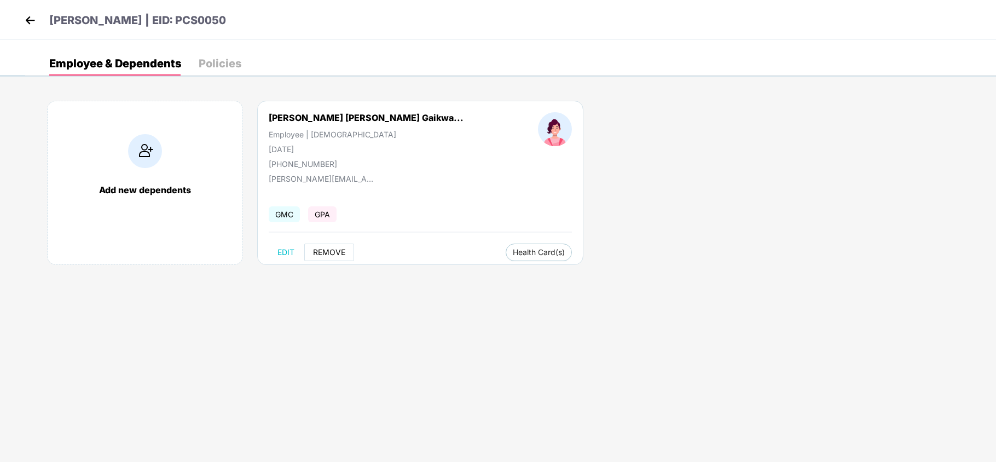
click at [334, 252] on span "REMOVE" at bounding box center [329, 252] width 32 height 9
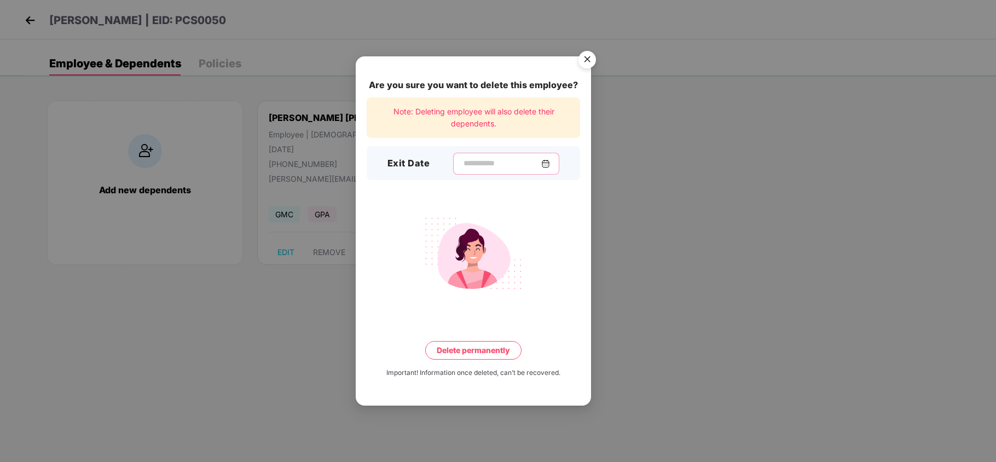
click at [462, 165] on input at bounding box center [501, 163] width 79 height 11
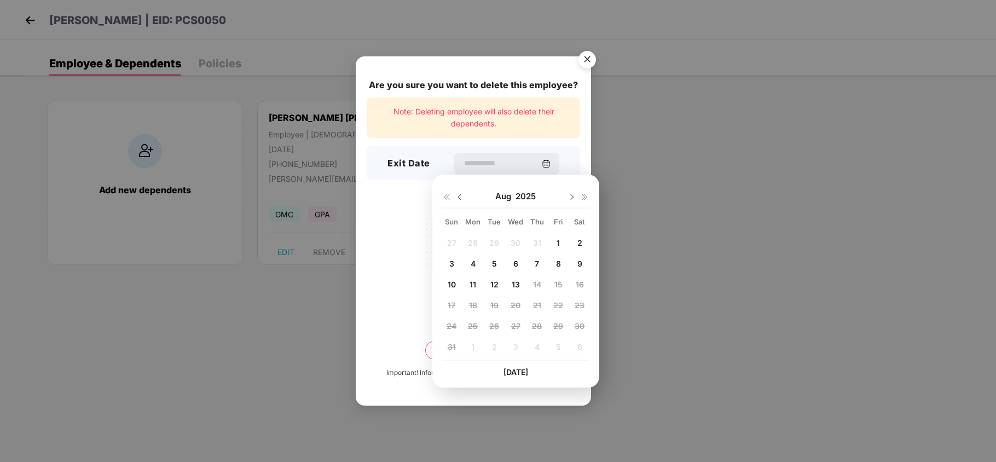
click at [403, 209] on div "Are you sure you want to delete this employee? Note: Deleting employee will als…" at bounding box center [473, 230] width 235 height 349
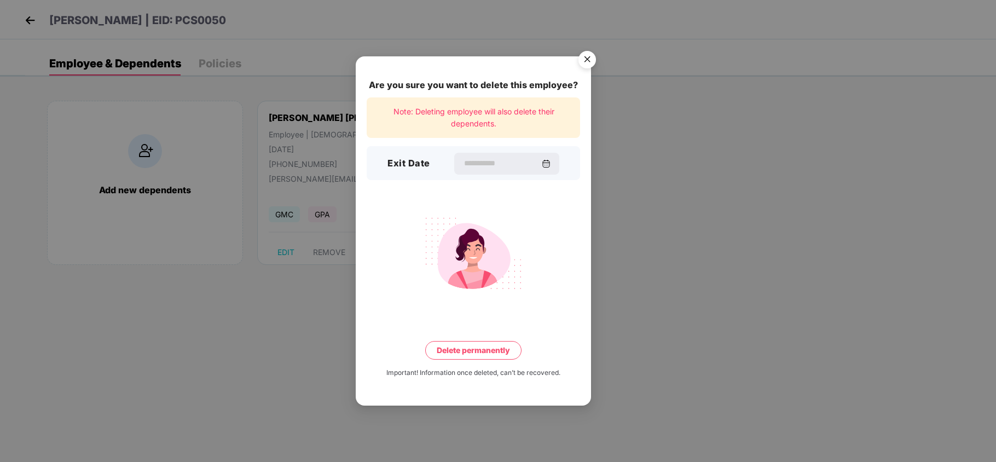
click at [591, 55] on img "Close" at bounding box center [587, 61] width 31 height 31
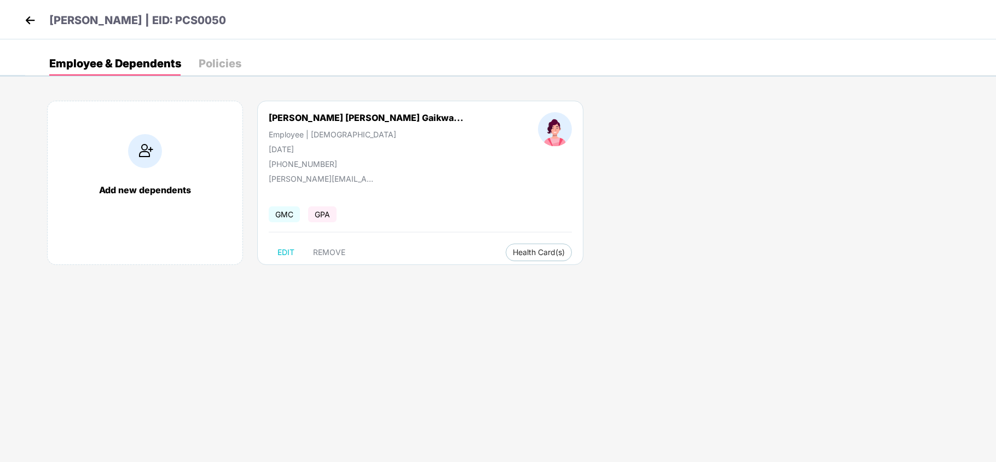
click at [29, 18] on img at bounding box center [30, 20] width 16 height 16
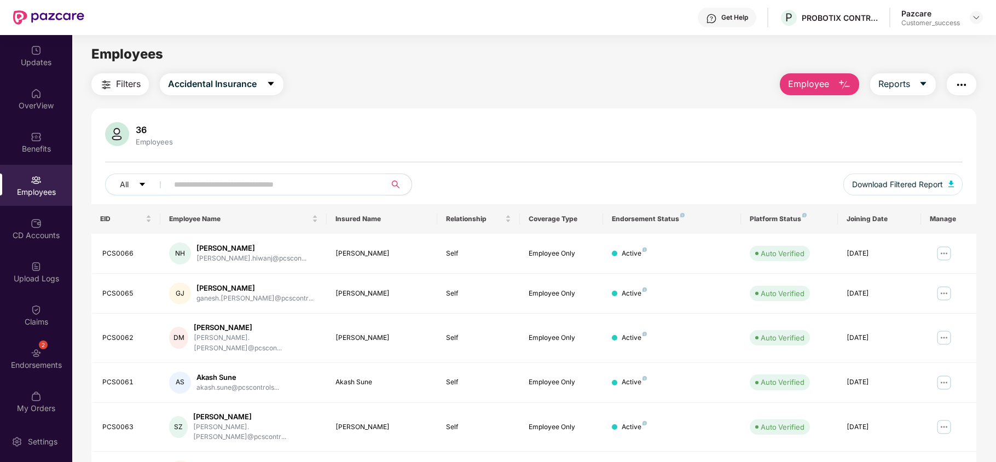
click at [811, 86] on span "Employee" at bounding box center [808, 84] width 41 height 14
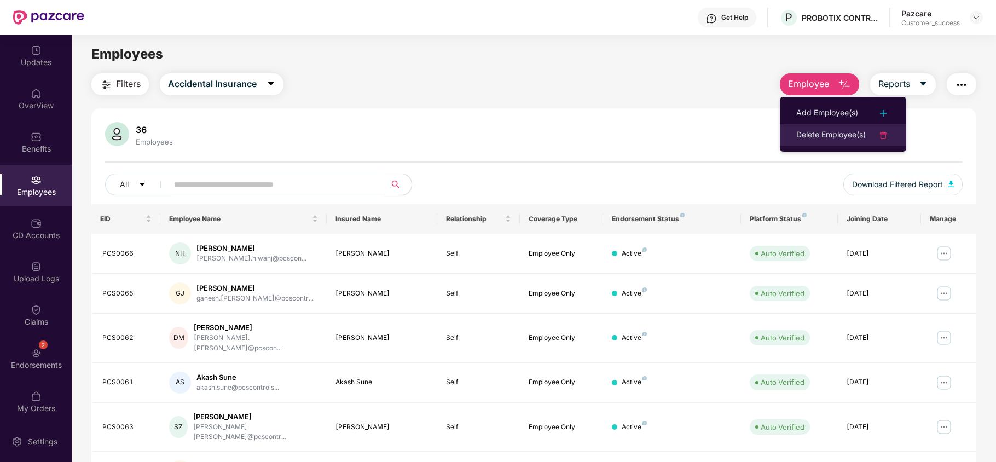
click at [804, 131] on div "Delete Employee(s)" at bounding box center [831, 135] width 70 height 13
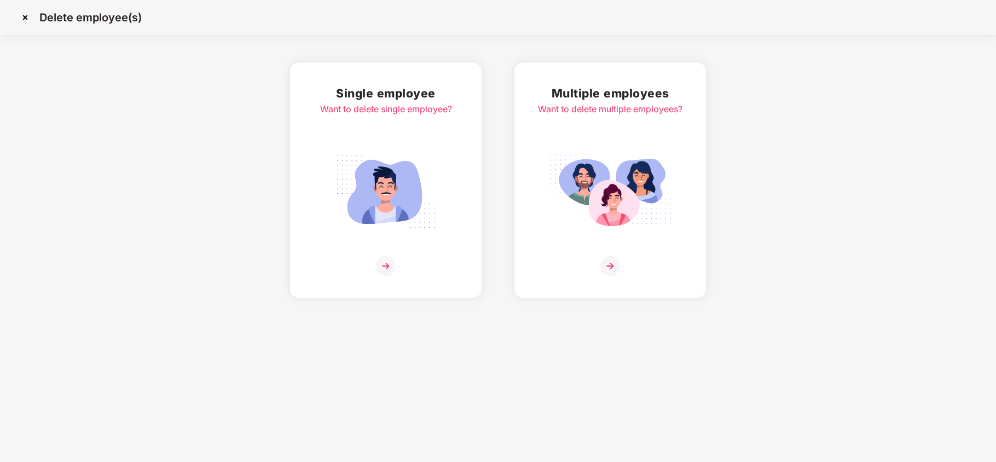
click at [598, 130] on div "Multiple employees Want to delete multiple employees?" at bounding box center [610, 180] width 144 height 192
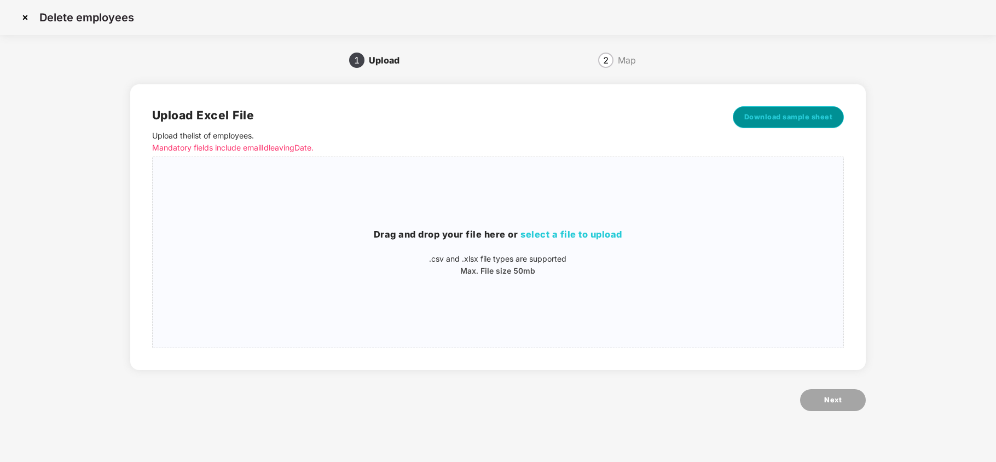
click at [771, 125] on button "Download sample sheet" at bounding box center [789, 117] width 112 height 22
click at [26, 8] on div "Delete employees" at bounding box center [498, 17] width 996 height 35
click at [26, 16] on img at bounding box center [25, 18] width 18 height 18
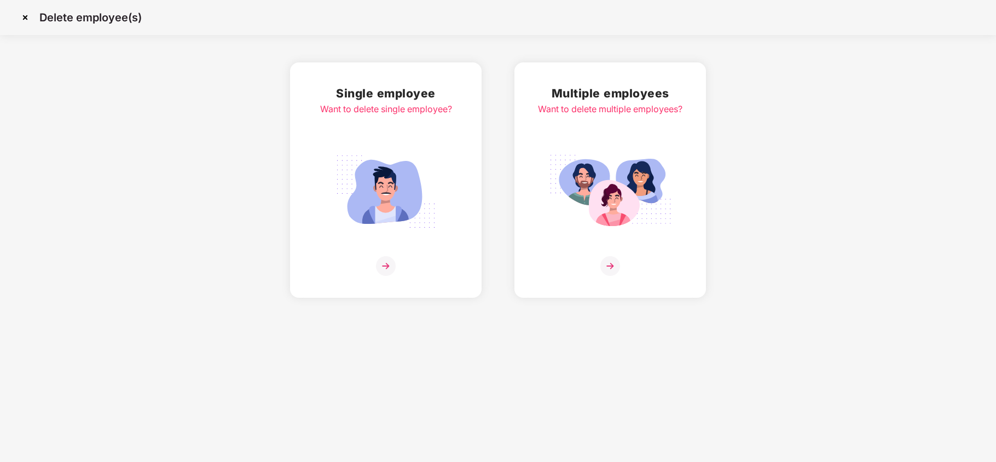
click at [25, 13] on img at bounding box center [25, 18] width 18 height 18
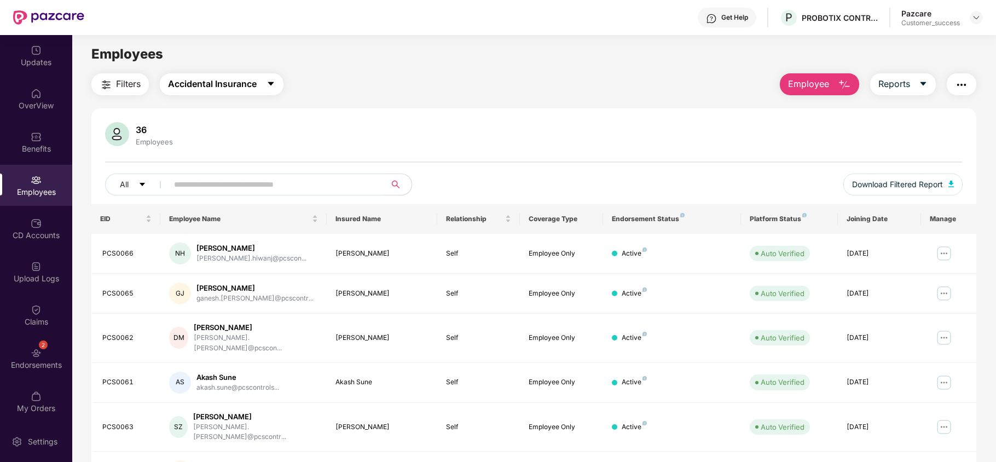
click at [257, 79] on span "Accidental Insurance" at bounding box center [212, 84] width 89 height 14
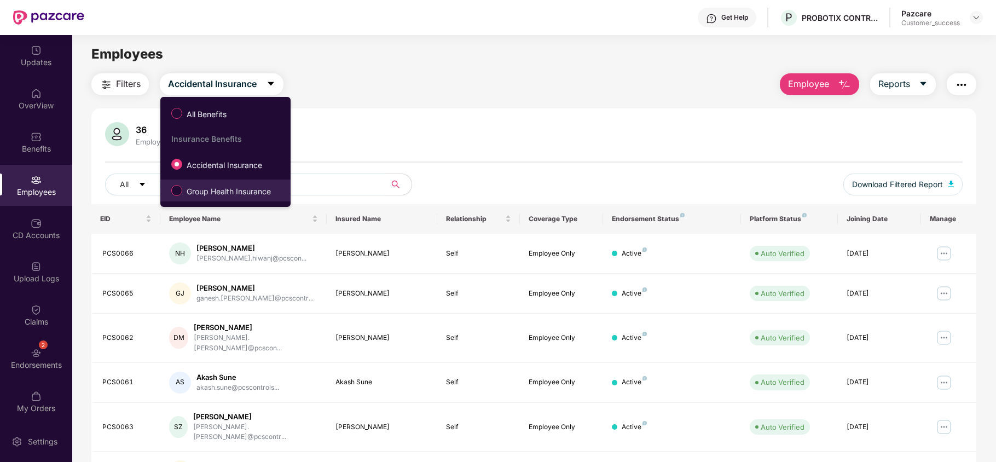
click at [206, 198] on label "Group Health Insurance" at bounding box center [223, 190] width 115 height 19
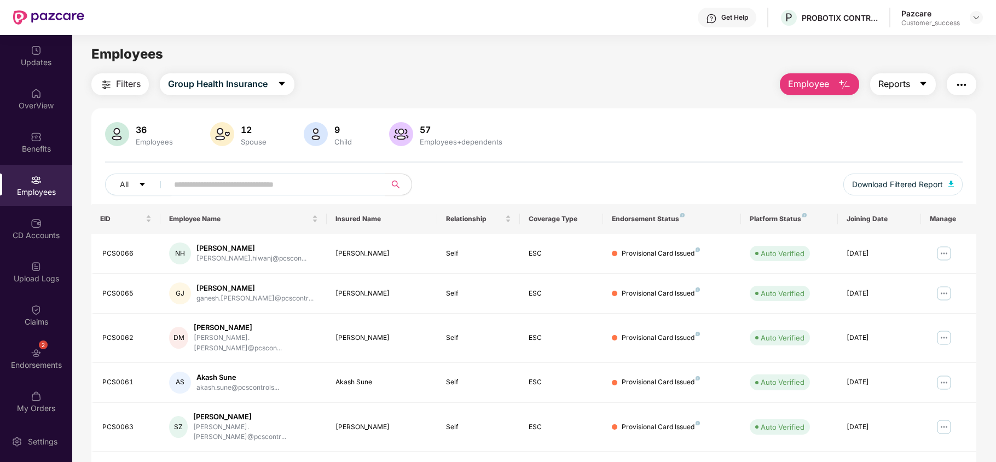
click at [920, 81] on icon "caret-down" at bounding box center [923, 83] width 9 height 9
click at [722, 128] on div "36 Employees 12 Spouse 9 Child [DEMOGRAPHIC_DATA] Employees+dependents" at bounding box center [534, 135] width 858 height 26
click at [29, 233] on div "CD Accounts" at bounding box center [36, 235] width 72 height 11
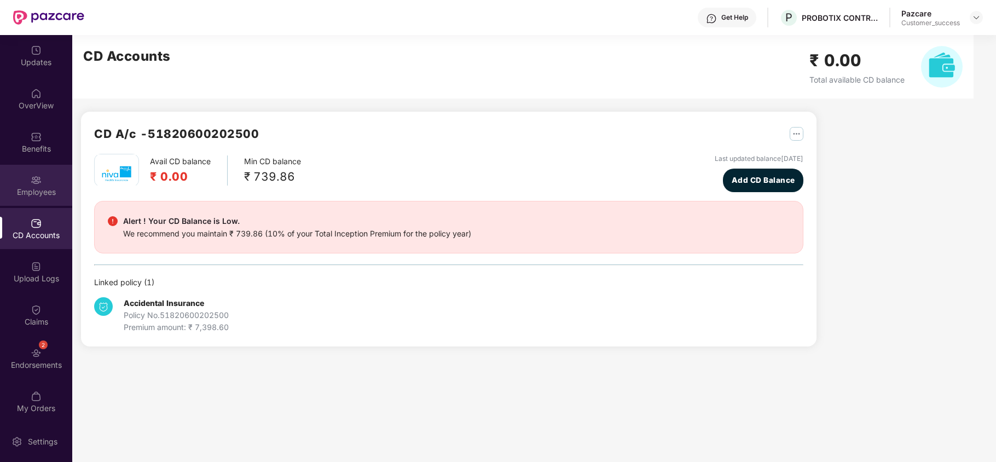
click at [25, 178] on div "Employees" at bounding box center [36, 185] width 72 height 41
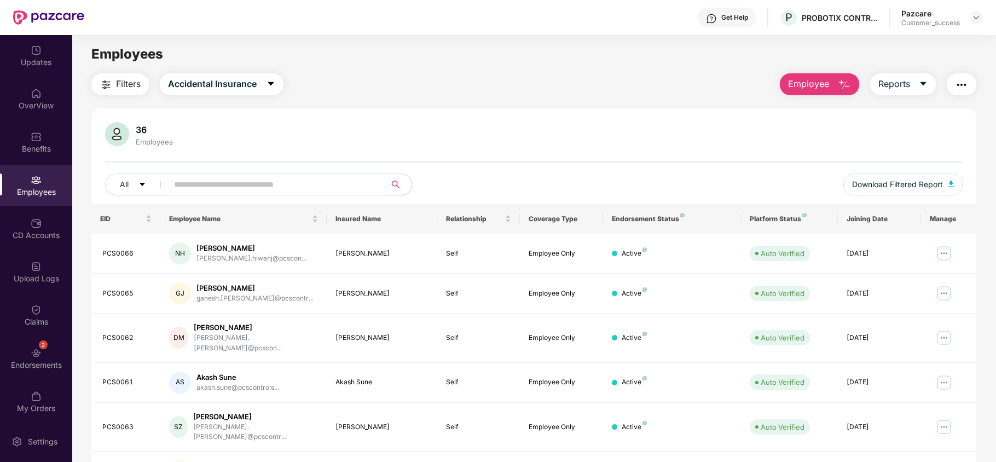
click at [195, 95] on div "Filters Accidental Insurance Employee Reports 36 Employees All Download Filtere…" at bounding box center [533, 386] width 885 height 627
click at [206, 86] on span "Accidental Insurance" at bounding box center [212, 84] width 89 height 14
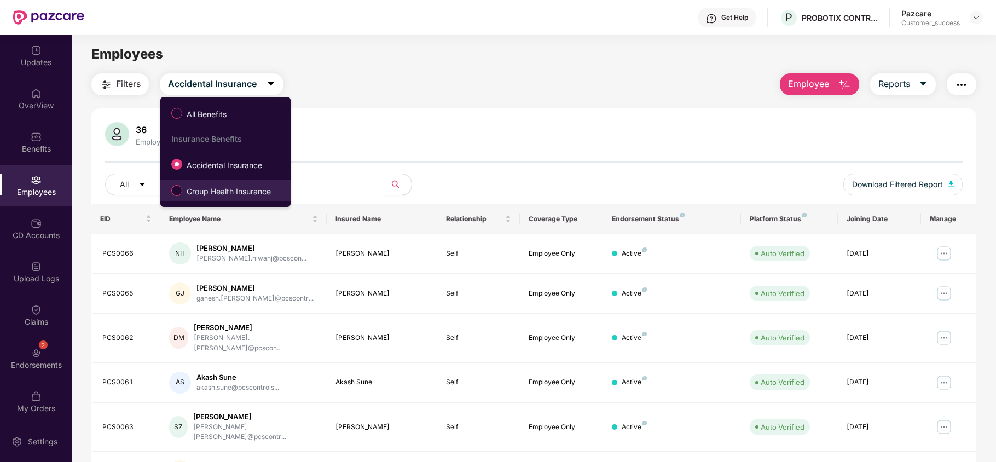
click at [200, 187] on span "Group Health Insurance" at bounding box center [228, 192] width 93 height 12
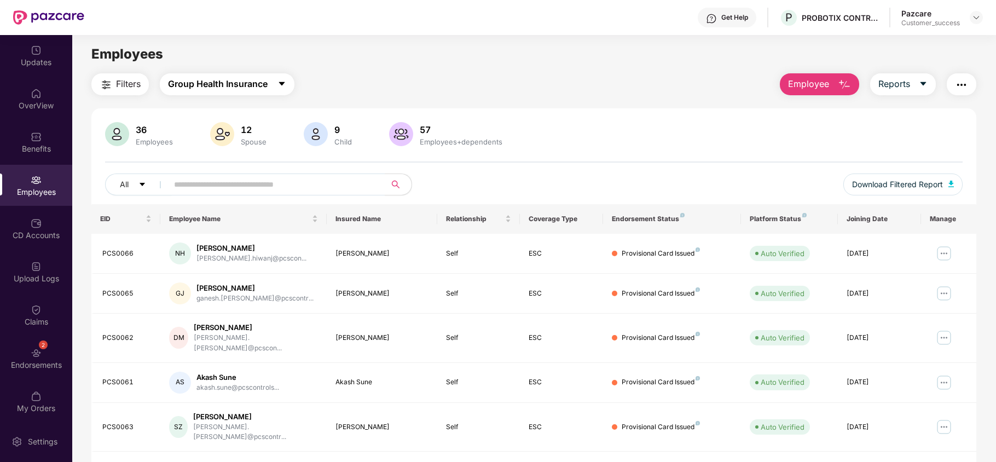
click at [285, 89] on span "caret-down" at bounding box center [281, 84] width 9 height 10
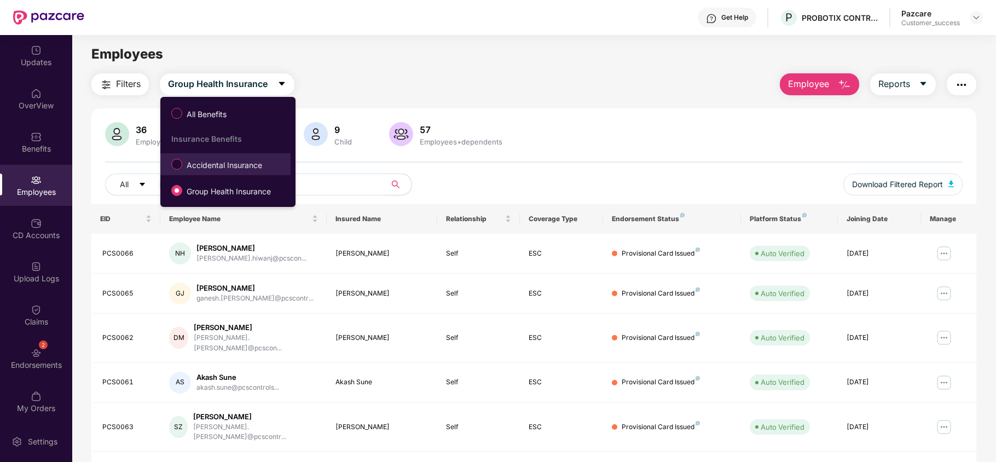
click at [239, 158] on label "Accidental Insurance" at bounding box center [219, 164] width 106 height 19
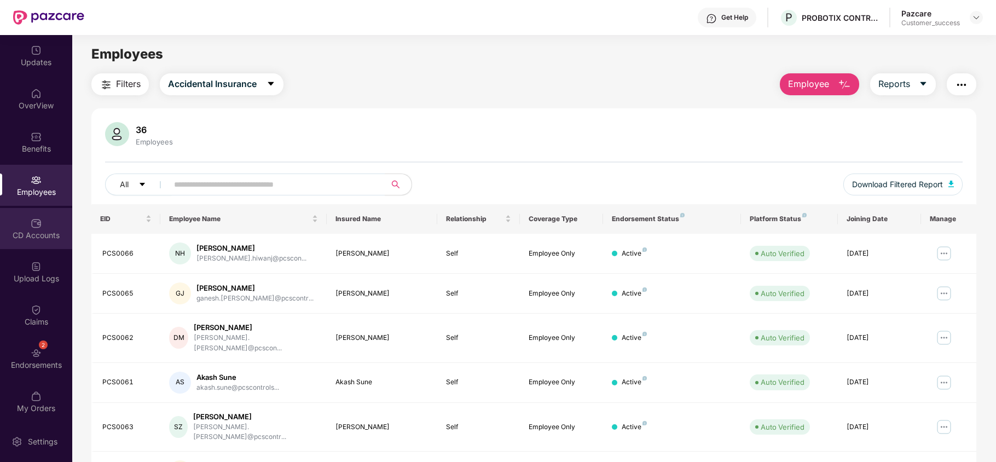
click at [32, 223] on img at bounding box center [36, 223] width 11 height 11
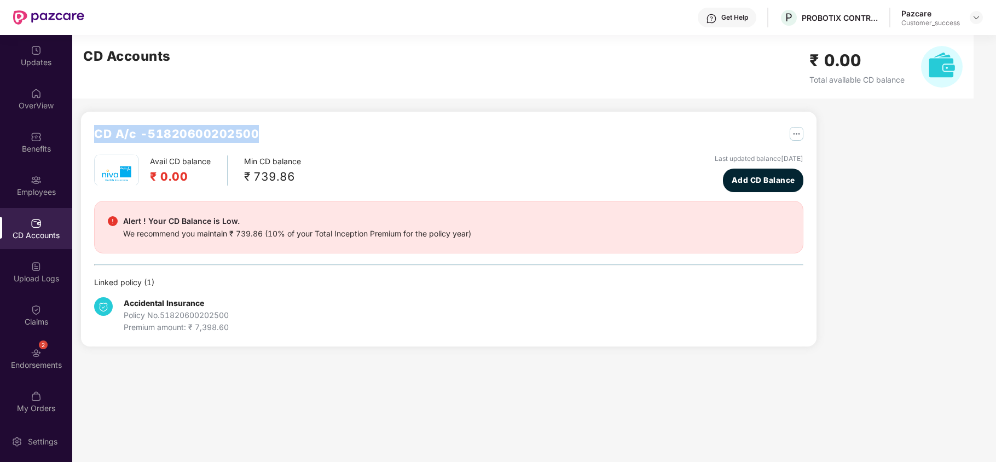
drag, startPoint x: 95, startPoint y: 132, endPoint x: 270, endPoint y: 111, distance: 175.9
click at [270, 111] on div "CD A/c - 51820600202500 Avail CD balance ₹ 0.00 Min CD balance ₹ 739.86 Last up…" at bounding box center [444, 197] width 744 height 325
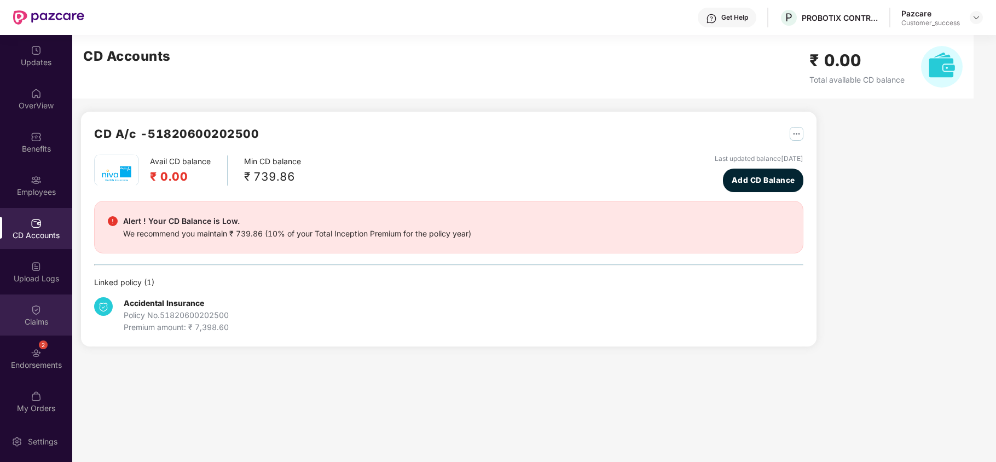
click at [31, 322] on div "Claims" at bounding box center [36, 321] width 72 height 11
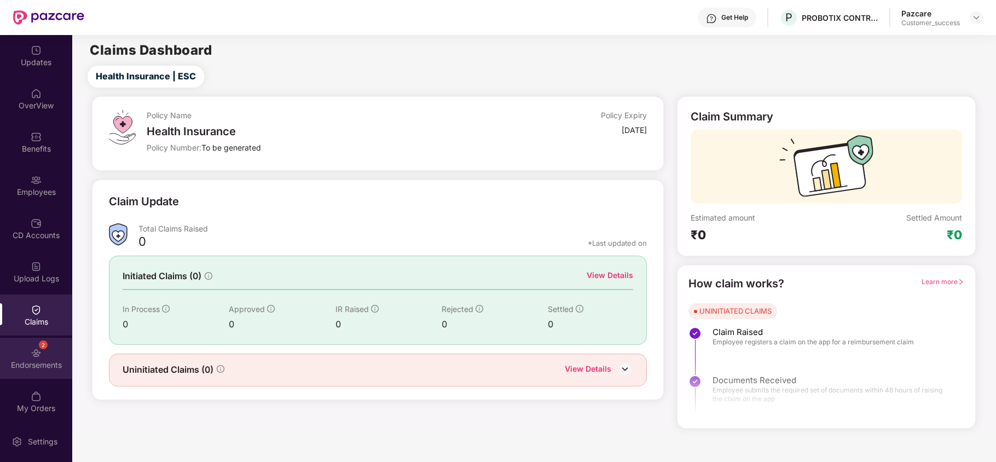
click at [23, 357] on div "2 Endorsements" at bounding box center [36, 358] width 72 height 41
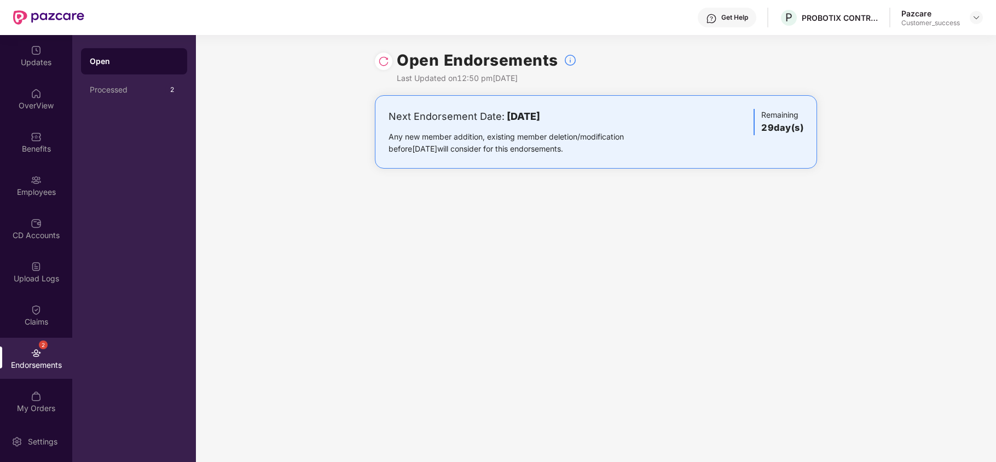
click at [730, 16] on div "Get Help" at bounding box center [734, 17] width 27 height 9
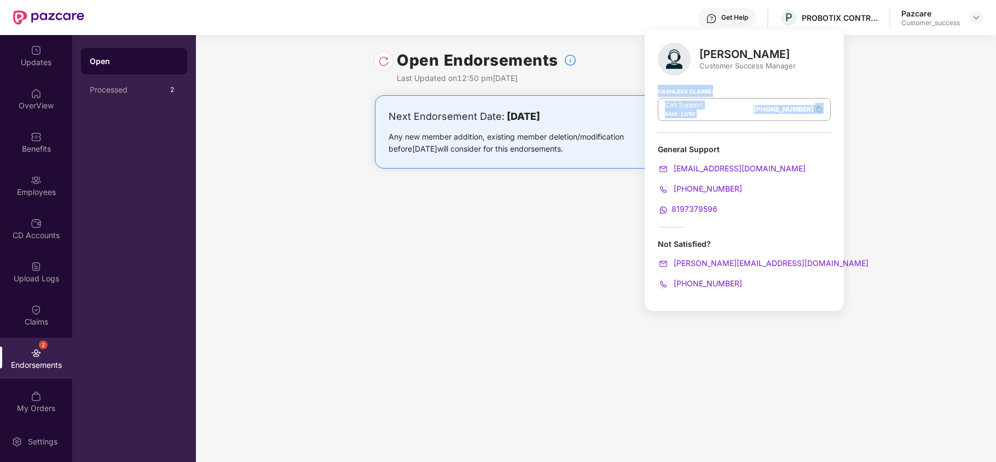
drag, startPoint x: 657, startPoint y: 92, endPoint x: 800, endPoint y: 109, distance: 143.4
click at [800, 109] on div "[PERSON_NAME] Customer Success Manager Cashless Claims: Call Support 8AM - 11PM…" at bounding box center [744, 170] width 199 height 281
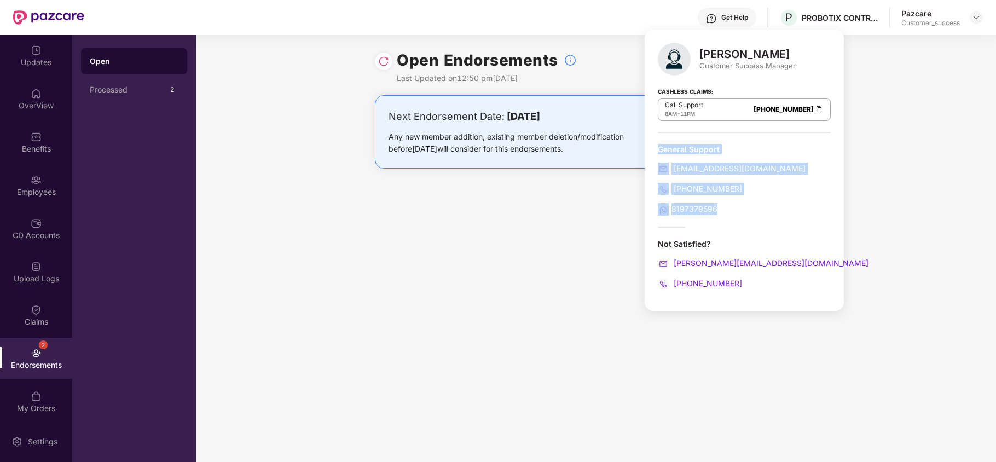
drag, startPoint x: 657, startPoint y: 145, endPoint x: 747, endPoint y: 201, distance: 106.5
click at [747, 201] on div "[PERSON_NAME] Customer Success Manager Cashless Claims: Call Support 8AM - 11PM…" at bounding box center [744, 170] width 199 height 281
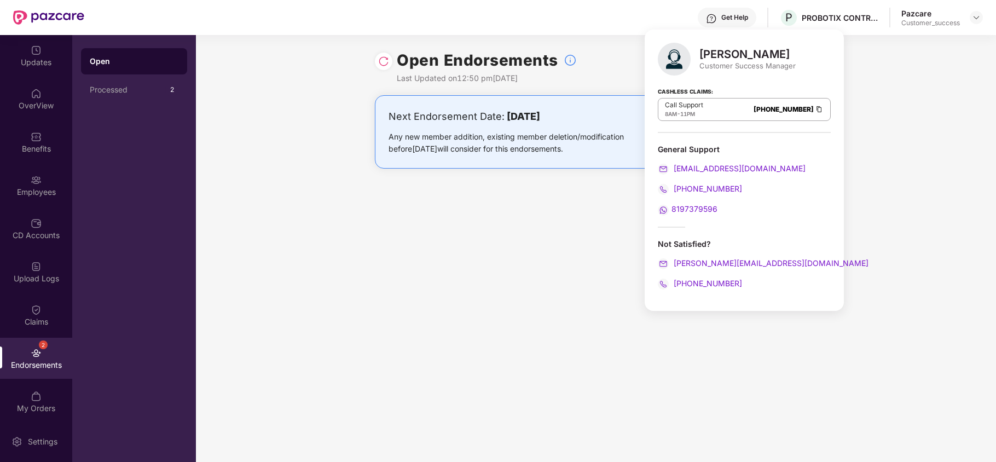
click at [828, 76] on div "Open Endorsements Last Updated on 12:50 pm[DATE]" at bounding box center [596, 65] width 800 height 60
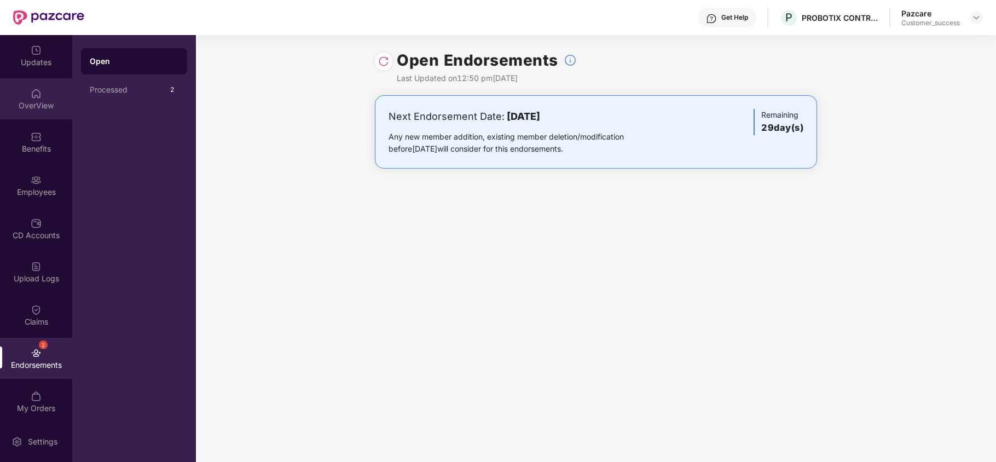
click at [40, 111] on div "OverView" at bounding box center [36, 98] width 72 height 41
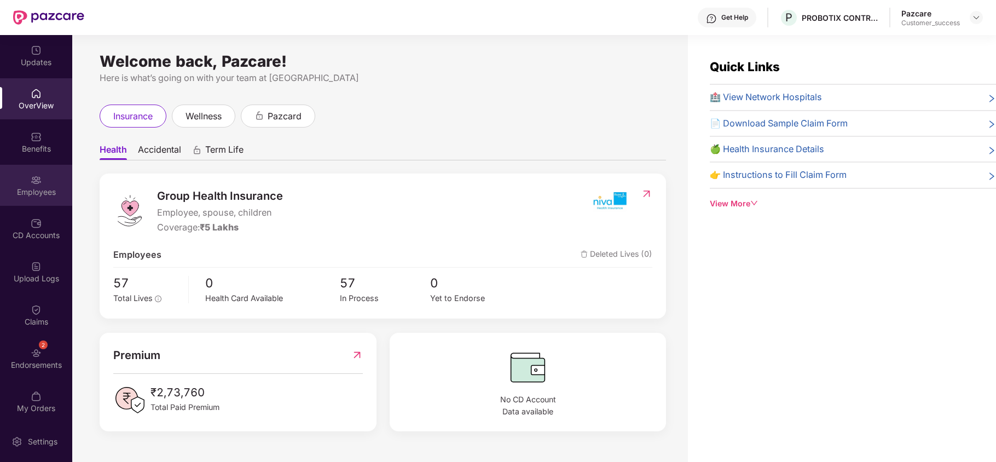
click at [27, 180] on div "Employees" at bounding box center [36, 185] width 72 height 41
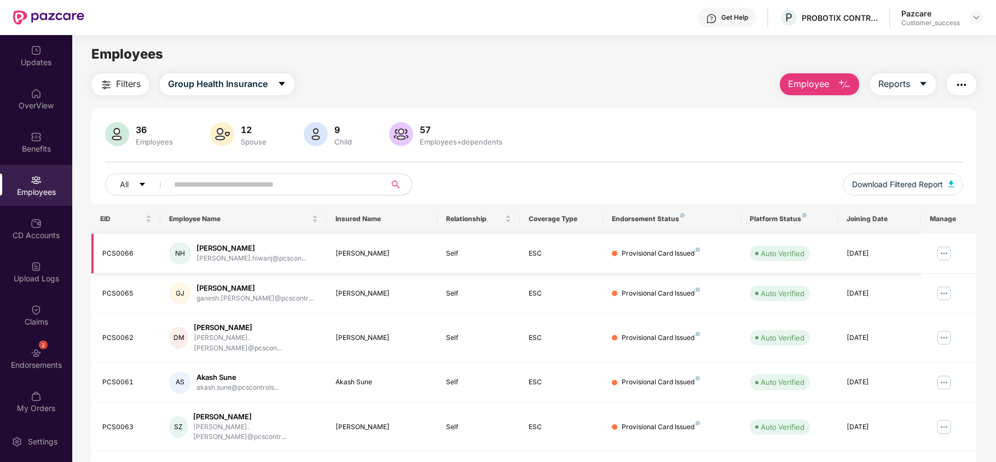
click at [946, 255] on img at bounding box center [944, 254] width 18 height 18
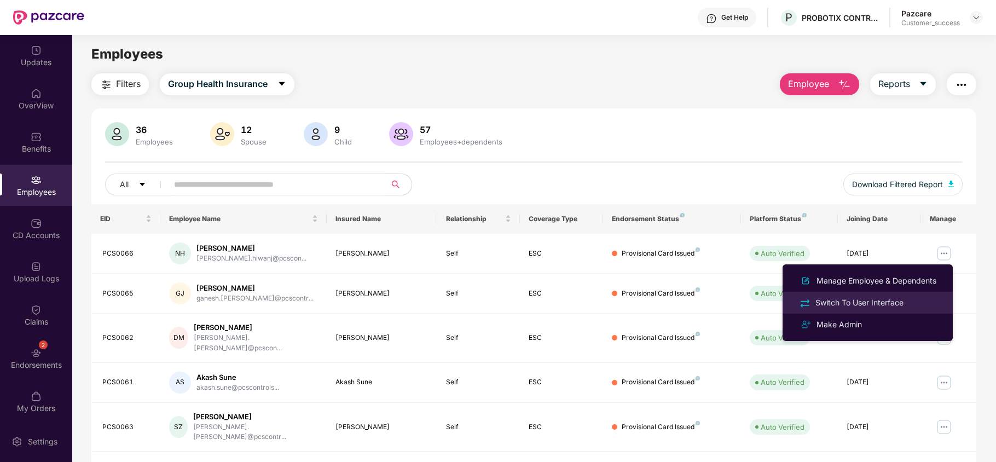
click at [913, 300] on div "Switch To User Interface" at bounding box center [868, 302] width 142 height 13
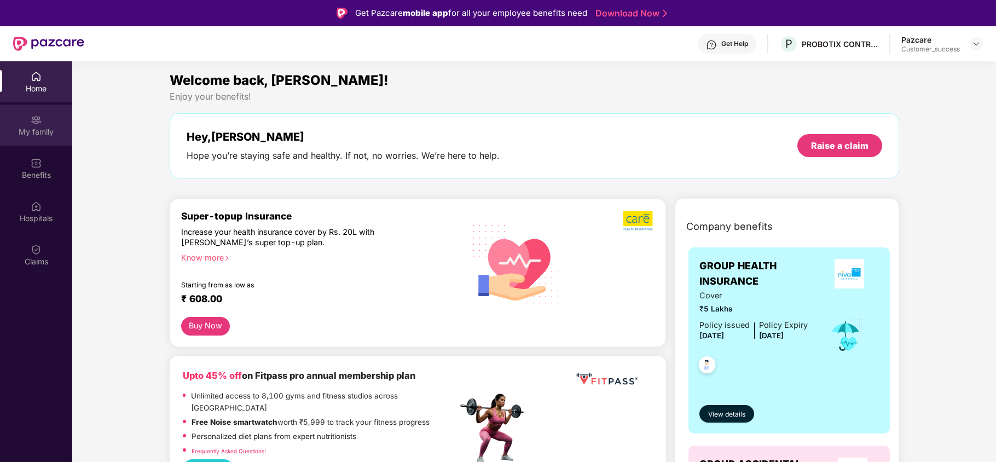
click at [7, 132] on div "My family" at bounding box center [36, 131] width 72 height 11
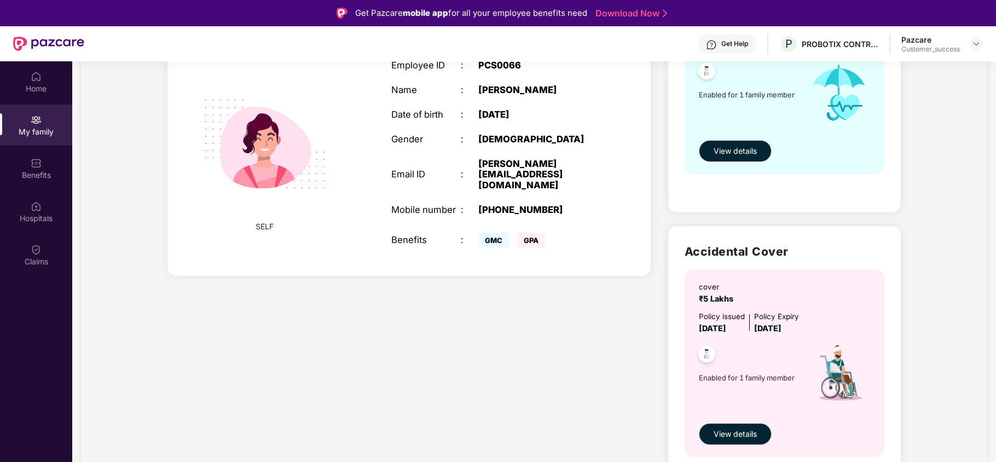
scroll to position [199, 0]
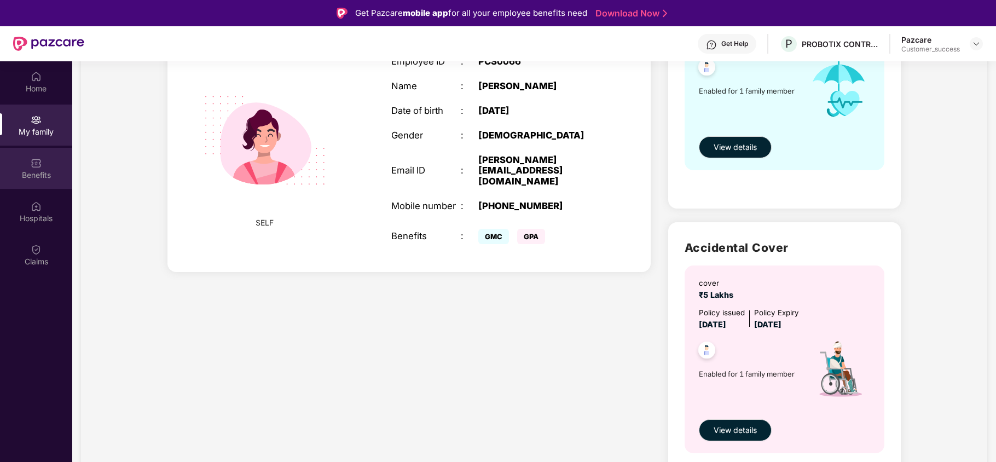
click at [31, 162] on img at bounding box center [36, 163] width 11 height 11
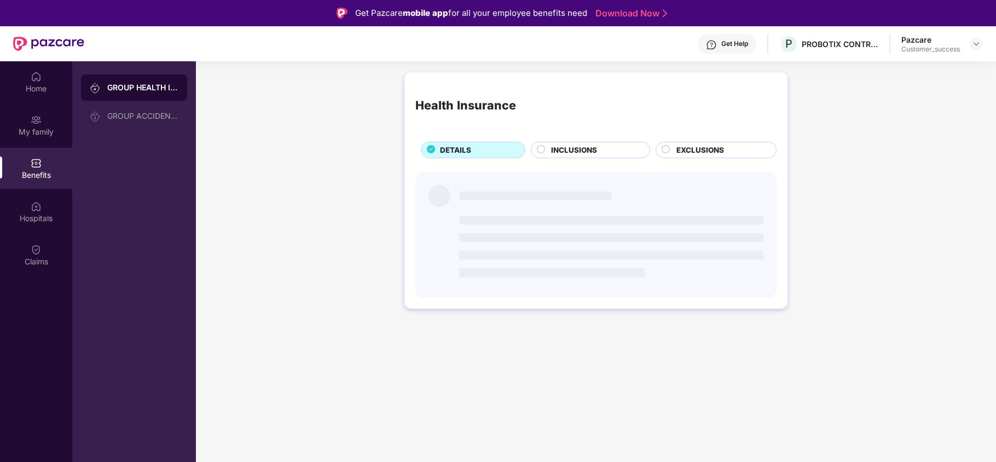
scroll to position [0, 0]
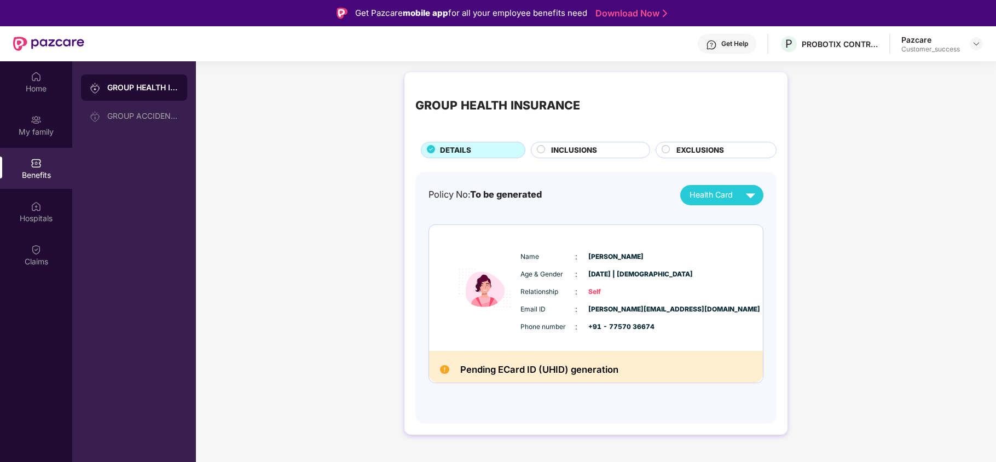
click at [575, 150] on span "INCLUSIONS" at bounding box center [574, 149] width 46 height 11
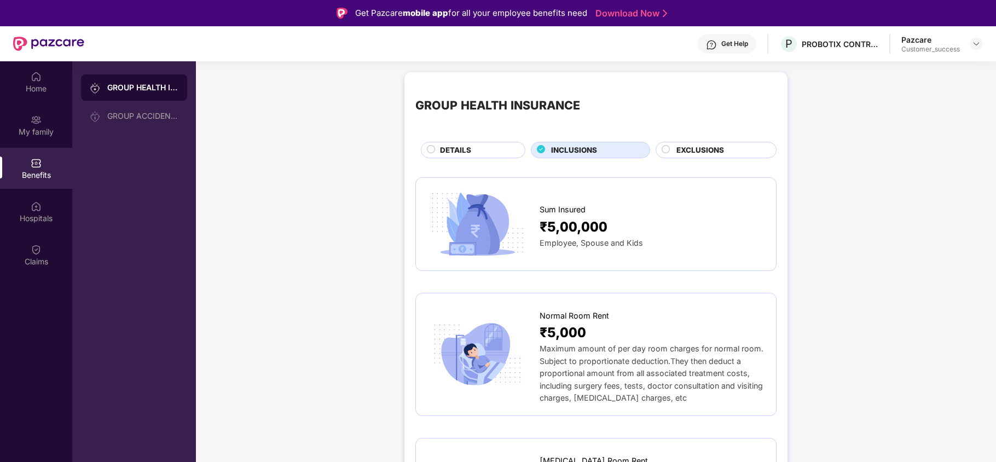
click at [674, 150] on div "EXCLUSIONS" at bounding box center [721, 150] width 100 height 13
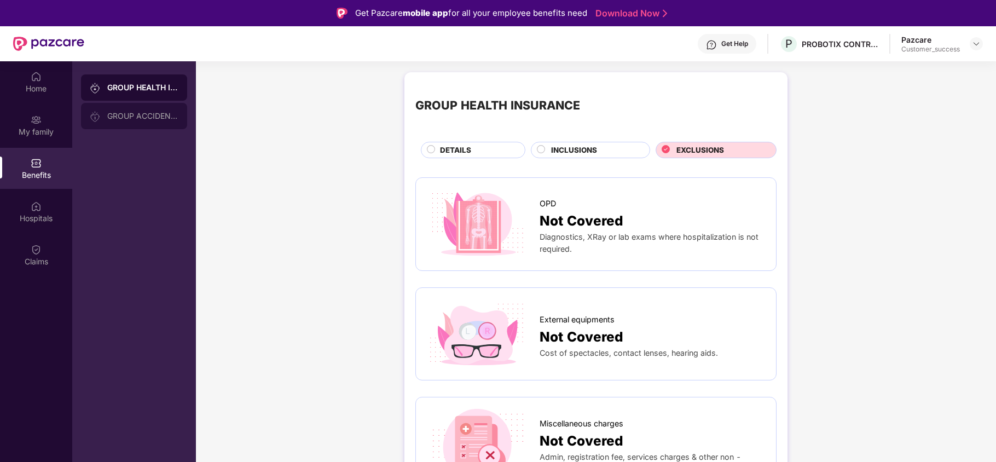
click at [128, 119] on div "GROUP ACCIDENTAL INSURANCE" at bounding box center [142, 116] width 71 height 9
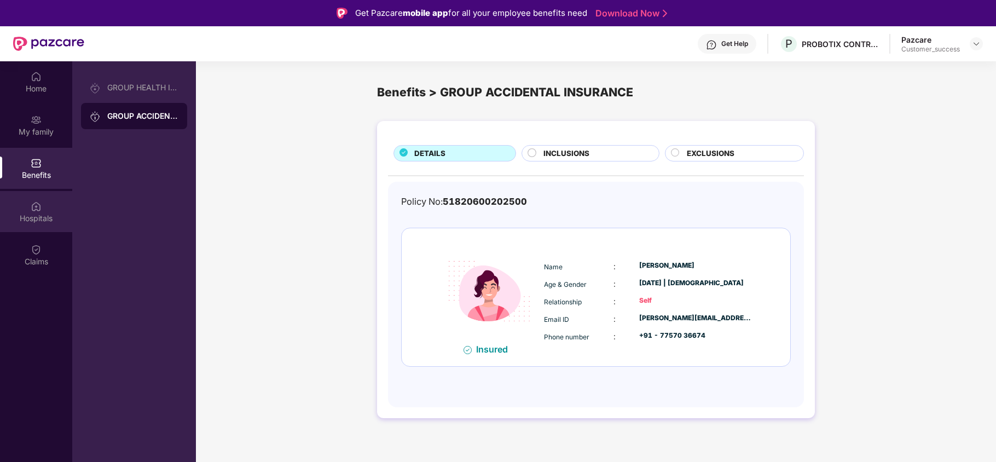
click at [36, 209] on img at bounding box center [36, 206] width 11 height 11
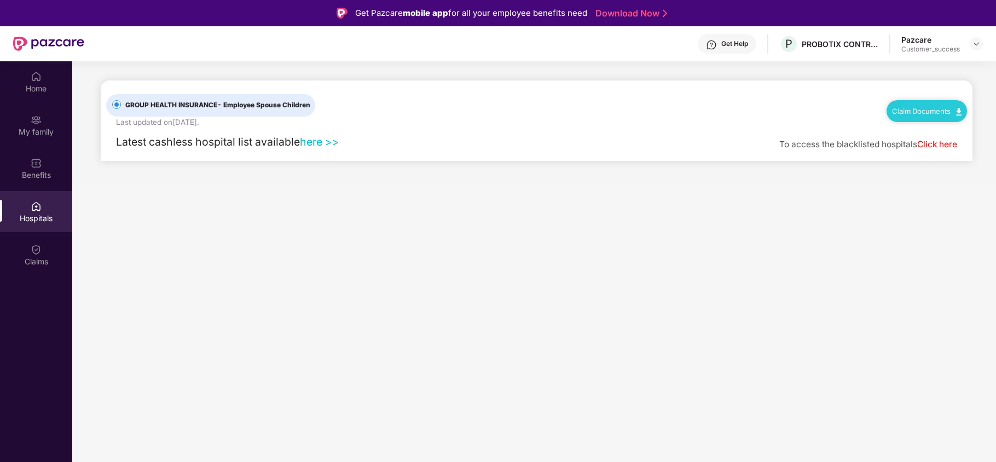
click at [899, 109] on link "Claim Documents" at bounding box center [927, 111] width 70 height 9
click at [784, 117] on div "GROUP HEALTH INSURANCE - Employee Spouse Children Last updated on 7 Dec 2022 . …" at bounding box center [536, 104] width 861 height 48
click at [11, 265] on div "Claims" at bounding box center [36, 261] width 72 height 11
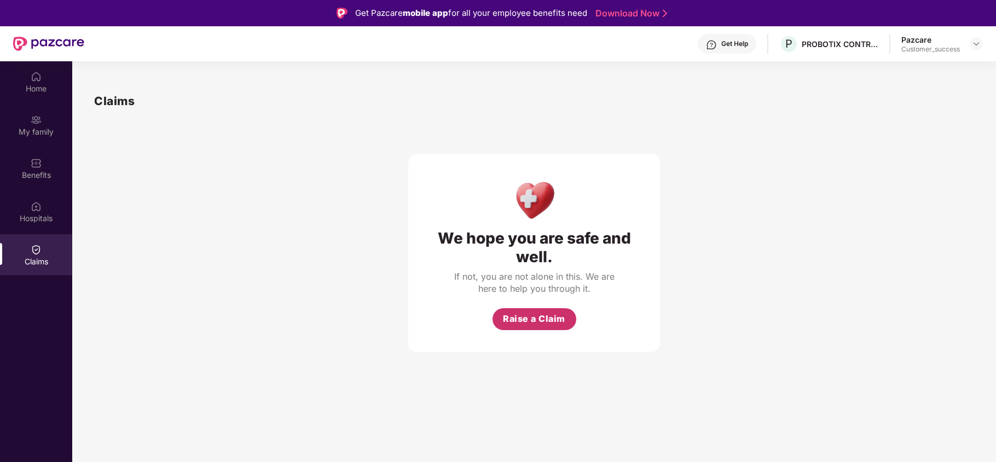
click at [519, 320] on span "Raise a Claim" at bounding box center [534, 319] width 62 height 14
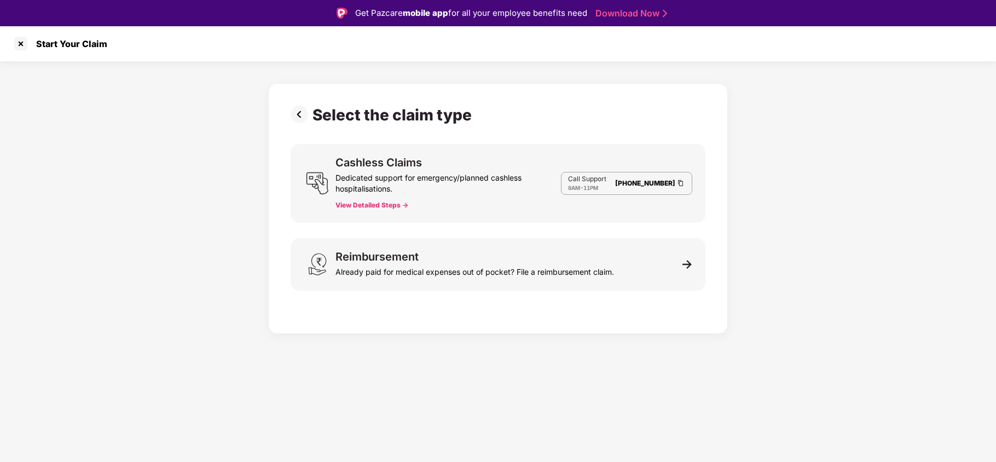
click at [303, 119] on img at bounding box center [302, 115] width 22 height 18
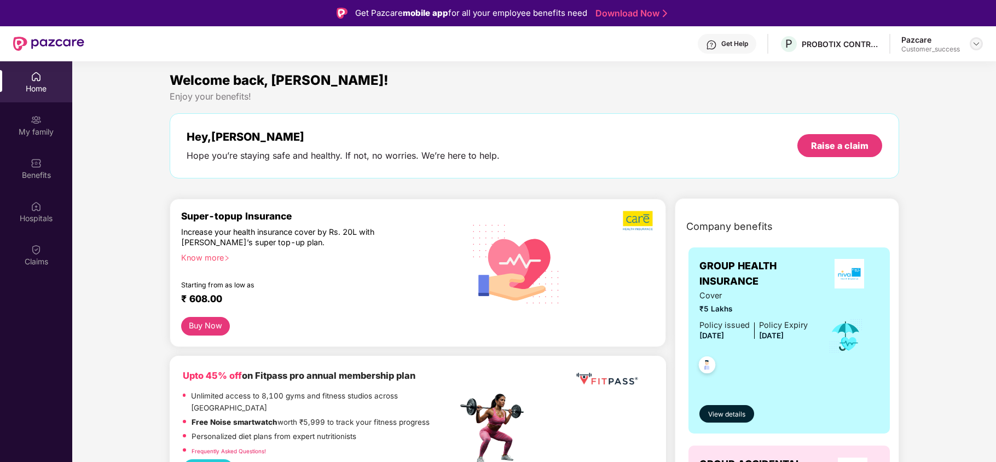
click at [977, 46] on img at bounding box center [976, 43] width 9 height 9
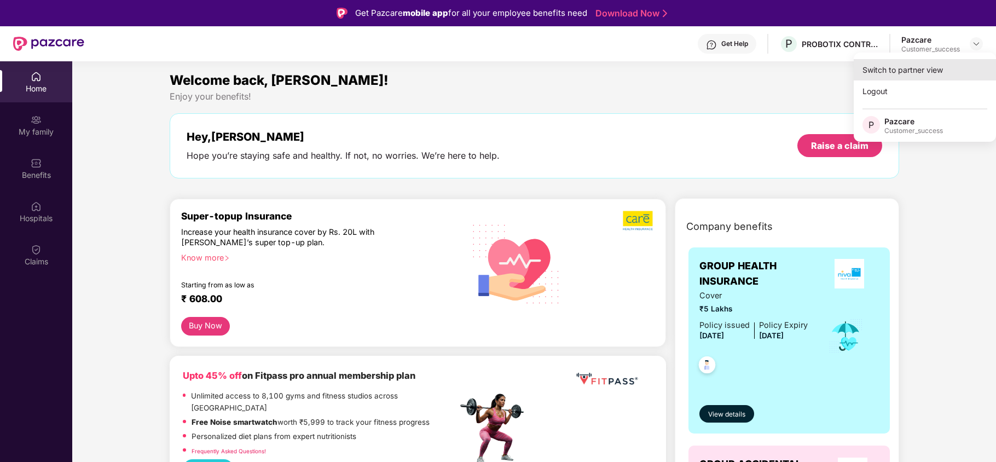
click at [922, 69] on div "Switch to partner view" at bounding box center [925, 69] width 142 height 21
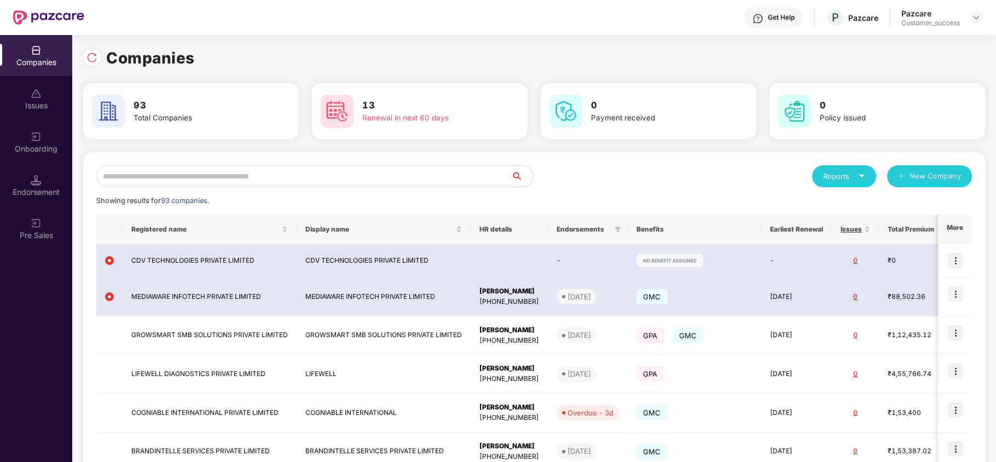
click at [351, 184] on input "text" at bounding box center [303, 176] width 415 height 22
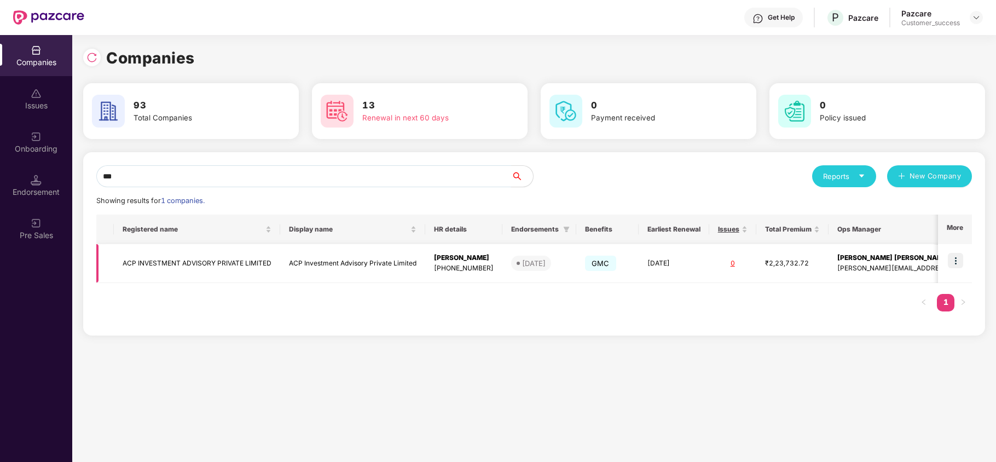
type input "***"
click at [960, 257] on img at bounding box center [955, 260] width 15 height 15
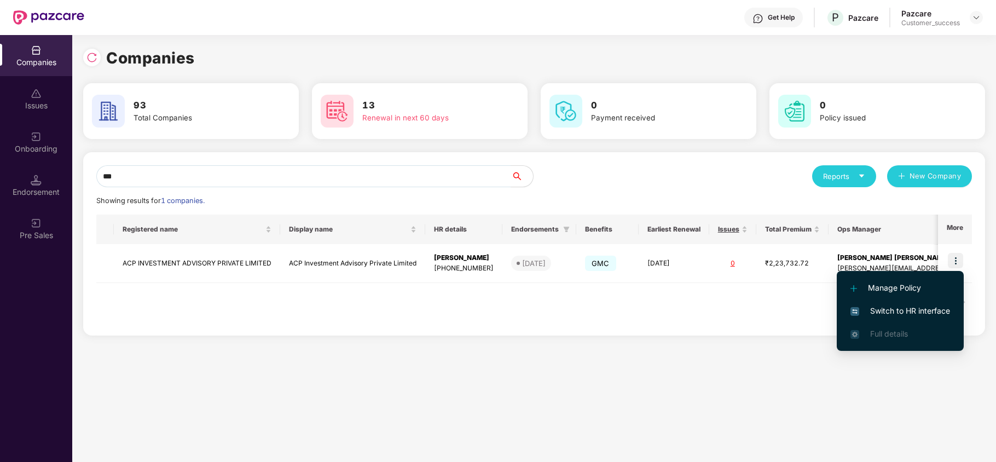
click at [909, 303] on li "Switch to HR interface" at bounding box center [900, 310] width 127 height 23
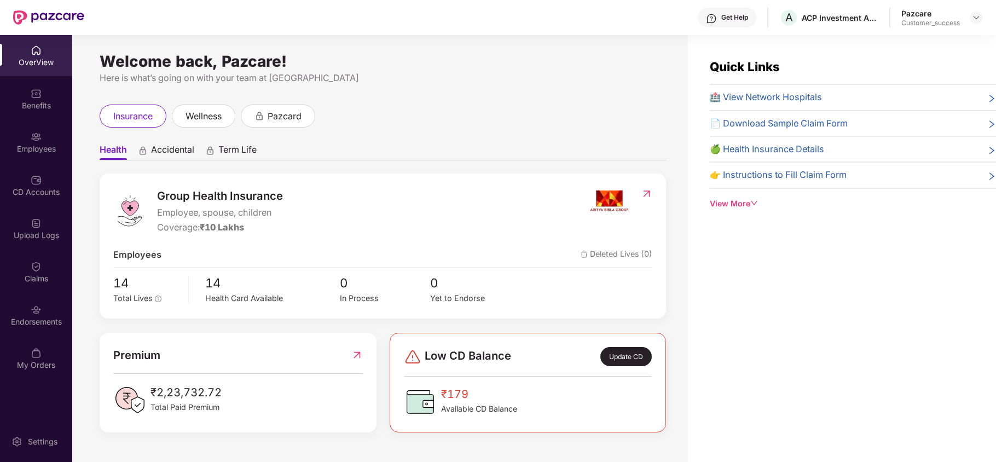
click at [55, 138] on div "Employees" at bounding box center [36, 142] width 72 height 41
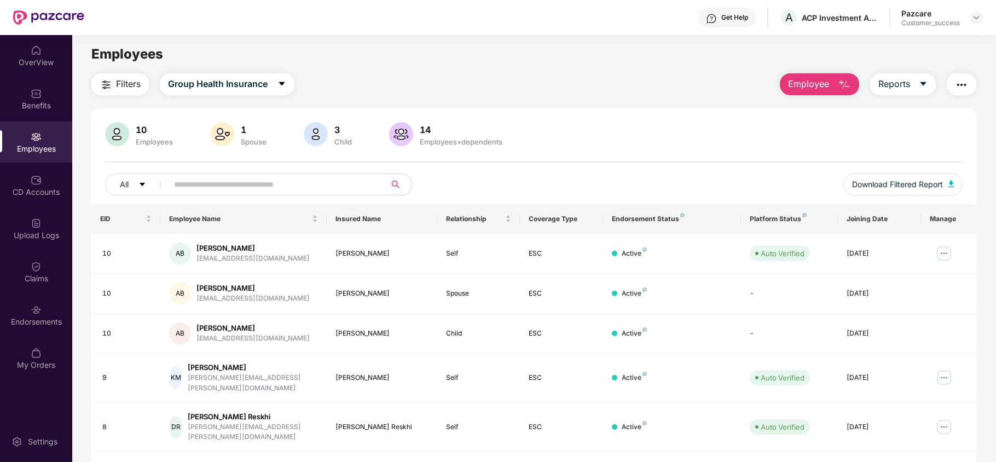
click at [230, 185] on input "text" at bounding box center [272, 184] width 196 height 16
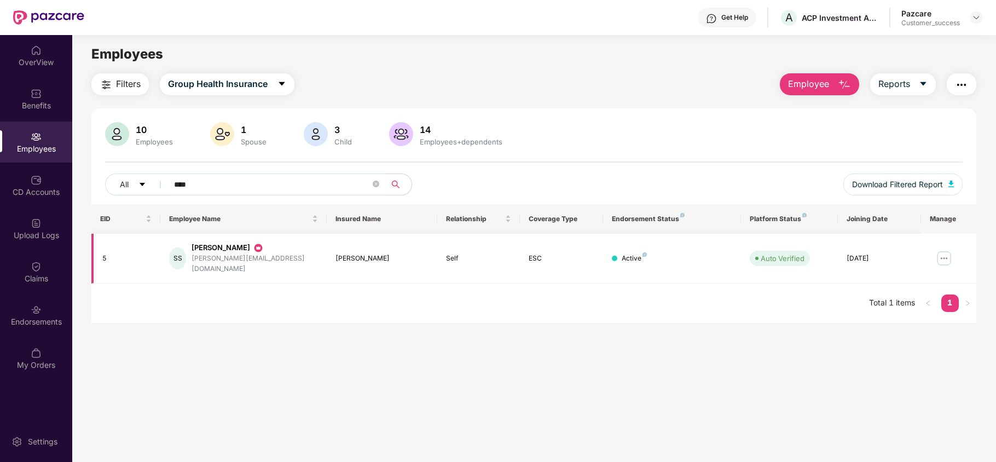
type input "****"
click at [945, 252] on img at bounding box center [944, 259] width 18 height 18
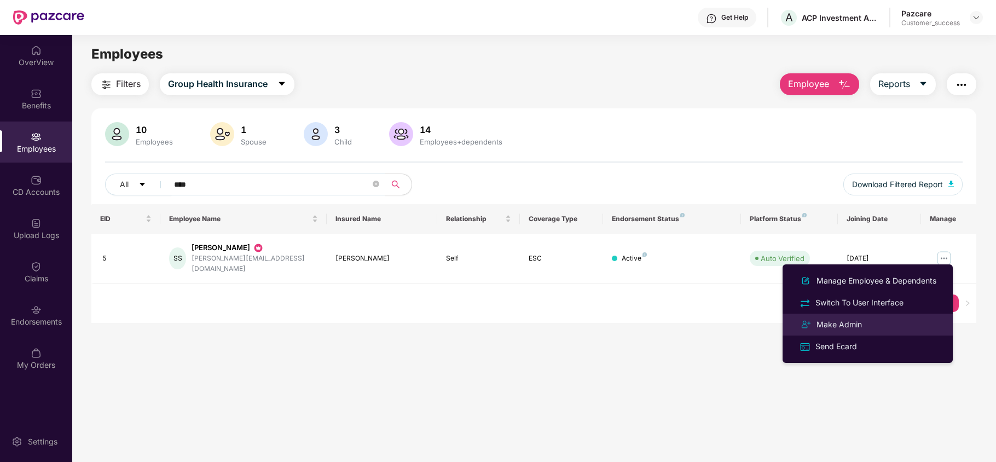
click at [849, 326] on div "Make Admin" at bounding box center [839, 325] width 50 height 12
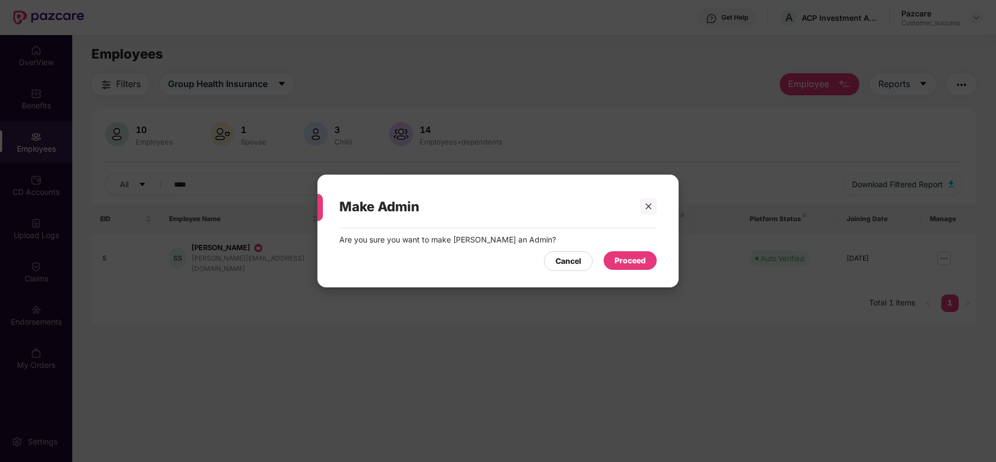
click at [624, 254] on div "Proceed" at bounding box center [630, 260] width 31 height 12
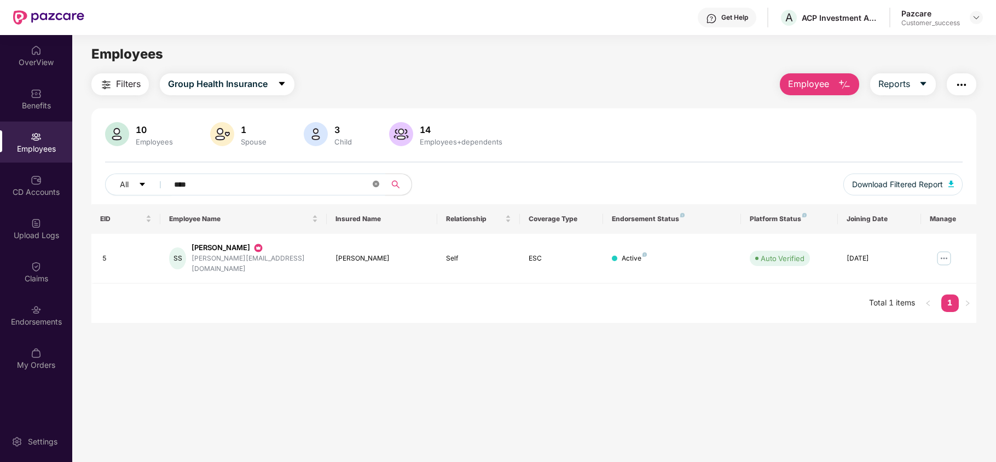
click at [374, 185] on icon "close-circle" at bounding box center [376, 184] width 7 height 7
